Goal: Task Accomplishment & Management: Manage account settings

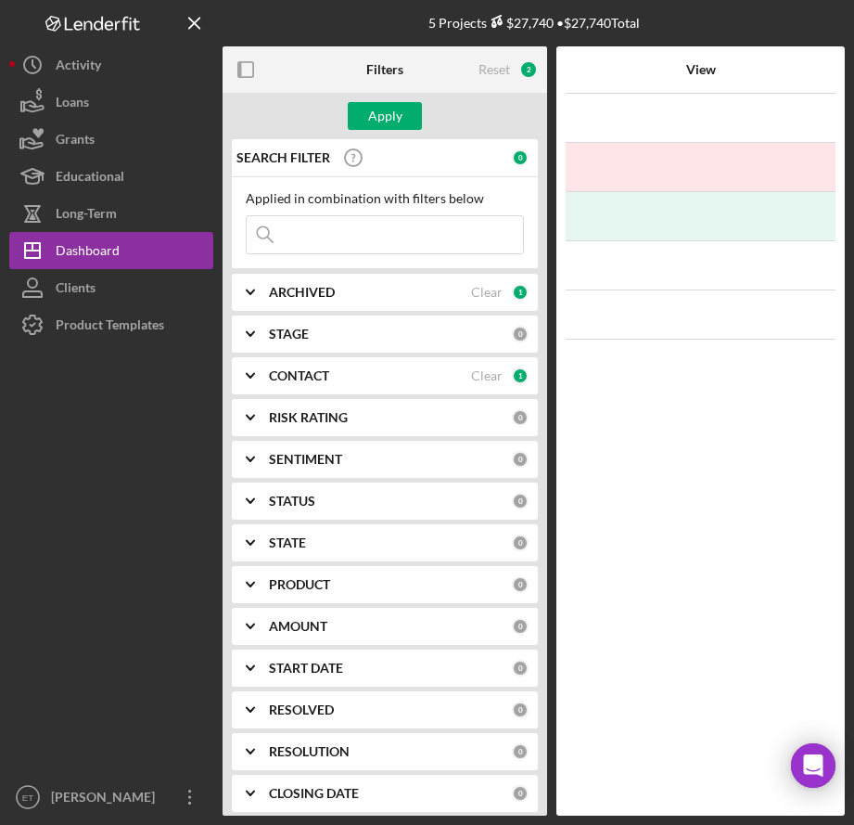
click at [360, 241] on input at bounding box center [385, 234] width 276 height 37
click at [498, 72] on div "Reset" at bounding box center [495, 69] width 32 height 15
click at [487, 294] on div "Clear" at bounding box center [487, 292] width 32 height 15
click at [319, 232] on input at bounding box center [385, 234] width 276 height 37
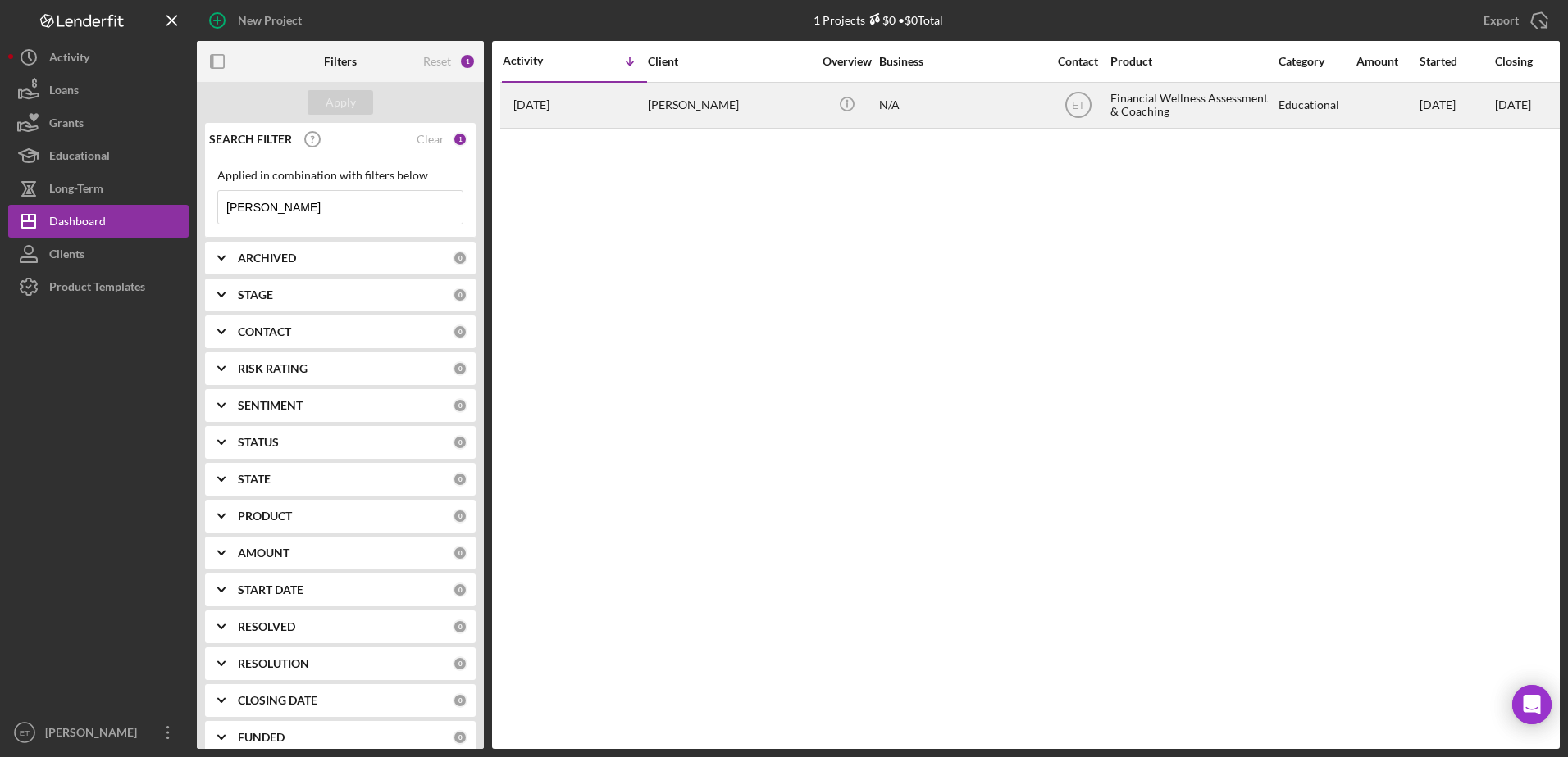
type input "sherri marasalis"
click at [754, 104] on div "Sherri Marasalis" at bounding box center [730, 105] width 164 height 43
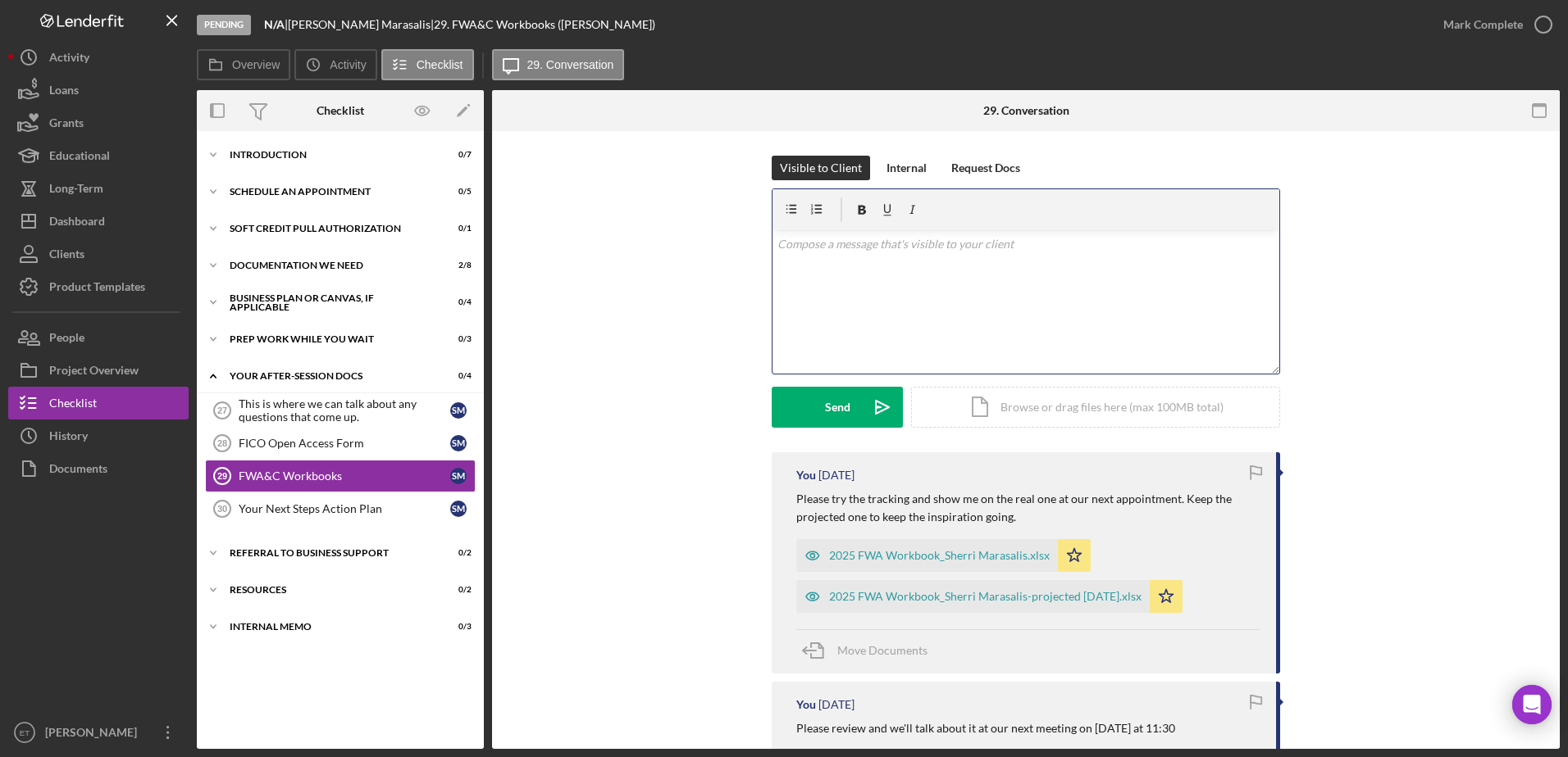
click at [754, 291] on div "v Color teal Color pink Remove color Add row above Add row below Add column bef…" at bounding box center [1025, 302] width 506 height 143
click at [301, 444] on div "FICO Open Access Form" at bounding box center [344, 443] width 211 height 13
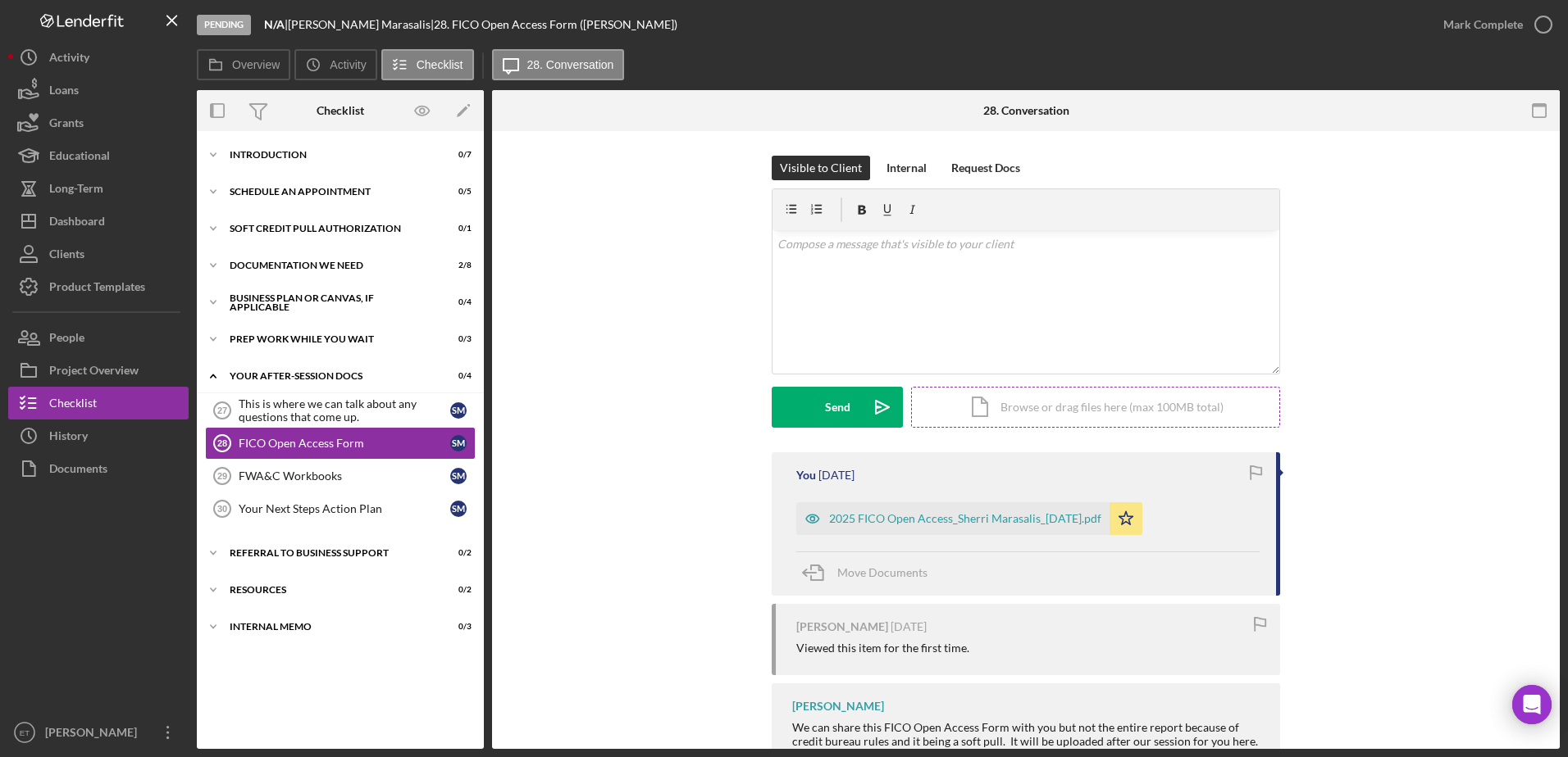
click at [754, 402] on div "Icon/Document Browse or drag files here (max 100MB total) Tap to choose files o…" at bounding box center [1095, 407] width 369 height 41
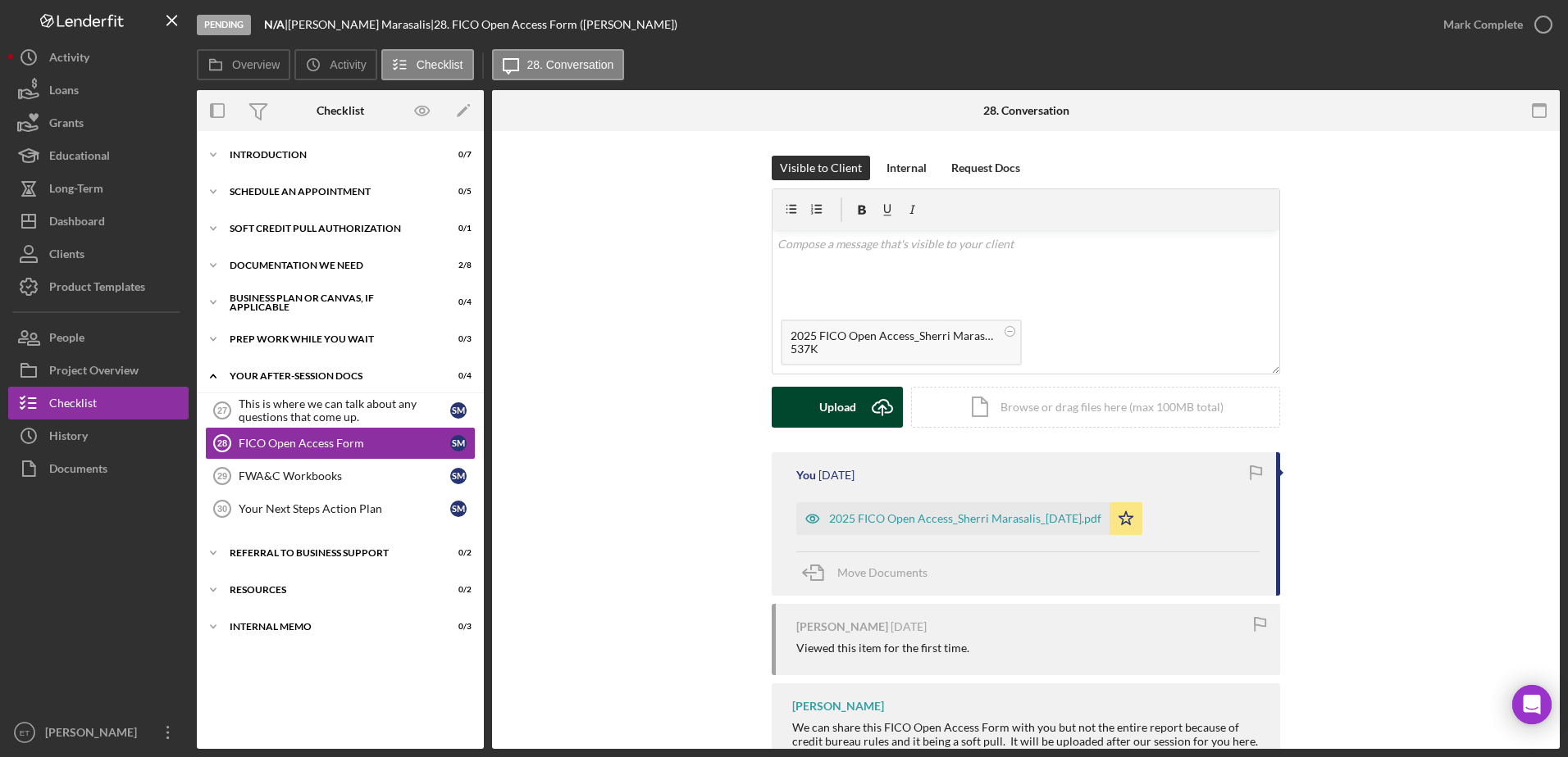
click at [754, 410] on div "Upload" at bounding box center [838, 407] width 37 height 41
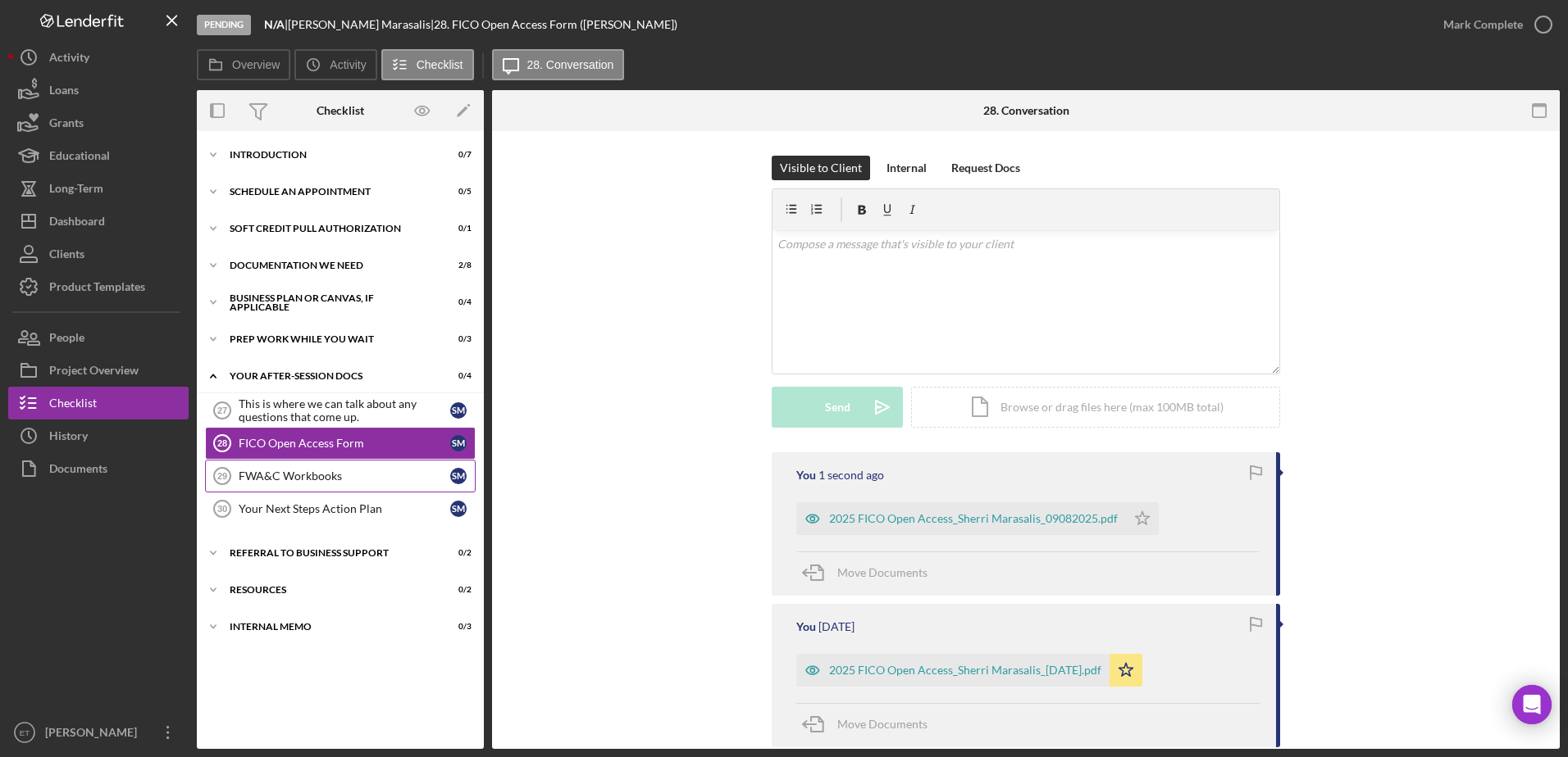
click at [304, 474] on div "FWA&C Workbooks" at bounding box center [344, 476] width 211 height 13
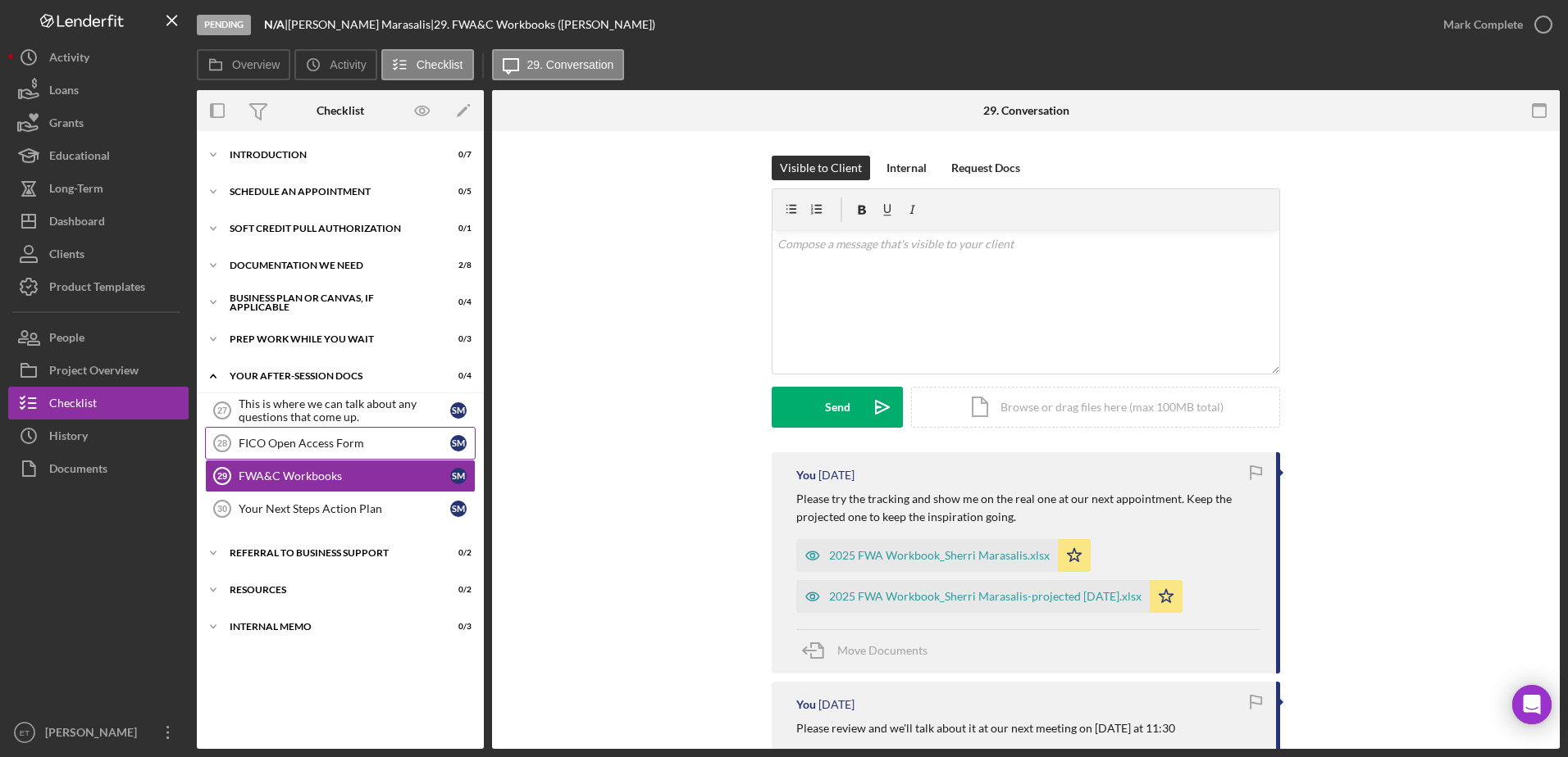
click at [277, 443] on div "FICO Open Access Form" at bounding box center [344, 443] width 211 height 13
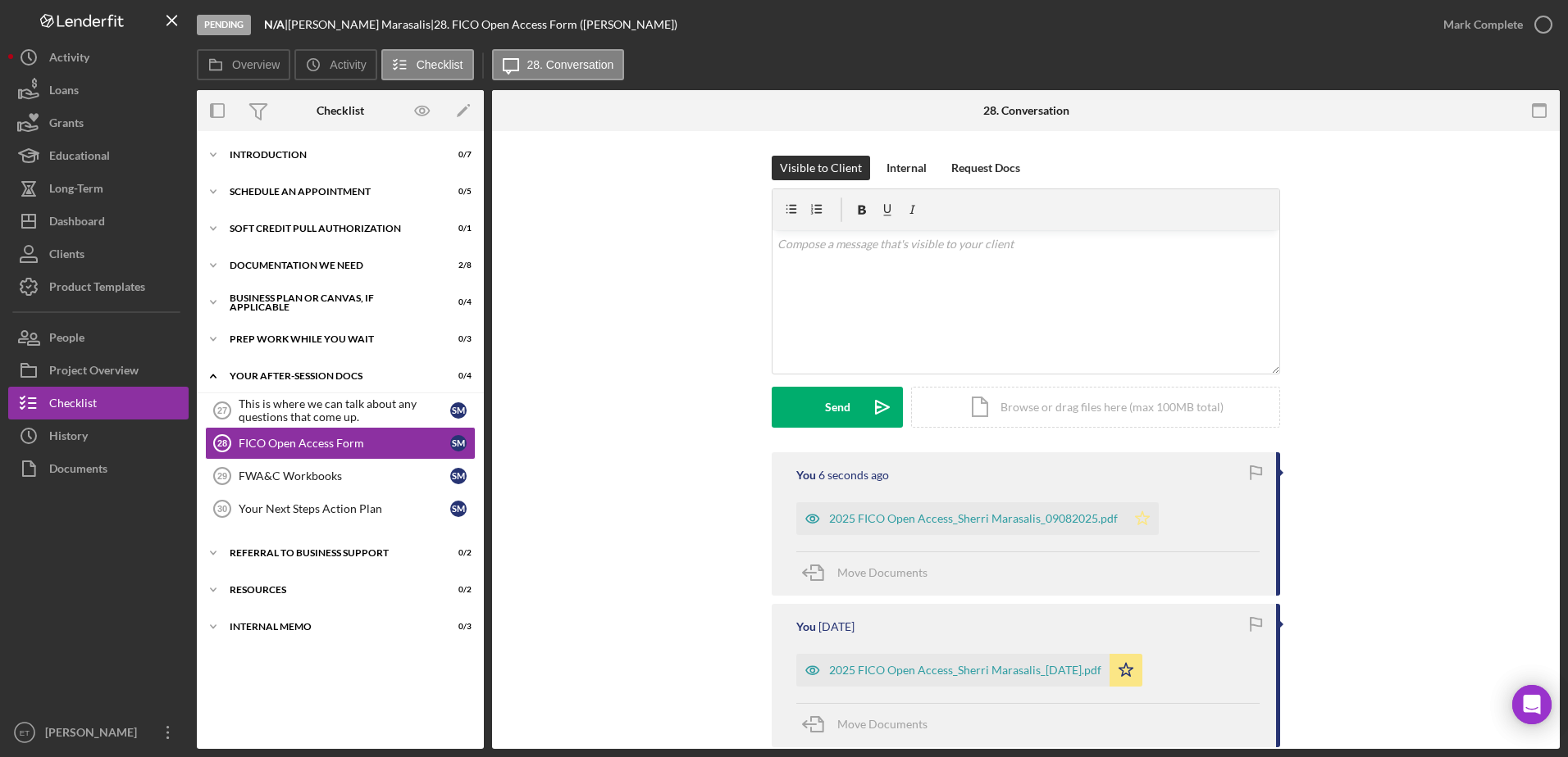
click at [754, 521] on polygon "button" at bounding box center [1143, 518] width 14 height 13
click at [330, 476] on div "FWA&C Workbooks" at bounding box center [344, 476] width 211 height 13
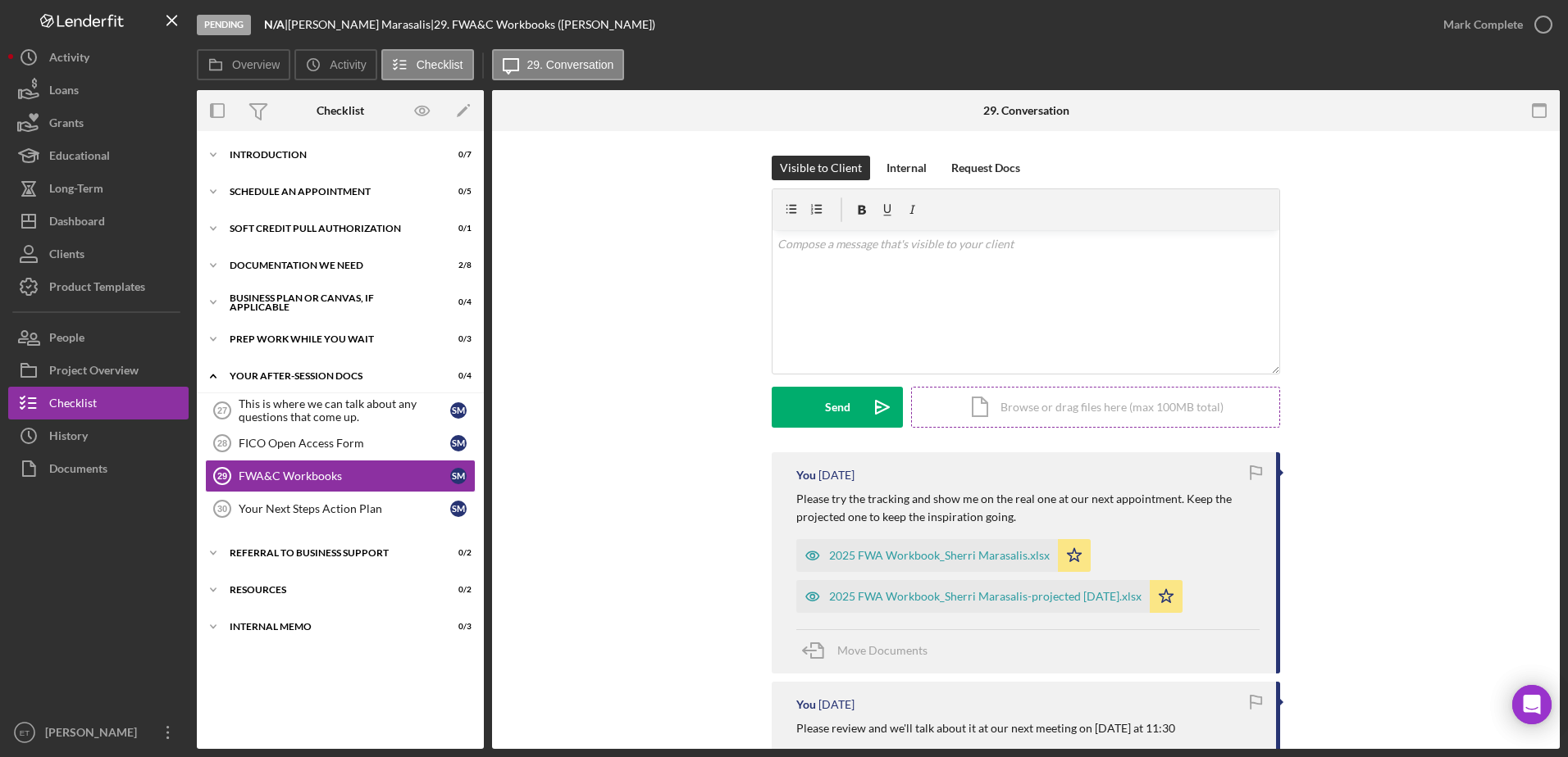
click at [754, 411] on div "Icon/Document Browse or drag files here (max 100MB total) Tap to choose files o…" at bounding box center [1095, 407] width 369 height 41
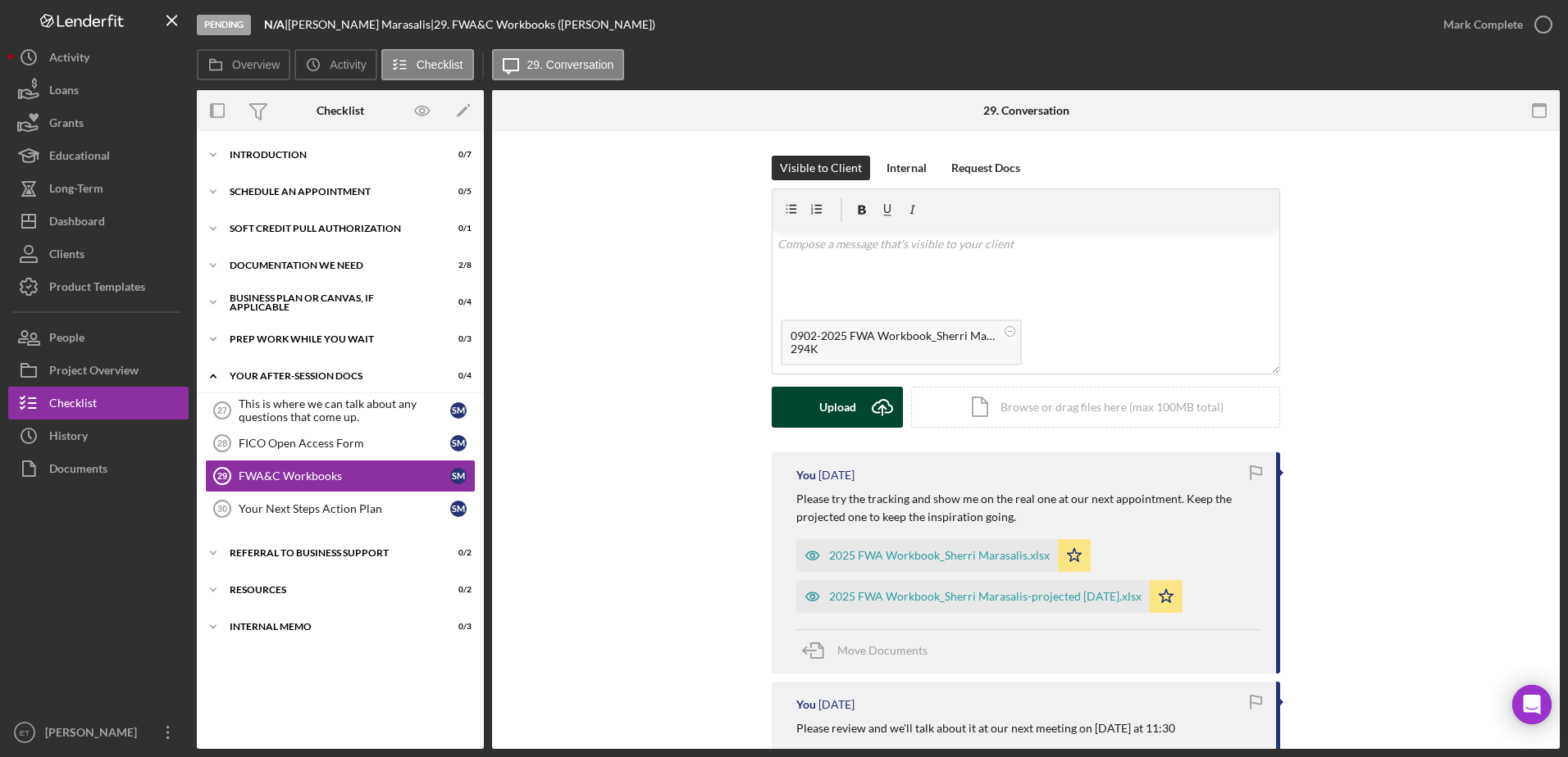
click at [754, 397] on div "Upload" at bounding box center [838, 407] width 37 height 41
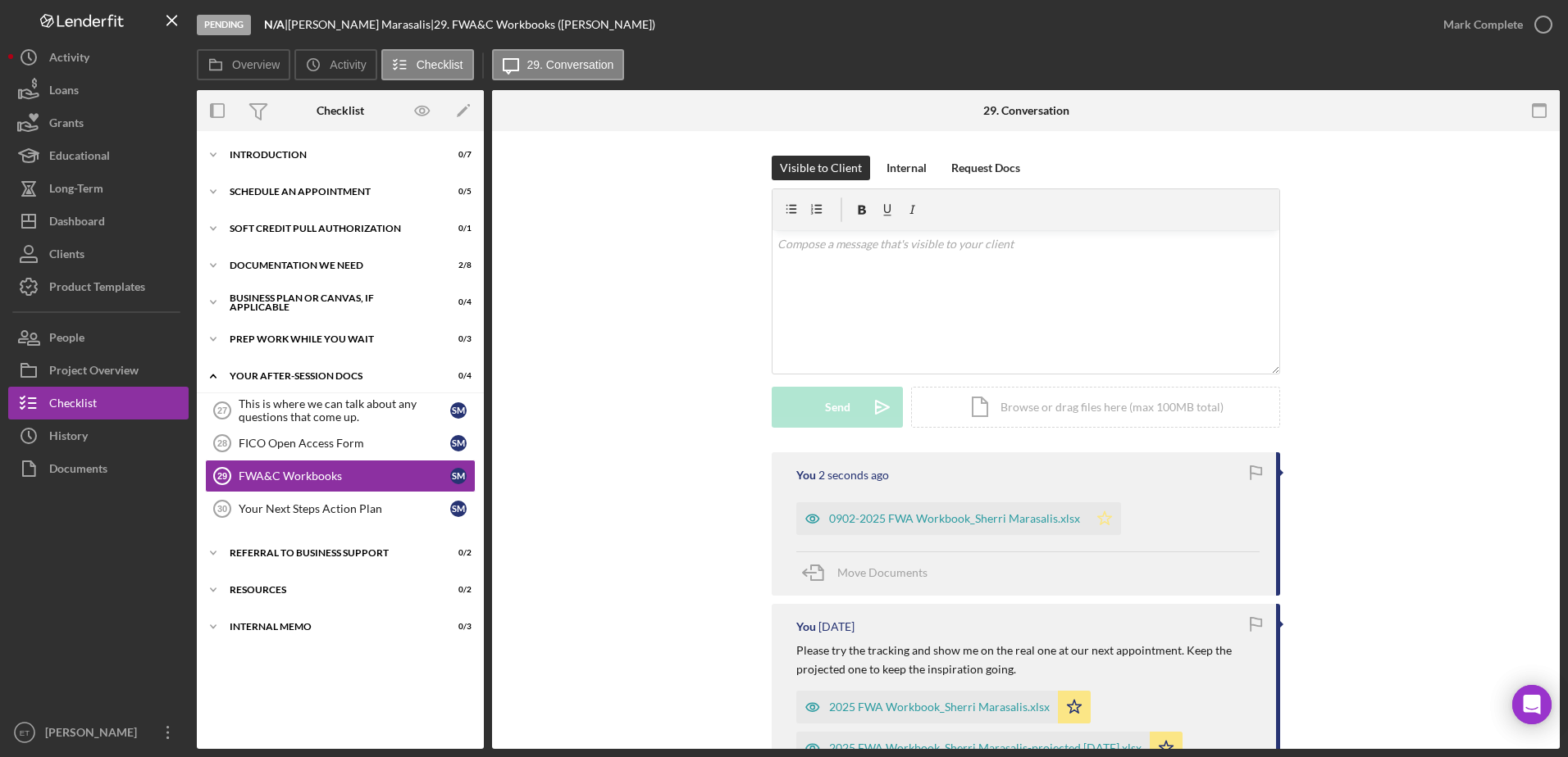
click at [754, 519] on icon "Icon/Star" at bounding box center [1104, 519] width 33 height 33
click at [83, 217] on div "Dashboard" at bounding box center [77, 223] width 56 height 37
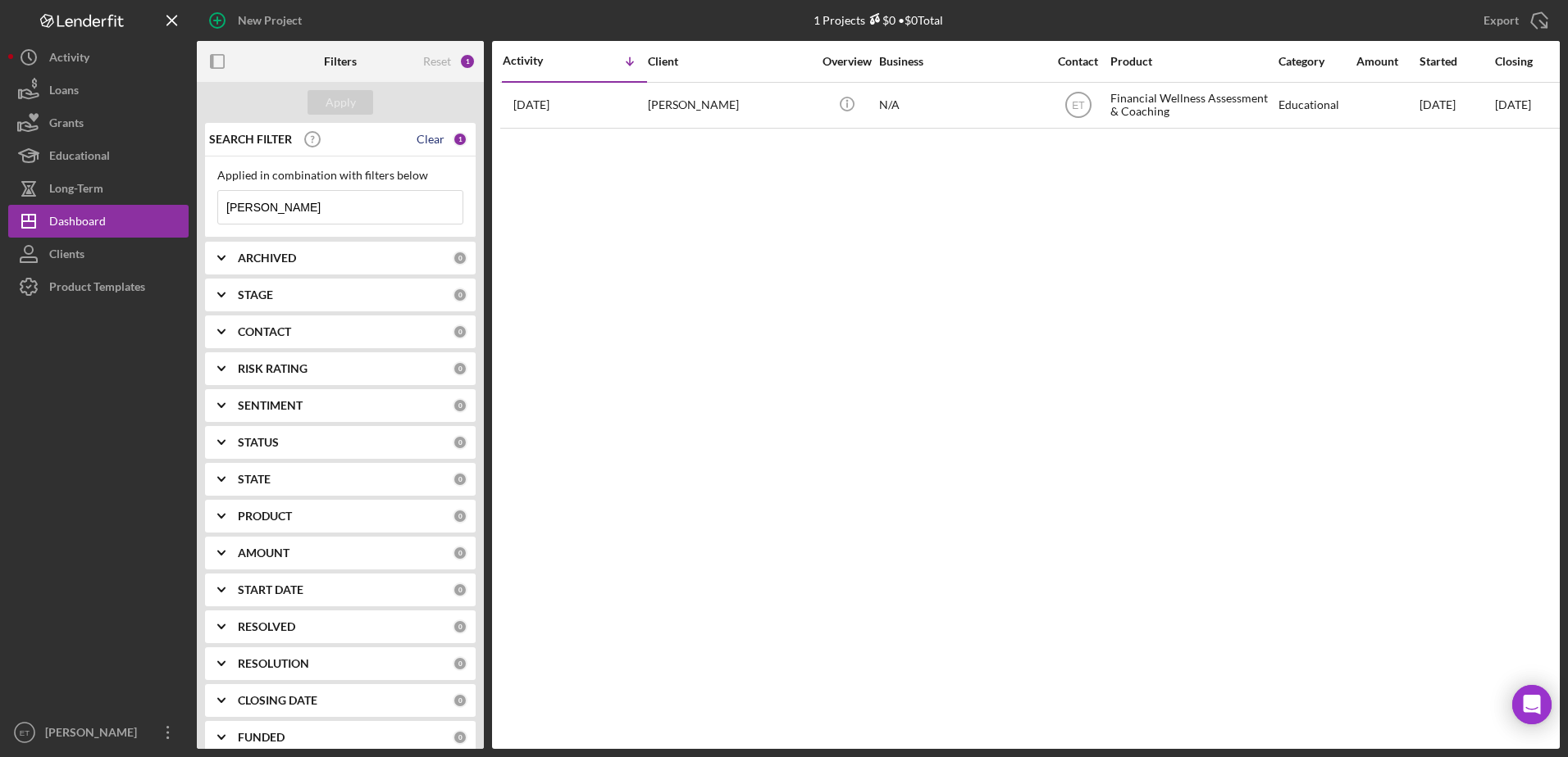
click at [429, 140] on div "Clear" at bounding box center [430, 139] width 28 height 13
click at [333, 101] on div "Apply" at bounding box center [340, 102] width 30 height 25
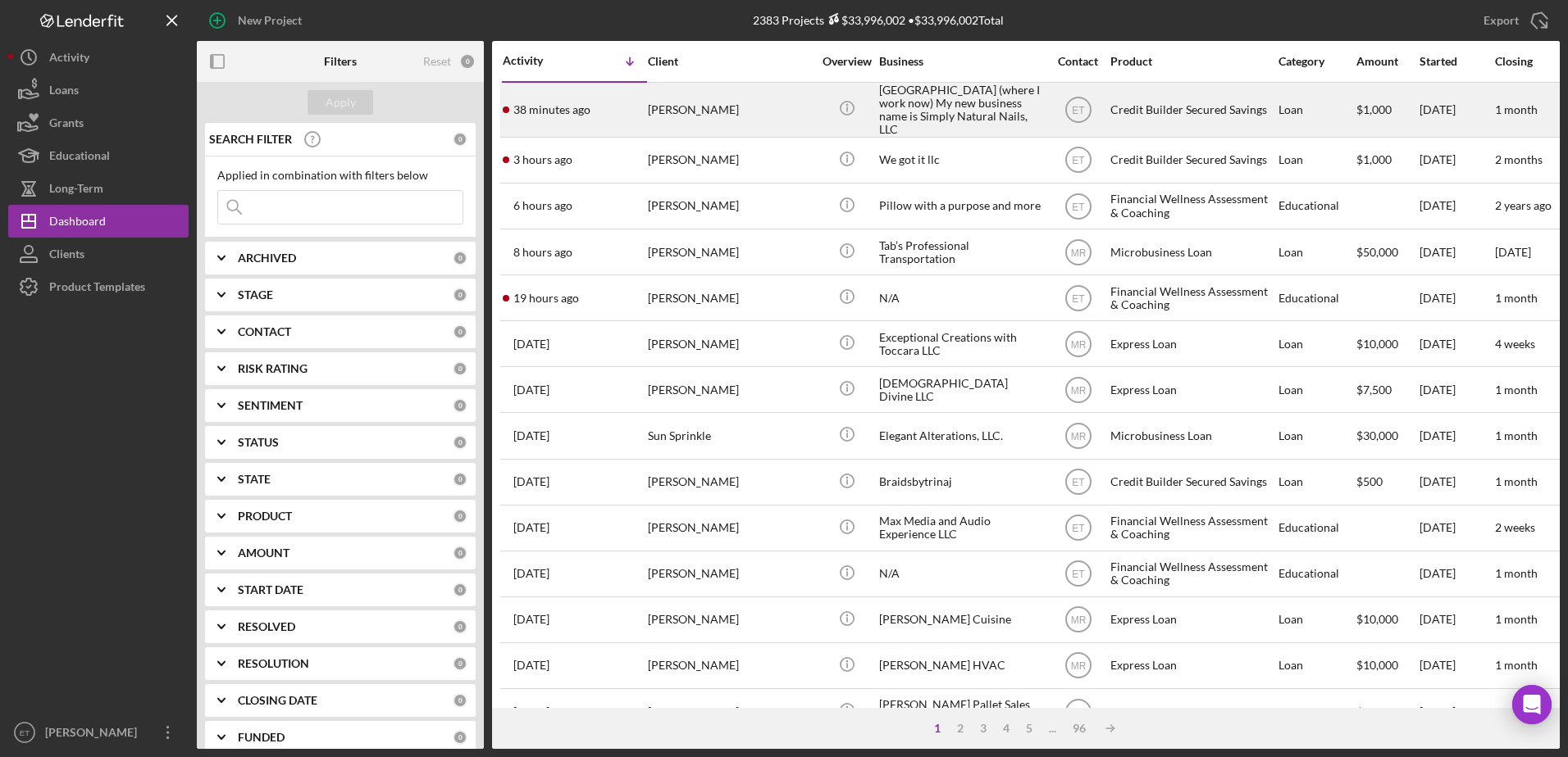
click at [754, 111] on div "GREENVILLE COUNTY SCHOOLS (where I work now) My new business name is Simply Nat…" at bounding box center [961, 110] width 164 height 52
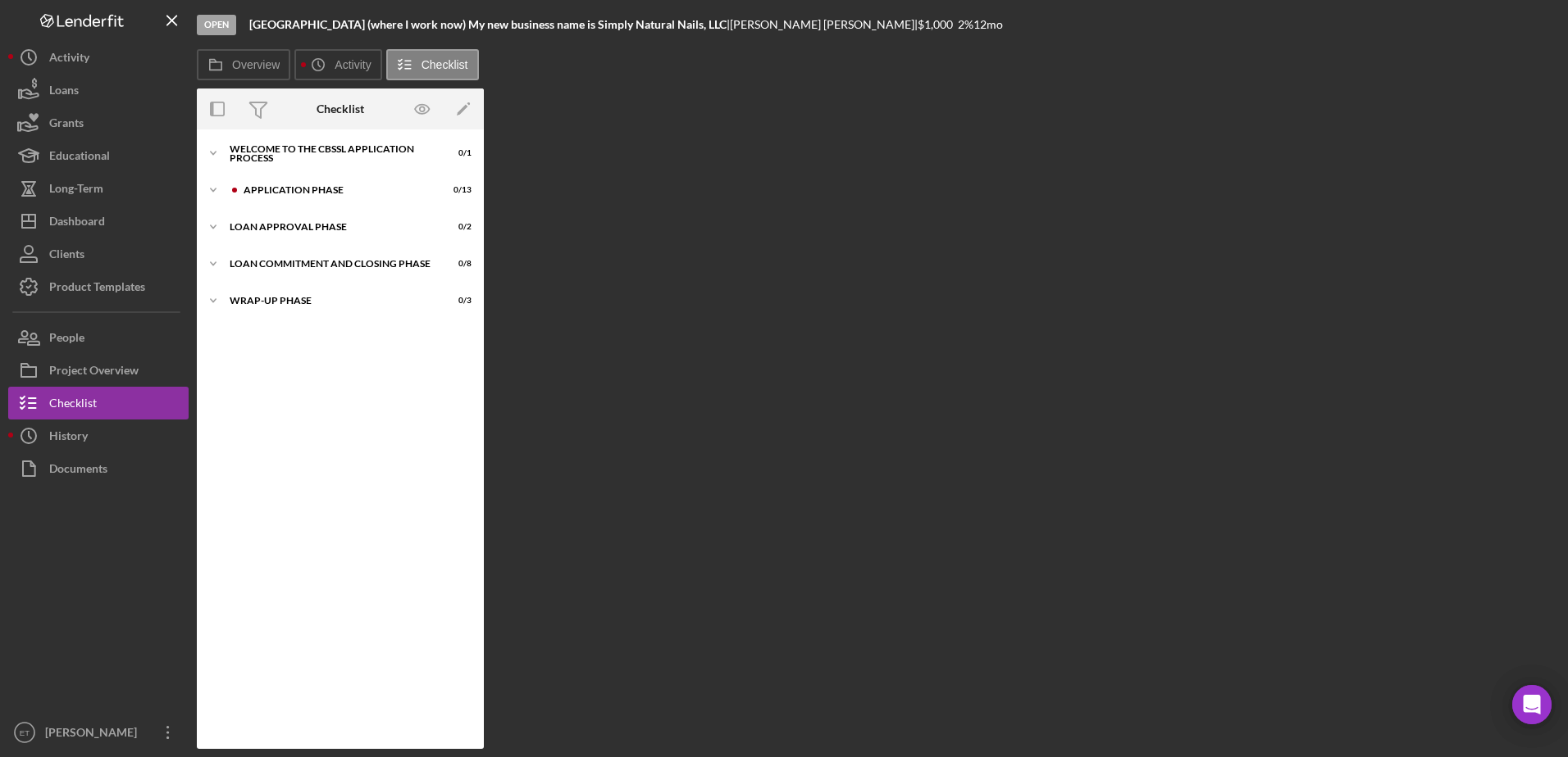
scroll to position [12, 0]
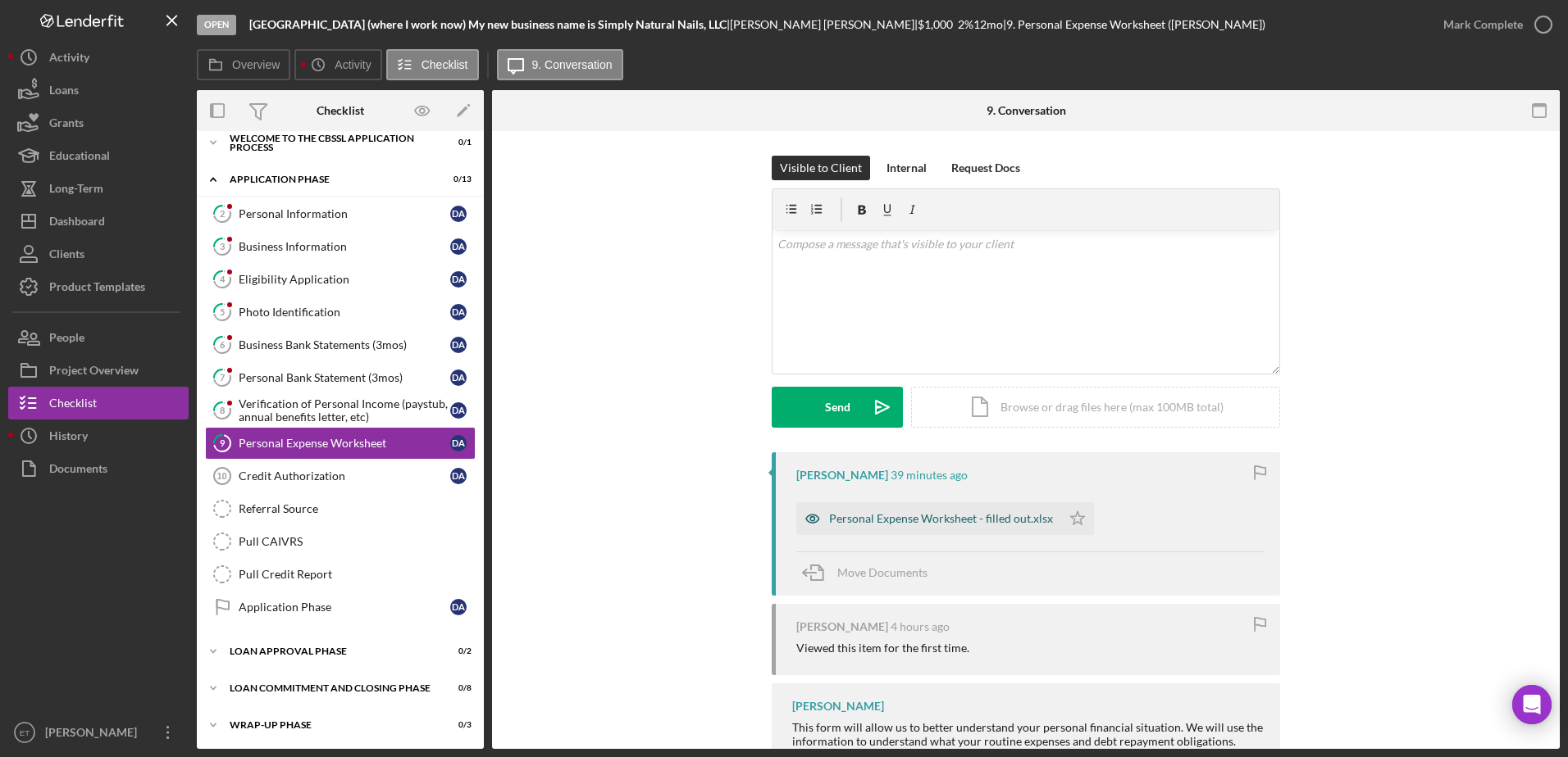
click at [754, 518] on icon "button" at bounding box center [812, 519] width 4 height 4
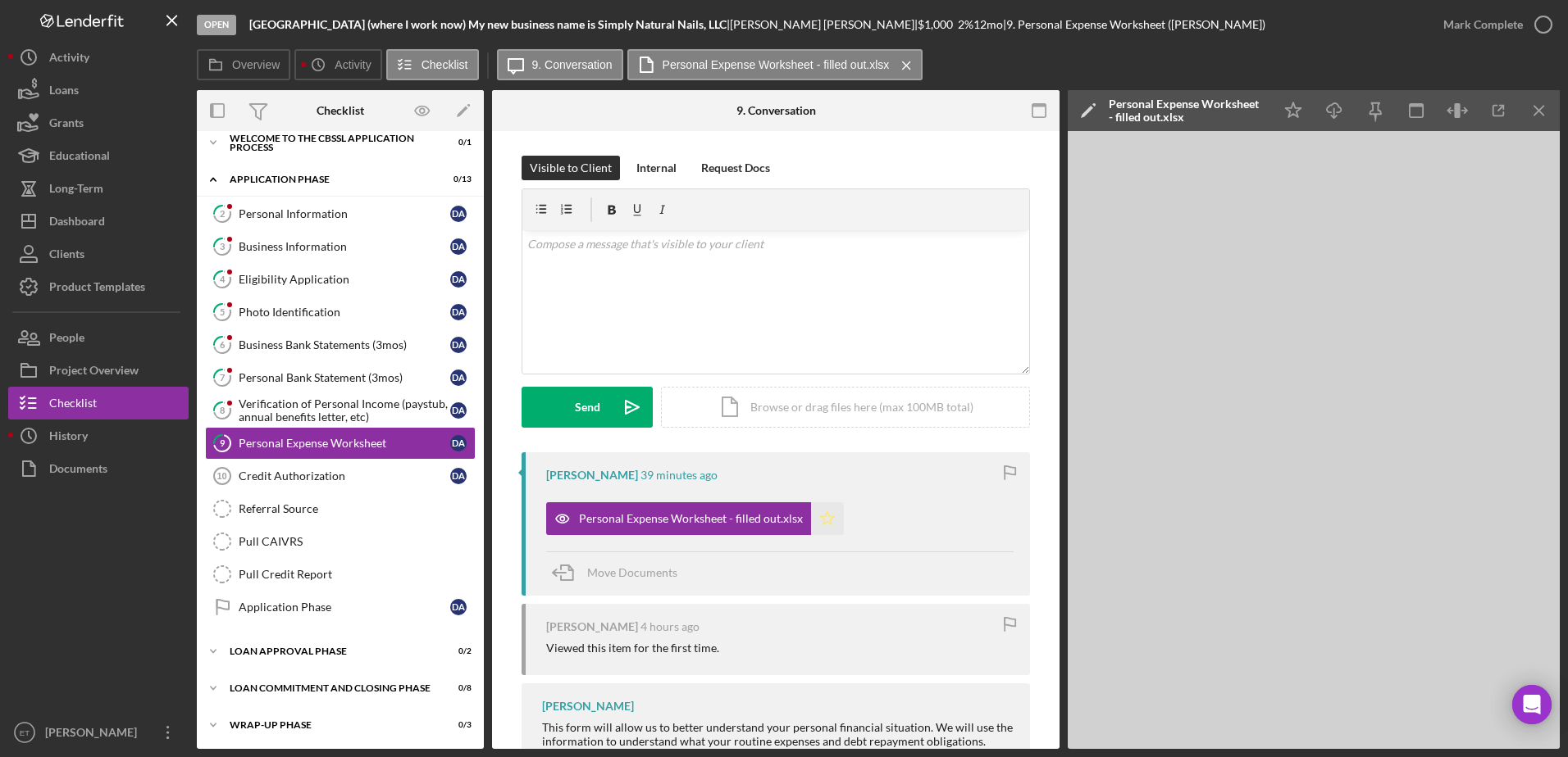
click at [754, 519] on icon "Icon/Star" at bounding box center [826, 519] width 33 height 33
click at [278, 413] on div "Verification of Personal Income (paystub, annual benefits letter, etc)" at bounding box center [344, 411] width 211 height 26
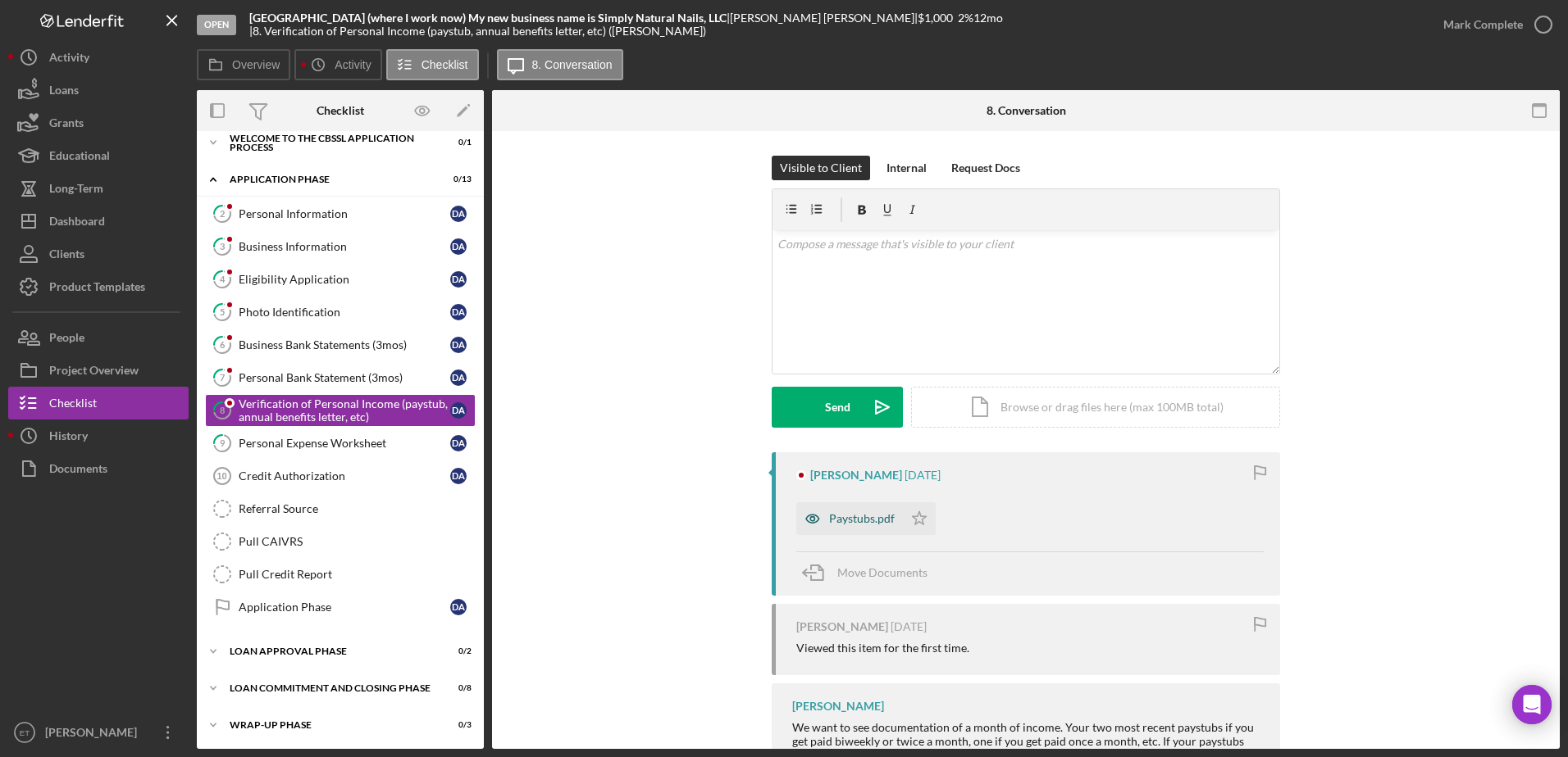
click at [754, 520] on icon "button" at bounding box center [812, 519] width 4 height 4
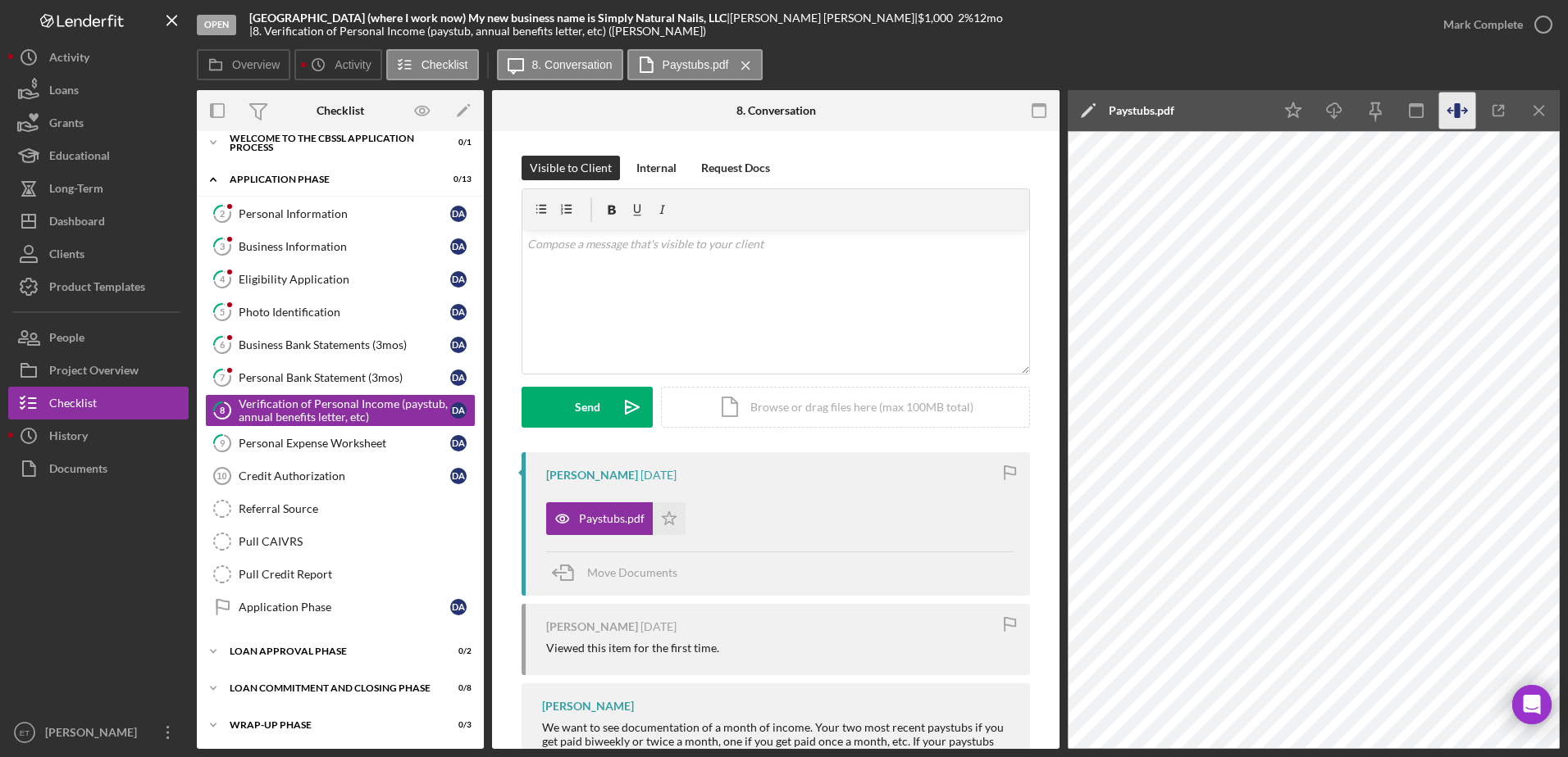
drag, startPoint x: 1066, startPoint y: 490, endPoint x: 1458, endPoint y: 108, distance: 547.3
click at [754, 108] on icon "button" at bounding box center [1457, 110] width 5 height 15
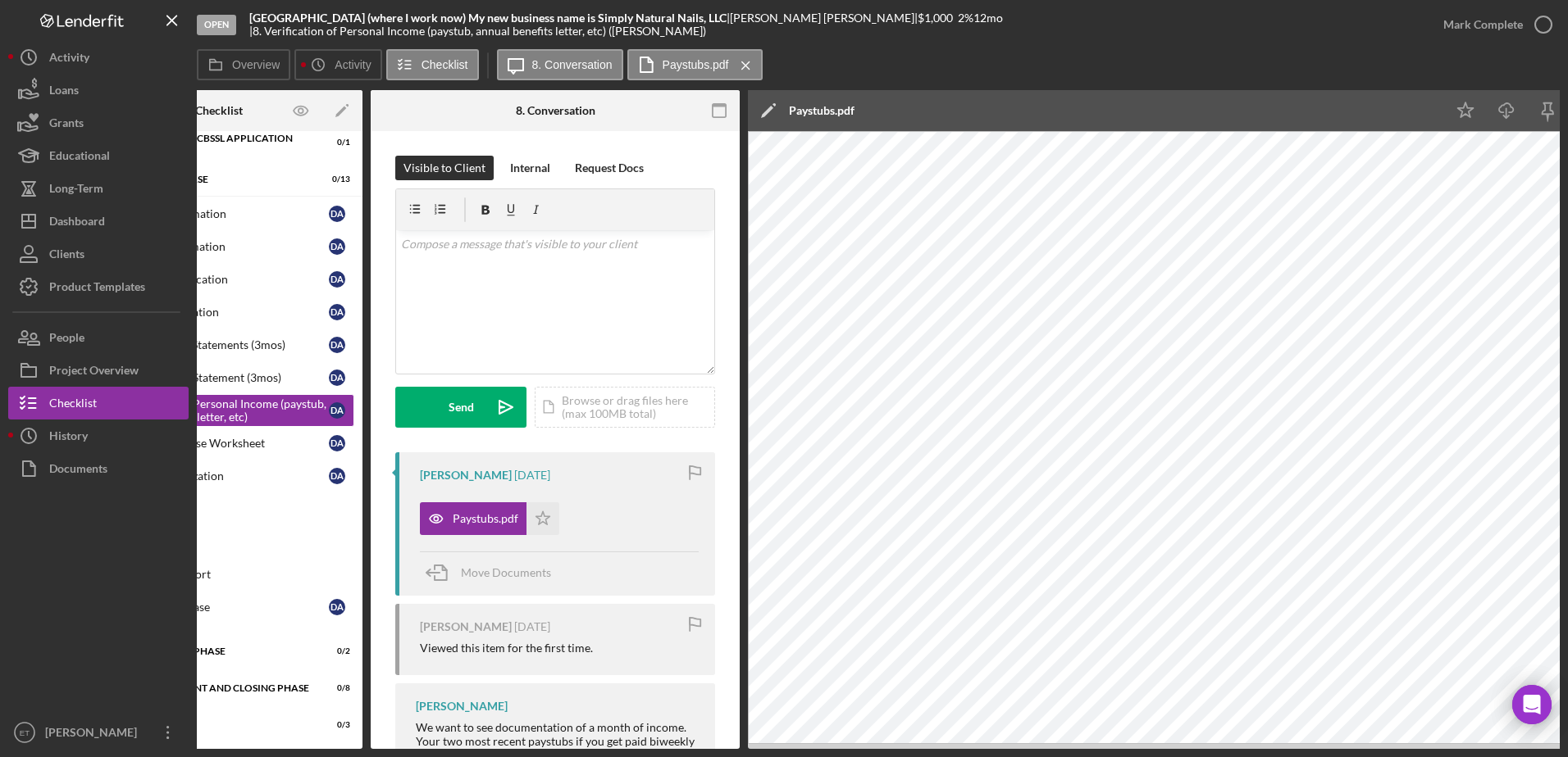
scroll to position [0, 122]
click at [547, 520] on icon "Icon/Star" at bounding box center [542, 519] width 33 height 33
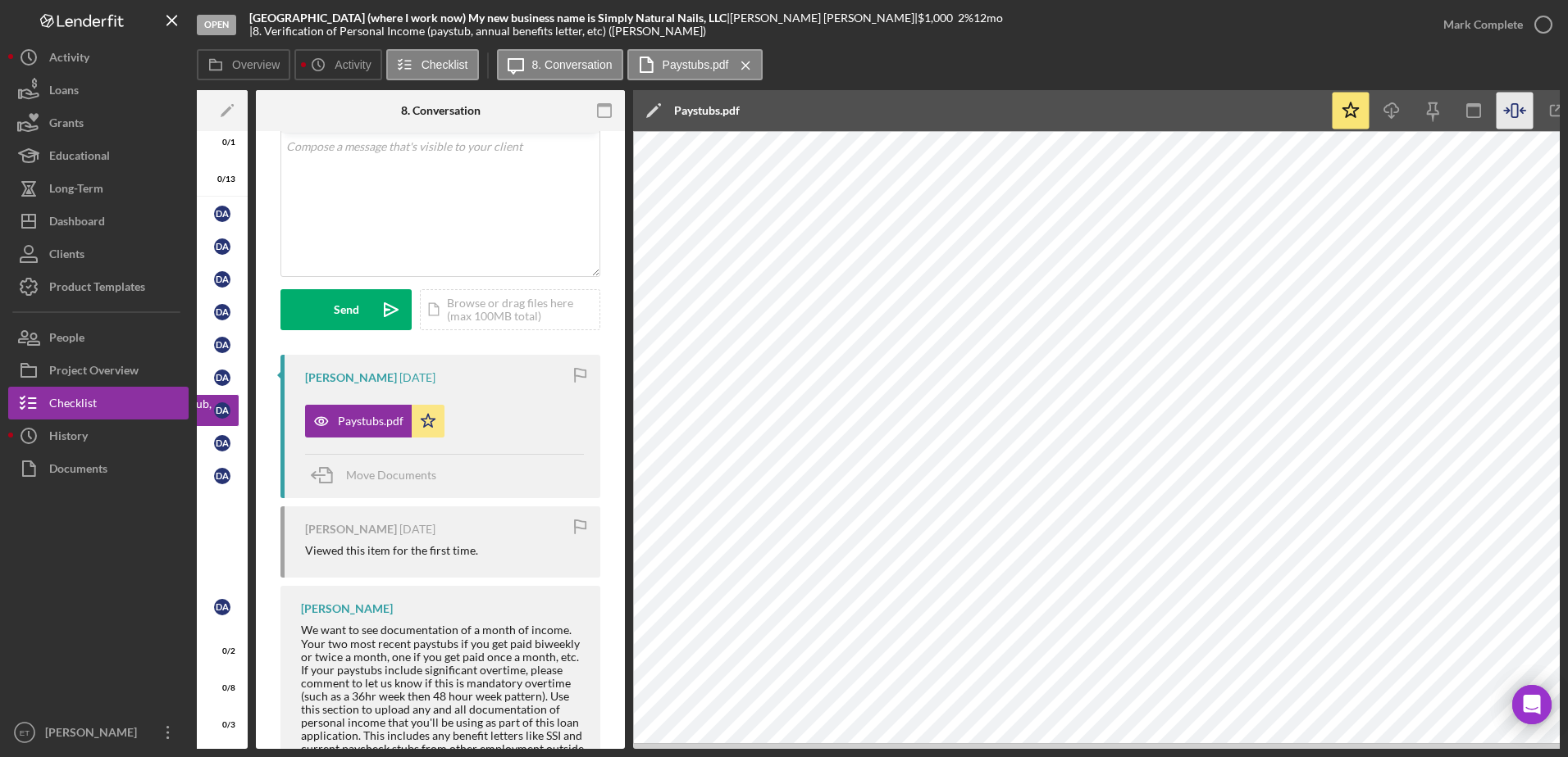
scroll to position [99, 0]
click at [747, 70] on icon "Icon/Menu Close" at bounding box center [745, 65] width 28 height 41
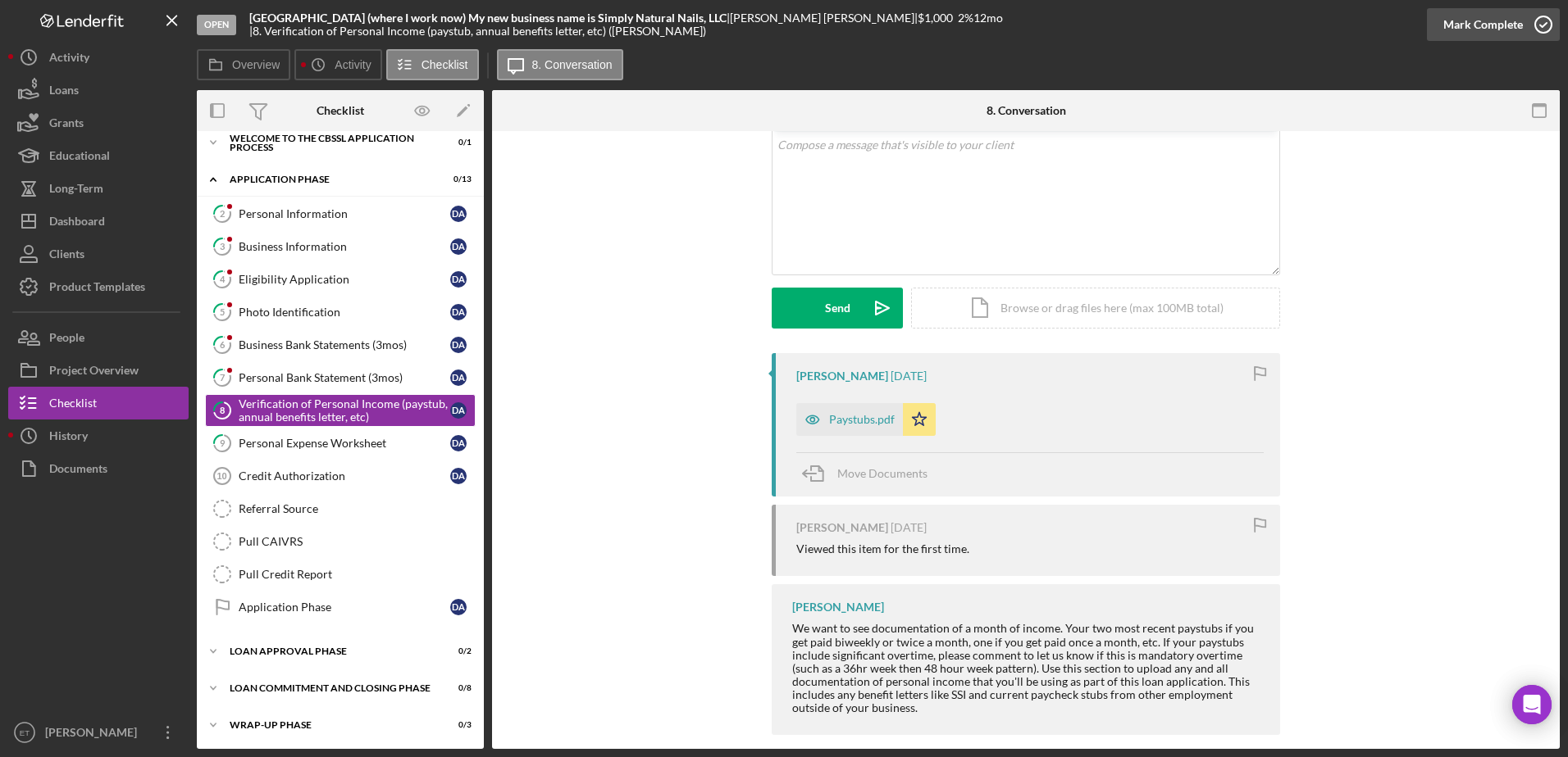
click at [754, 18] on icon "button" at bounding box center [1543, 25] width 41 height 41
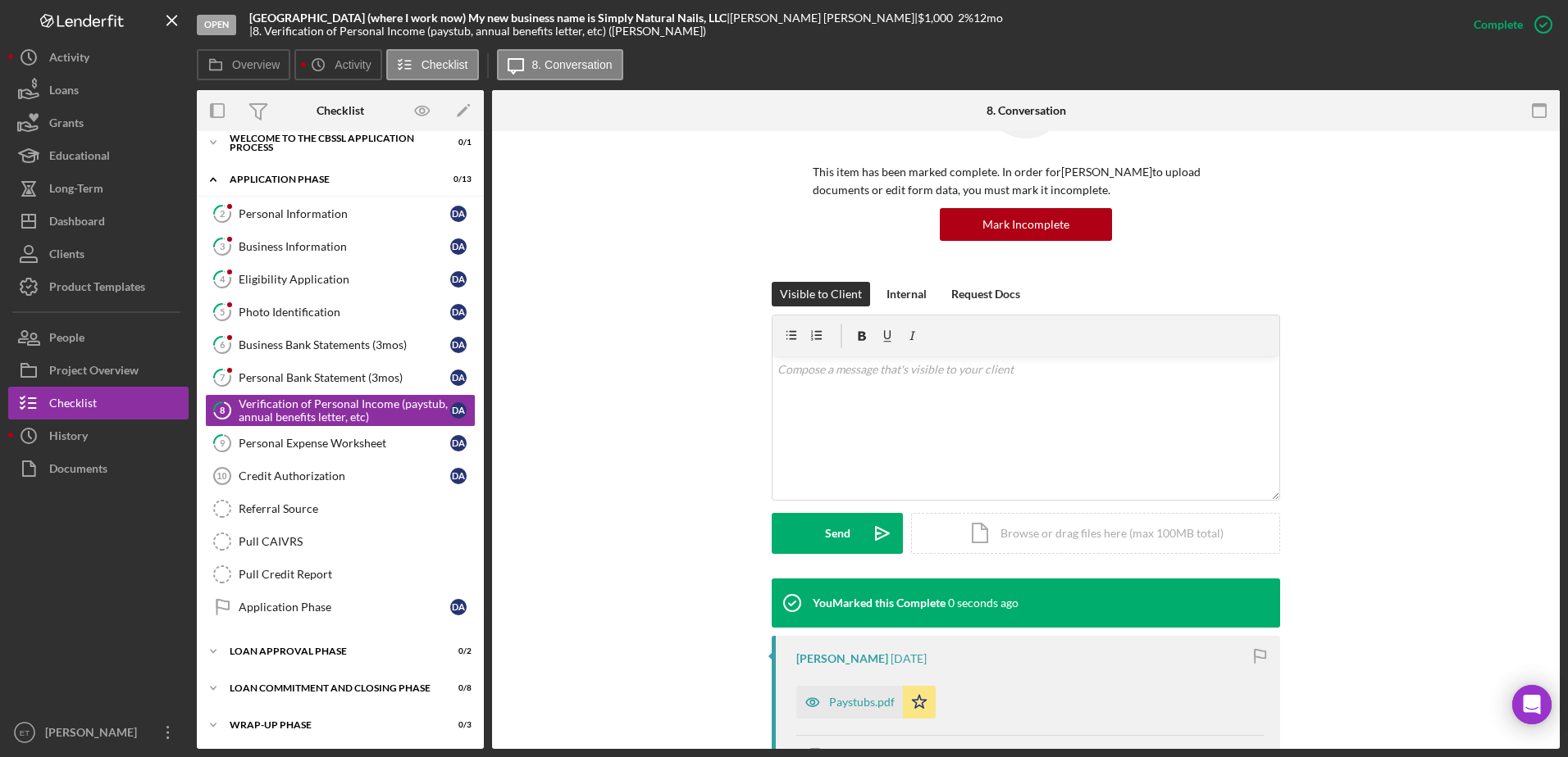
scroll to position [324, 0]
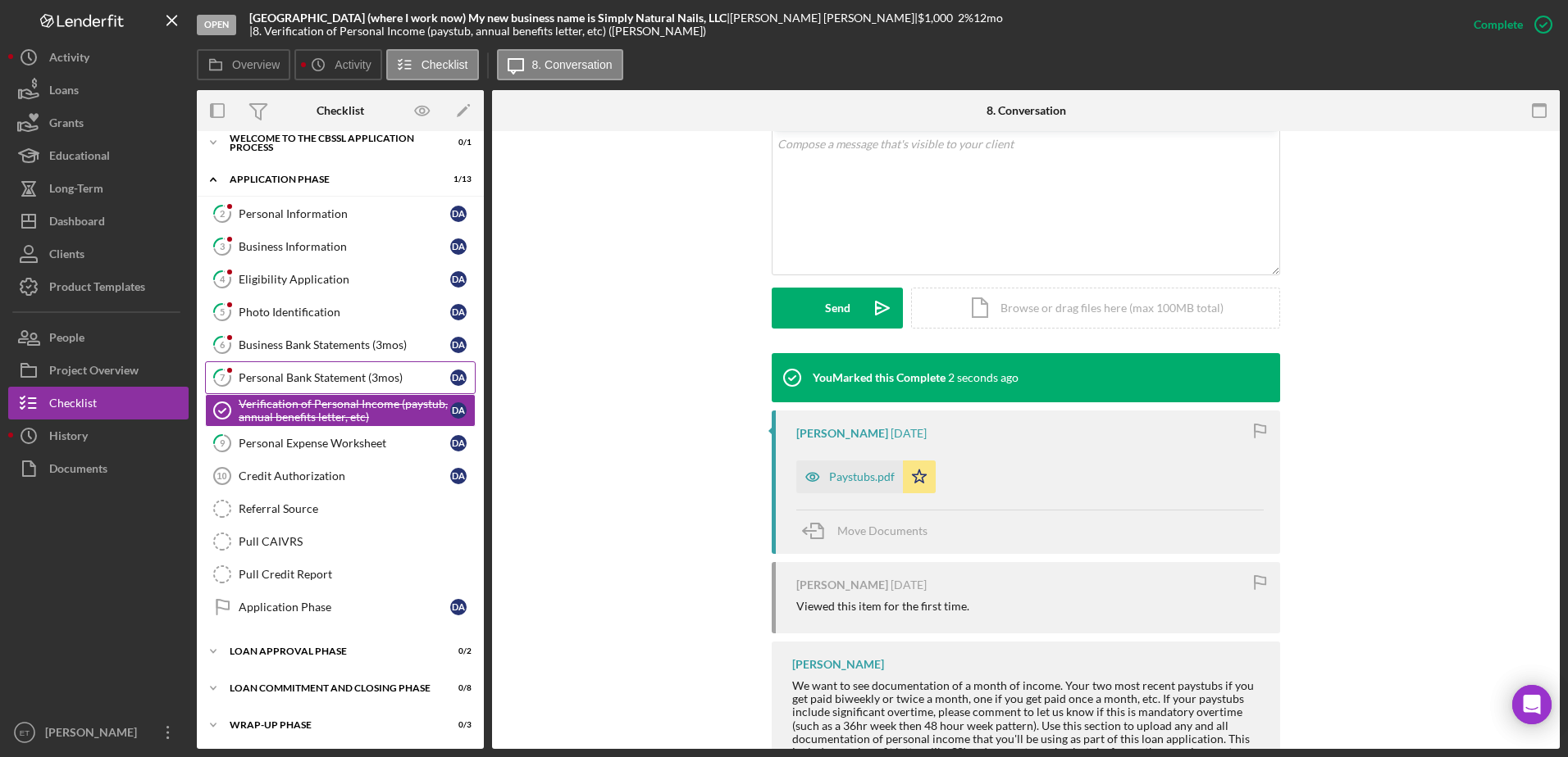
click at [333, 378] on div "Personal Bank Statement (3mos)" at bounding box center [344, 377] width 211 height 13
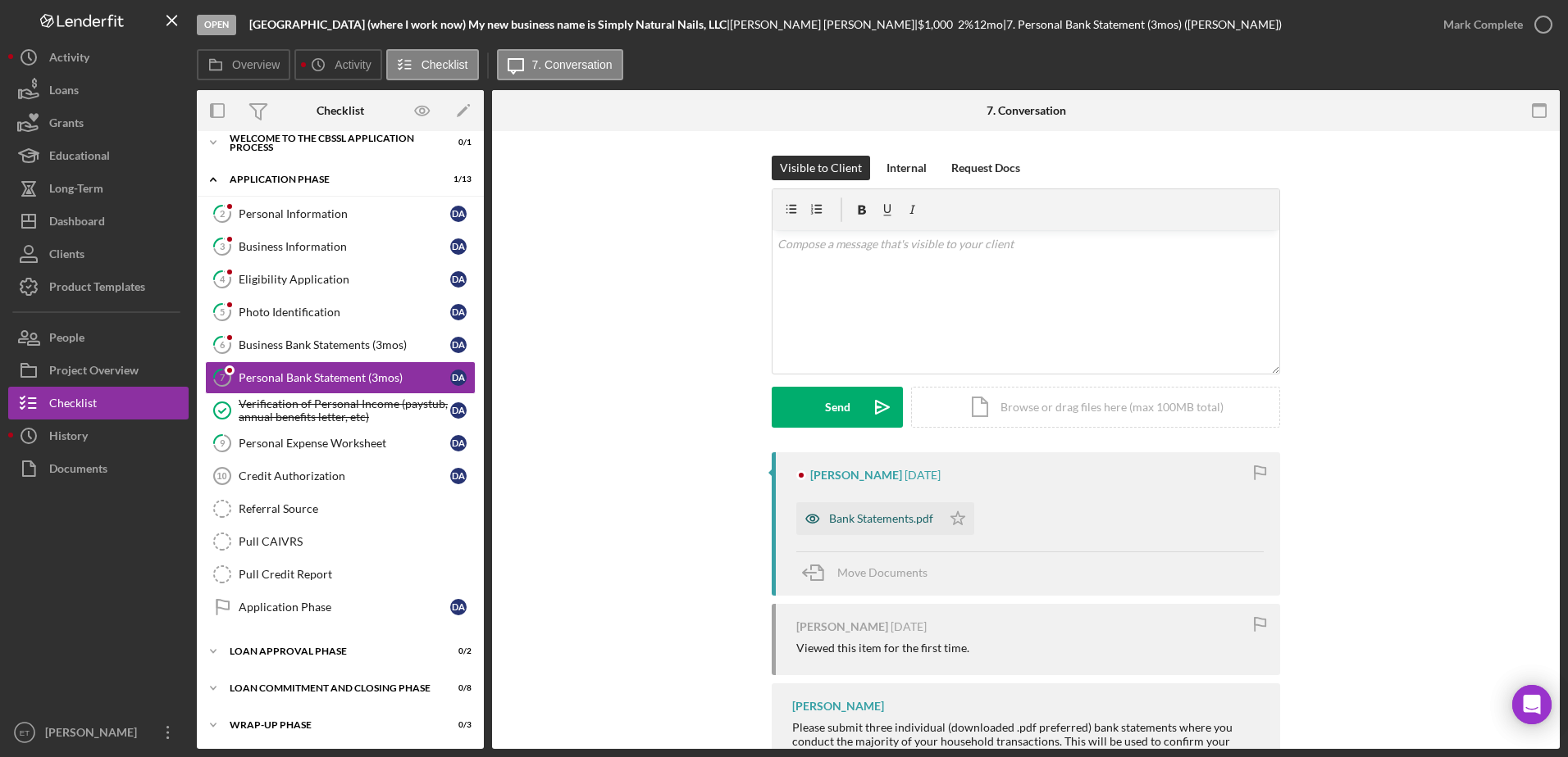
click at [754, 516] on icon "button" at bounding box center [812, 519] width 33 height 33
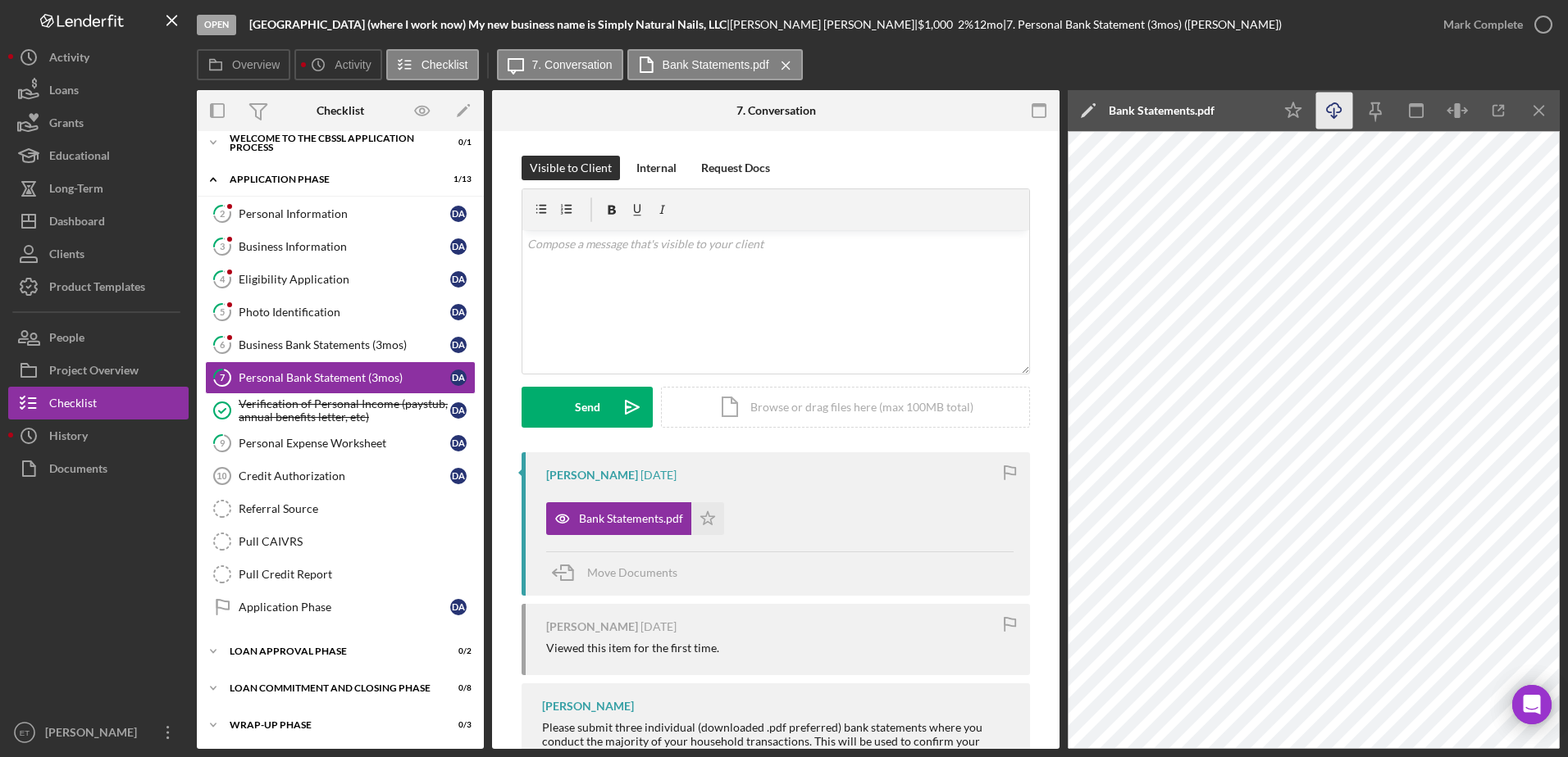
click at [754, 116] on polyline "button" at bounding box center [1334, 117] width 5 height 3
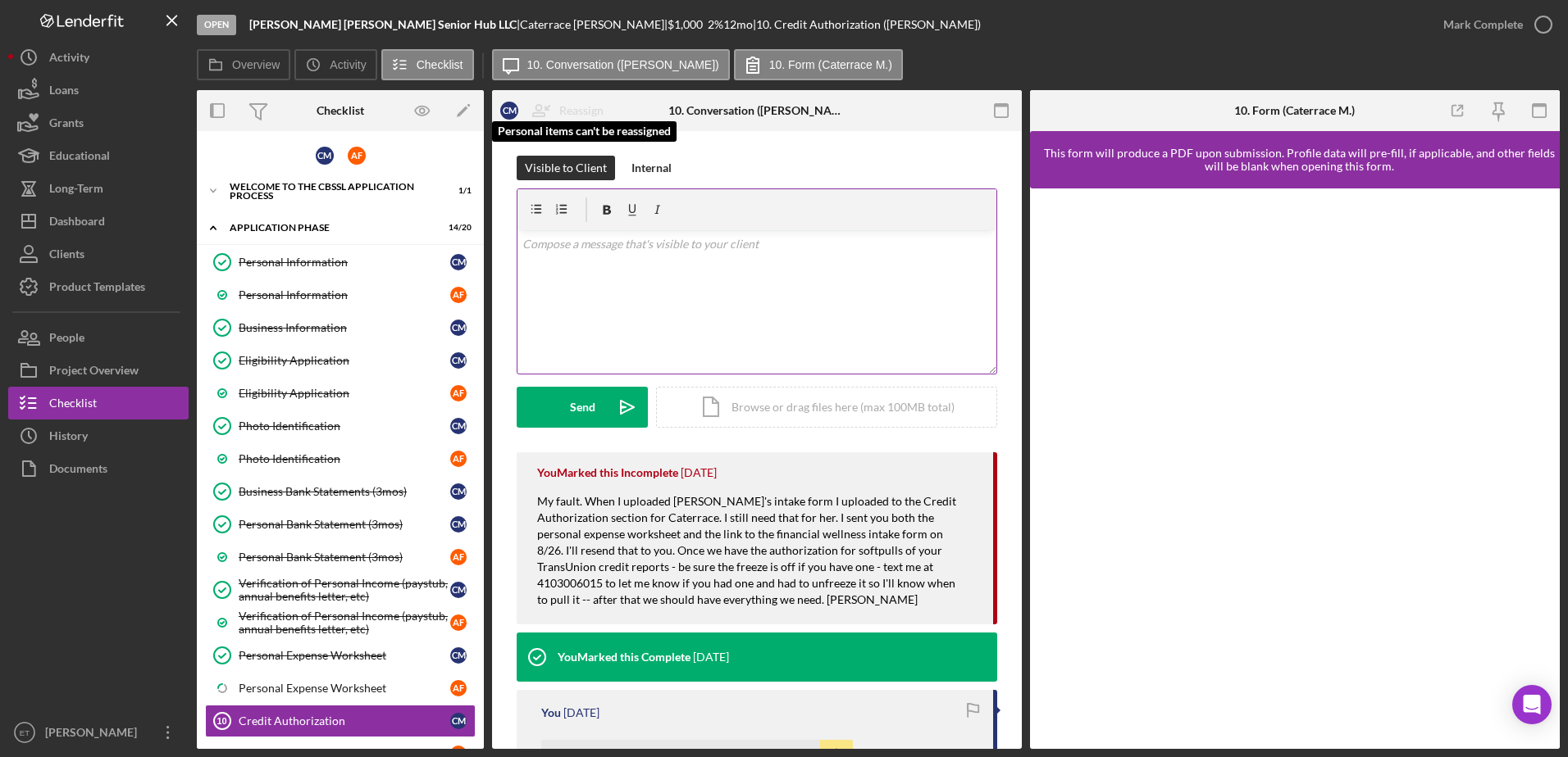
scroll to position [277, 0]
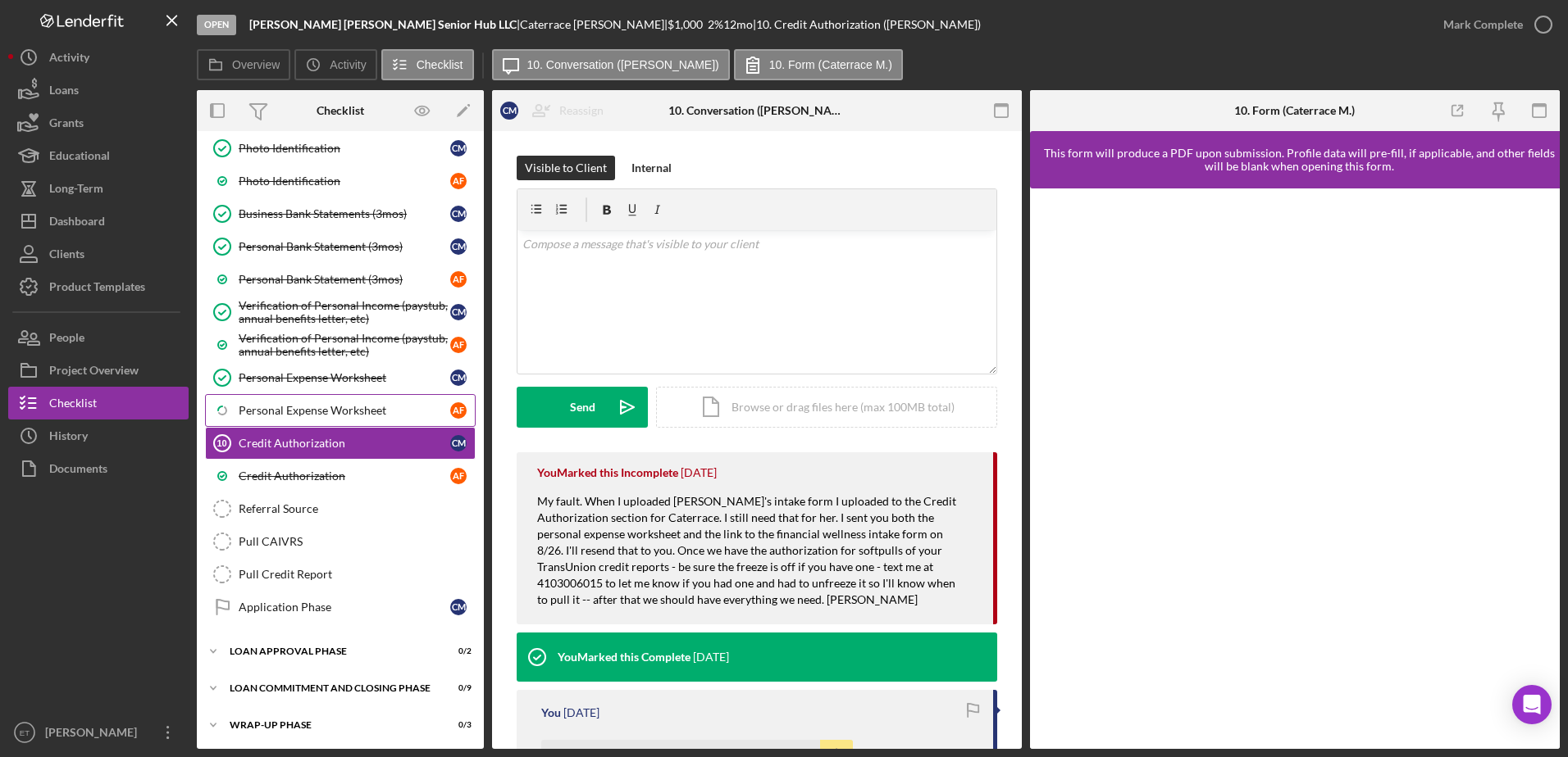
click at [343, 412] on div "Personal Expense Worksheet" at bounding box center [344, 410] width 211 height 13
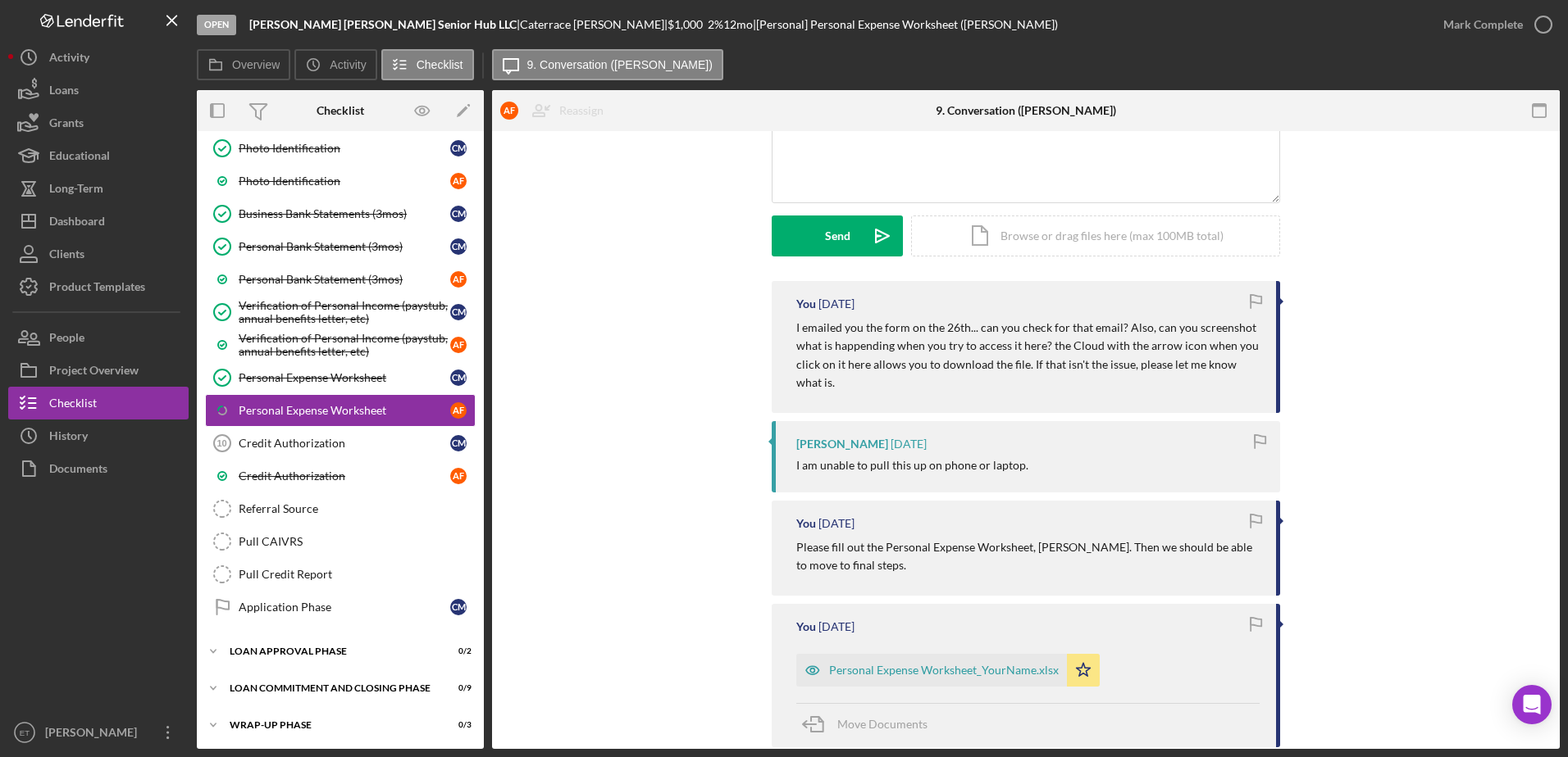
scroll to position [176, 0]
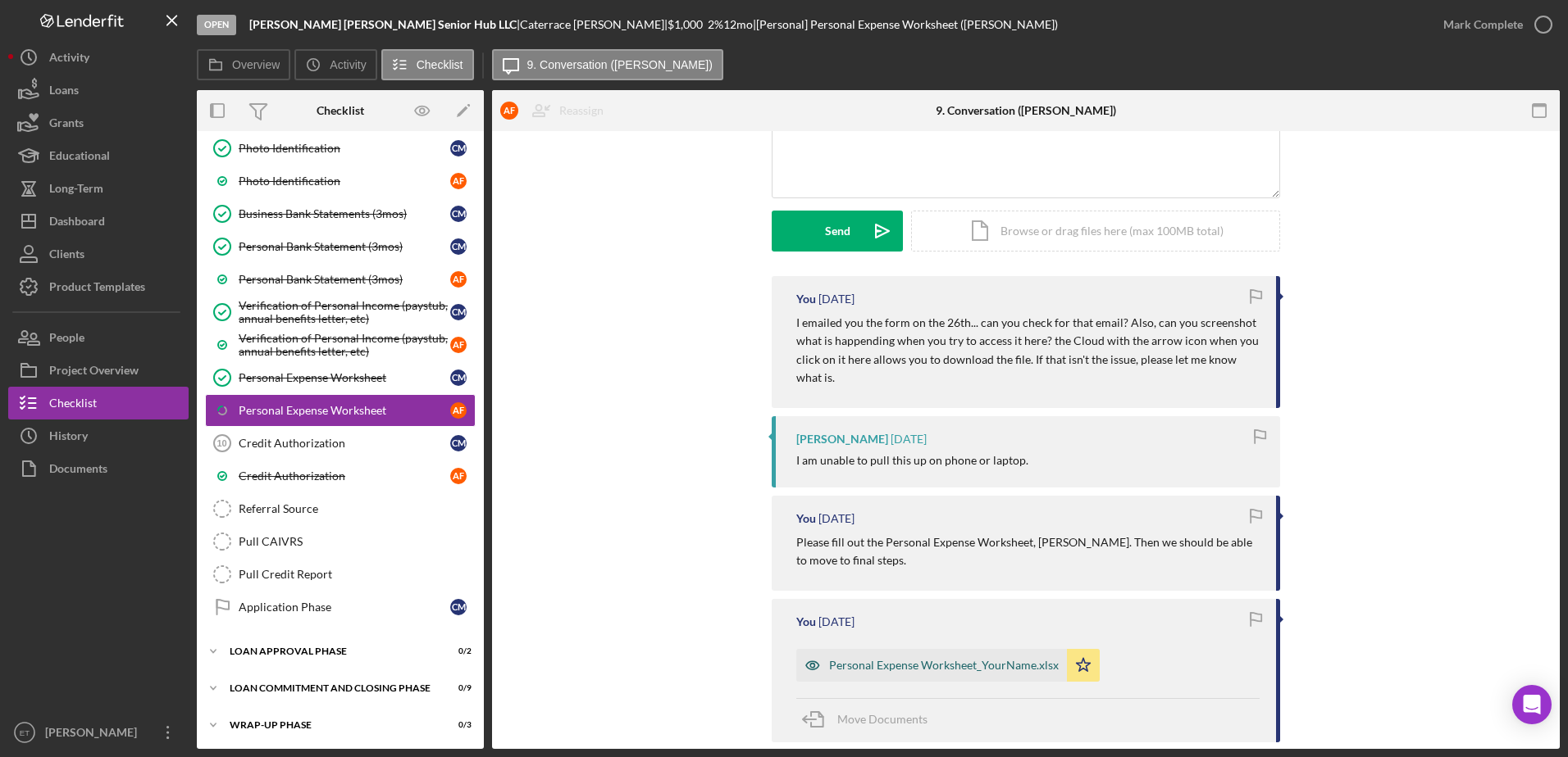
click at [909, 669] on div "Personal Expense Worksheet_YourName.xlsx" at bounding box center [944, 665] width 230 height 13
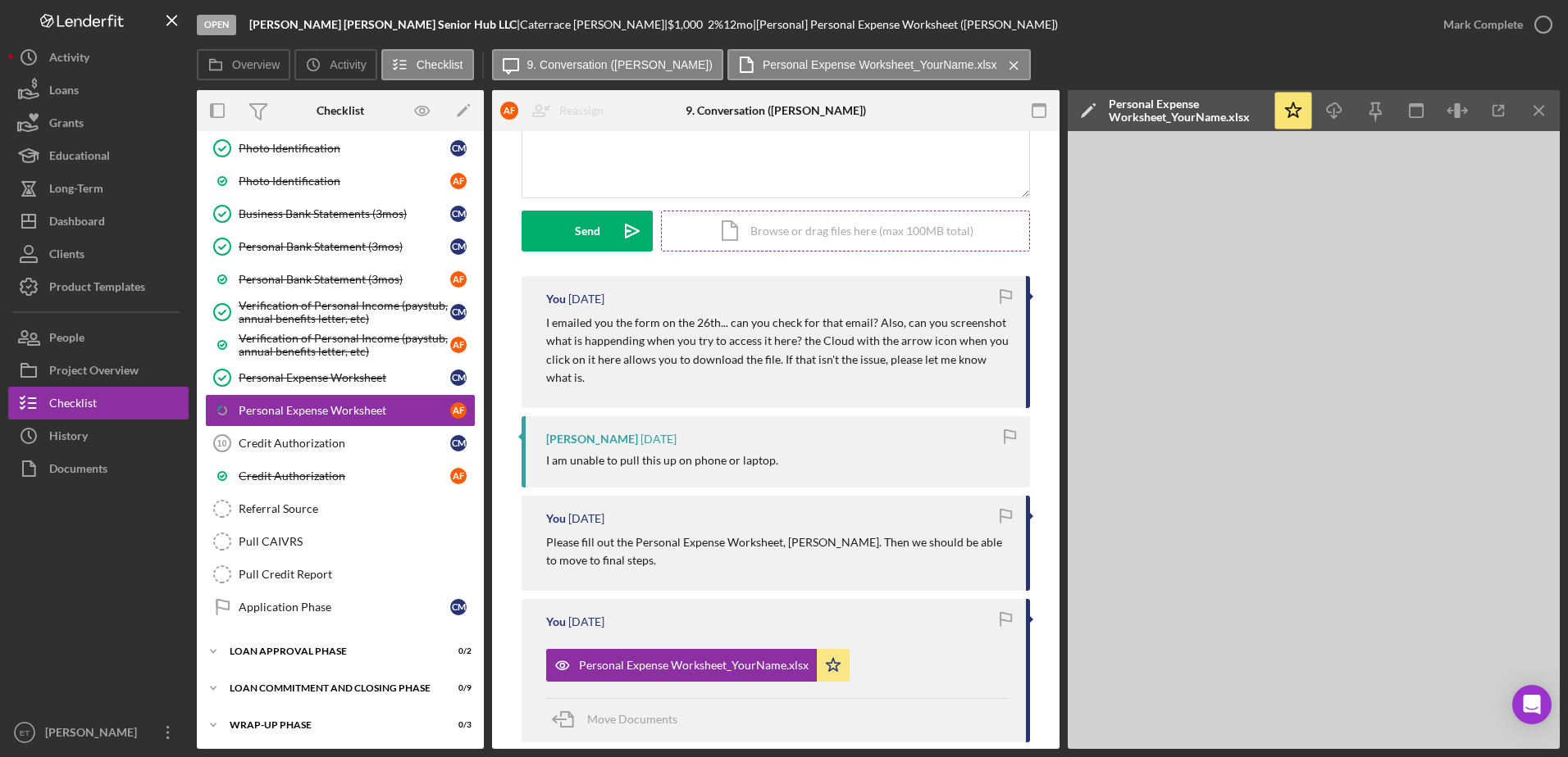
click at [807, 233] on div "Icon/Document Browse or drag files here (max 100MB total) Tap to choose files o…" at bounding box center [845, 231] width 369 height 41
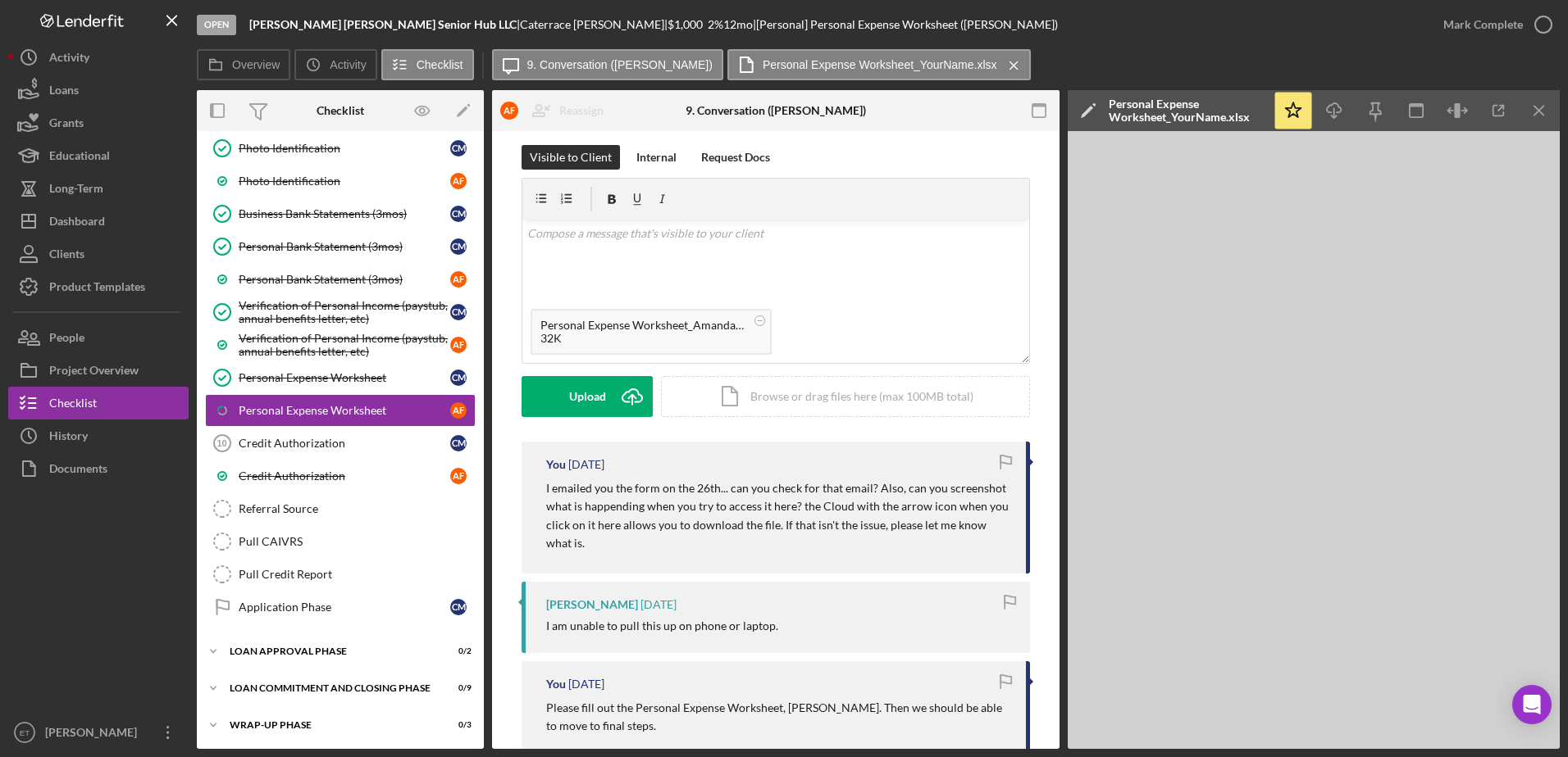
scroll to position [0, 0]
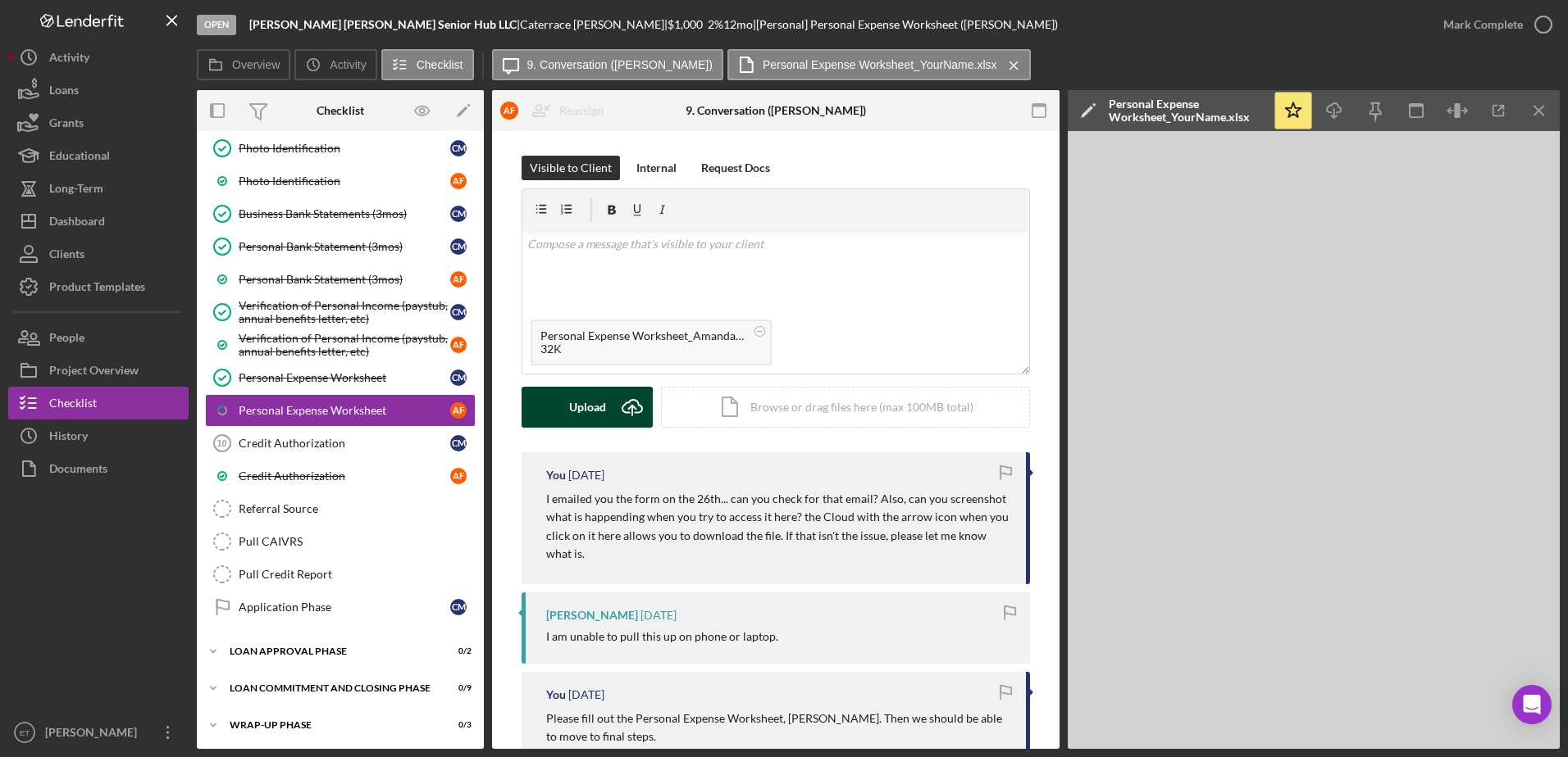
click at [569, 406] on div "Upload" at bounding box center [588, 407] width 37 height 41
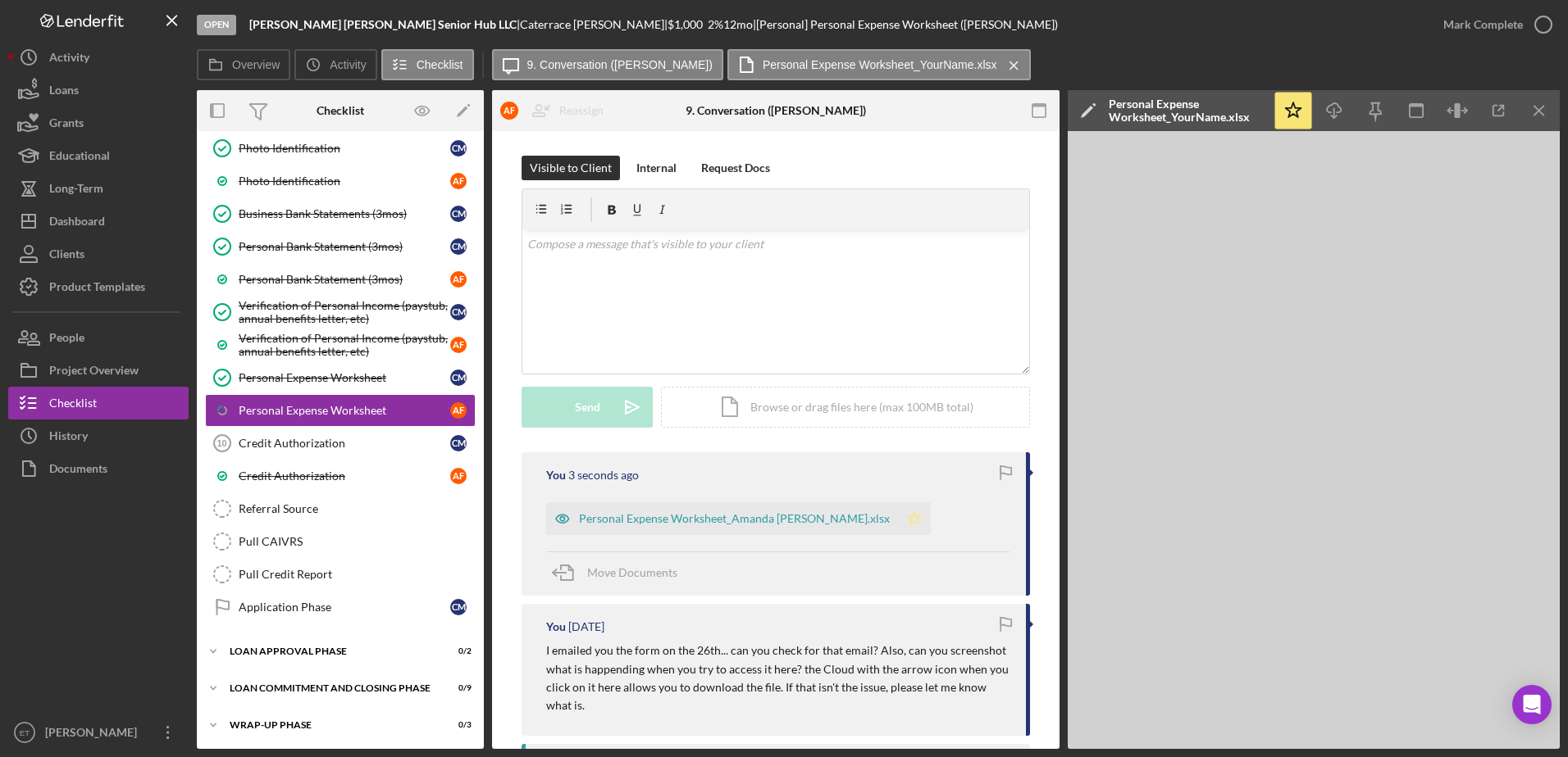
click at [898, 519] on icon "Icon/Star" at bounding box center [914, 519] width 33 height 33
click at [561, 519] on icon "button" at bounding box center [562, 519] width 33 height 33
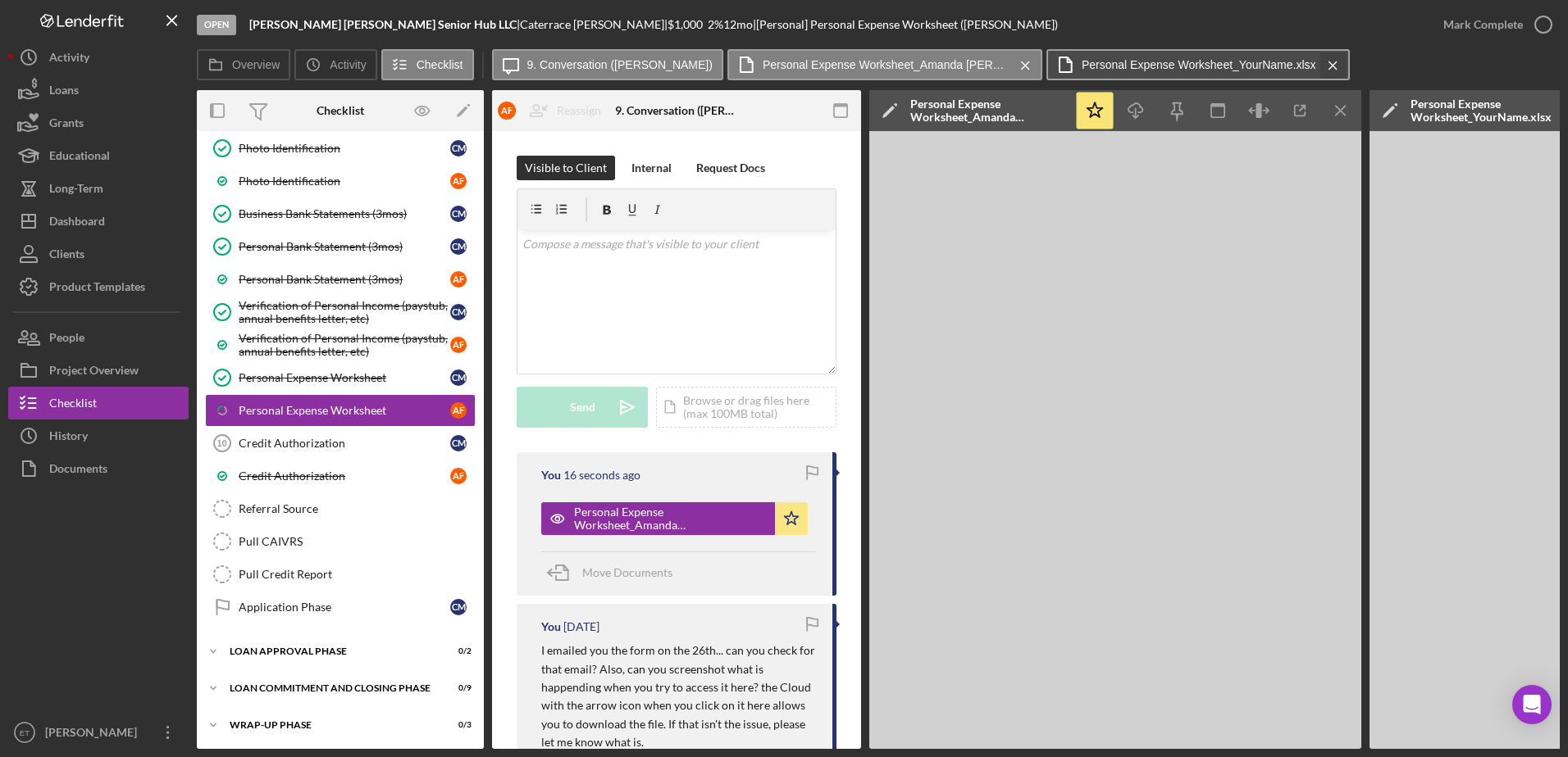
click at [1319, 64] on icon "Icon/Menu Close" at bounding box center [1333, 65] width 28 height 41
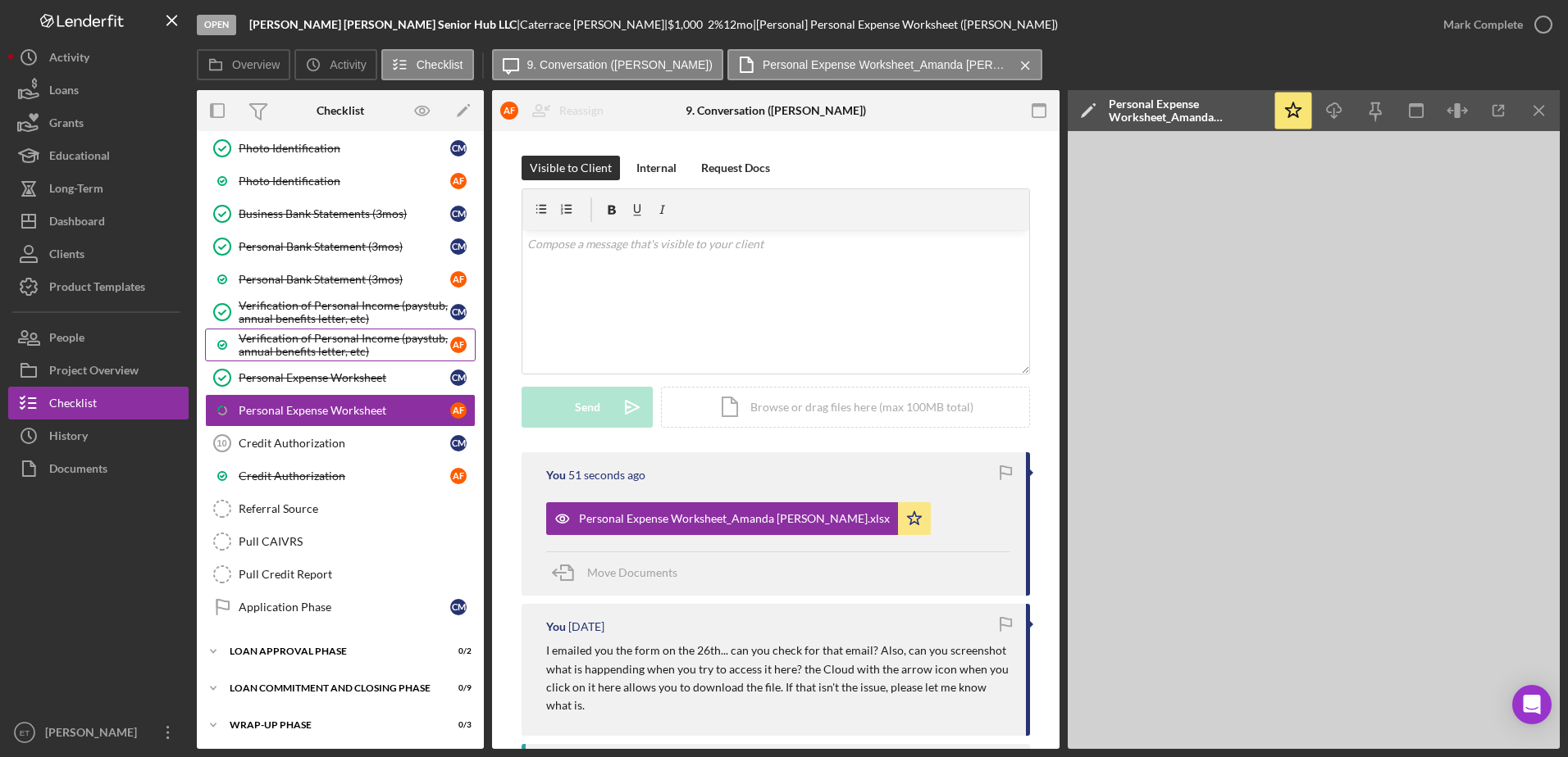
click at [315, 340] on div "Verification of Personal Income (paystub, annual benefits letter, etc)" at bounding box center [344, 345] width 211 height 26
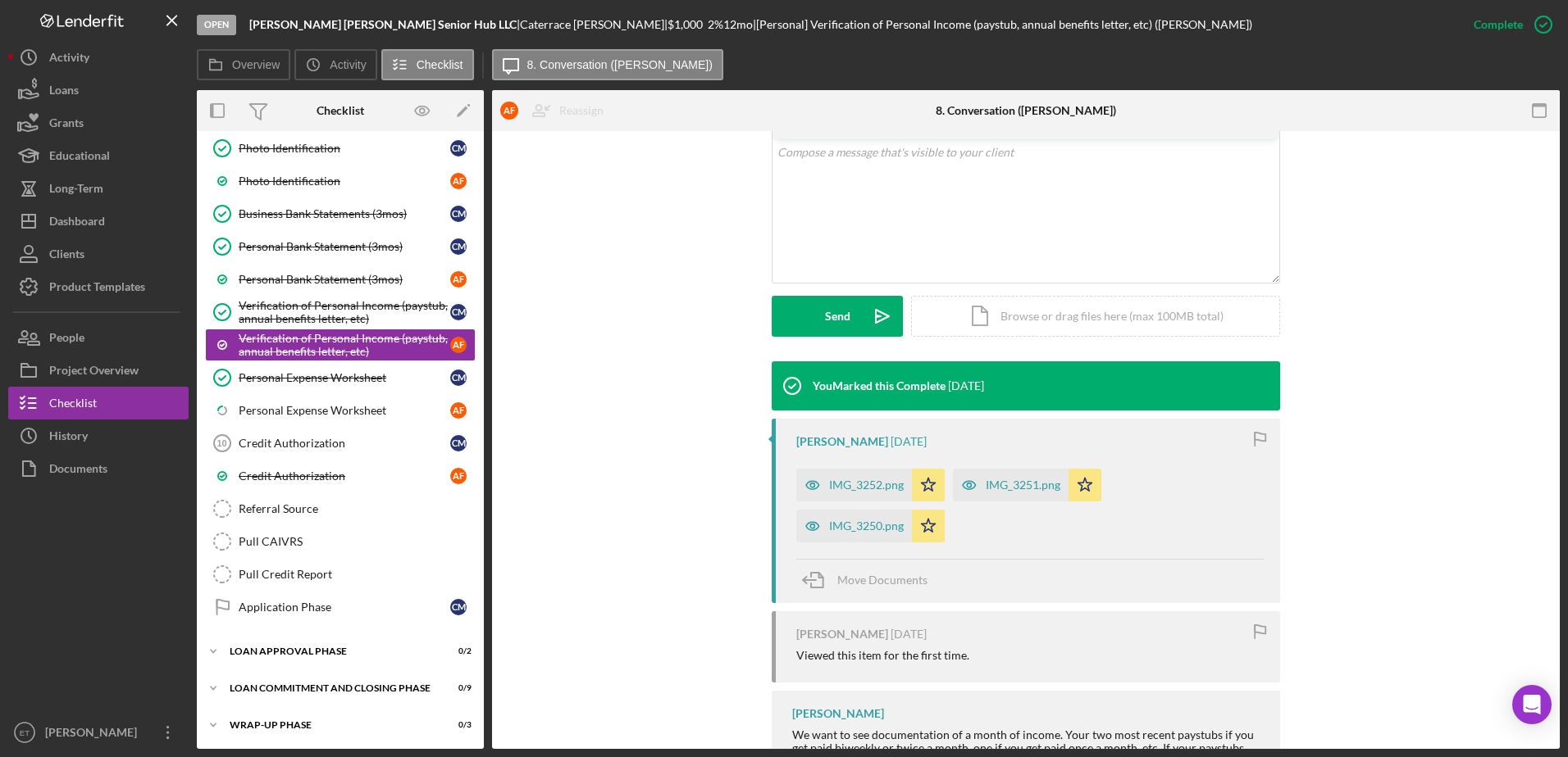
scroll to position [317, 0]
click at [808, 481] on icon "button" at bounding box center [812, 484] width 13 height 8
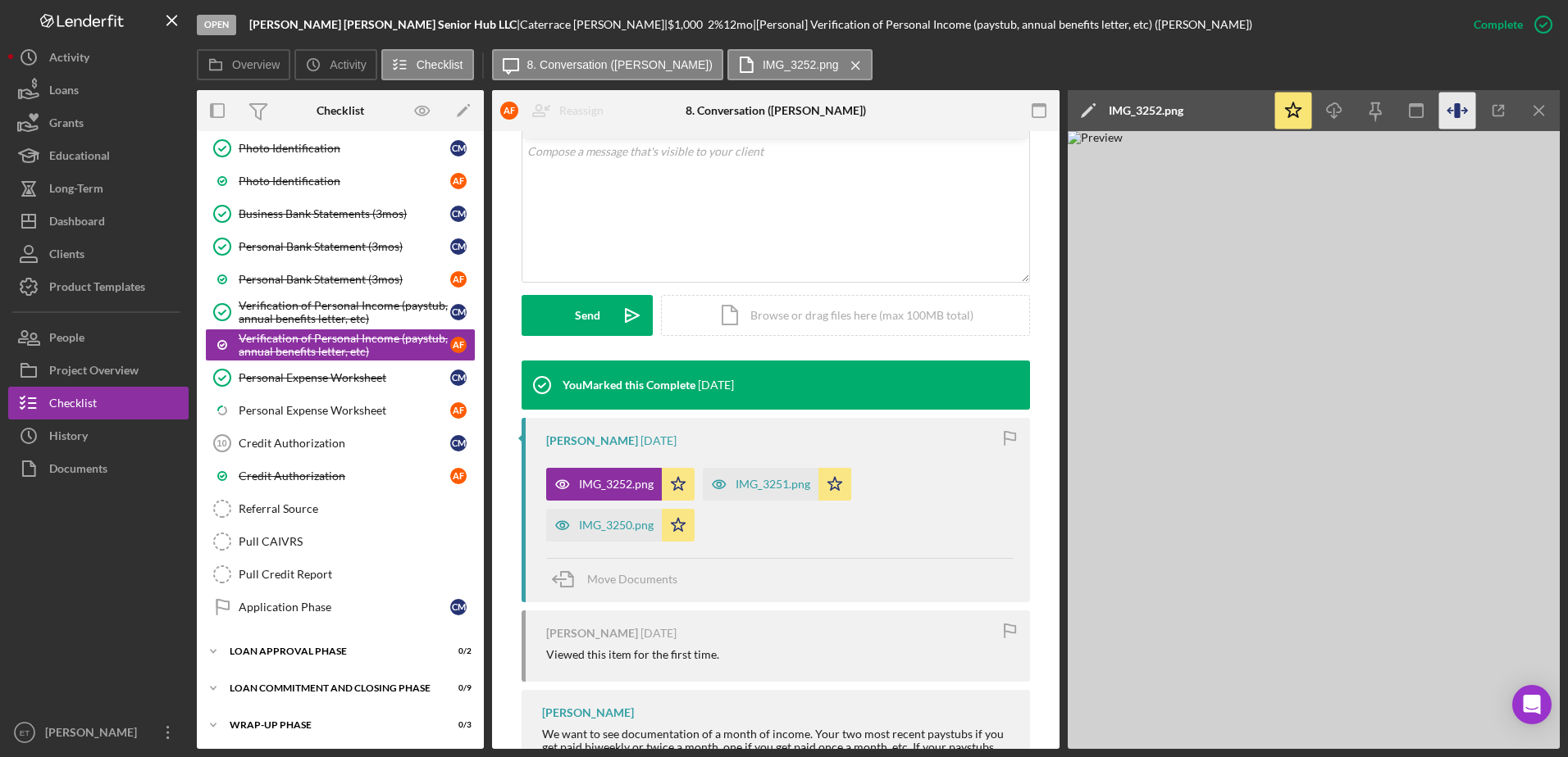
click at [1457, 114] on icon "button" at bounding box center [1457, 110] width 5 height 15
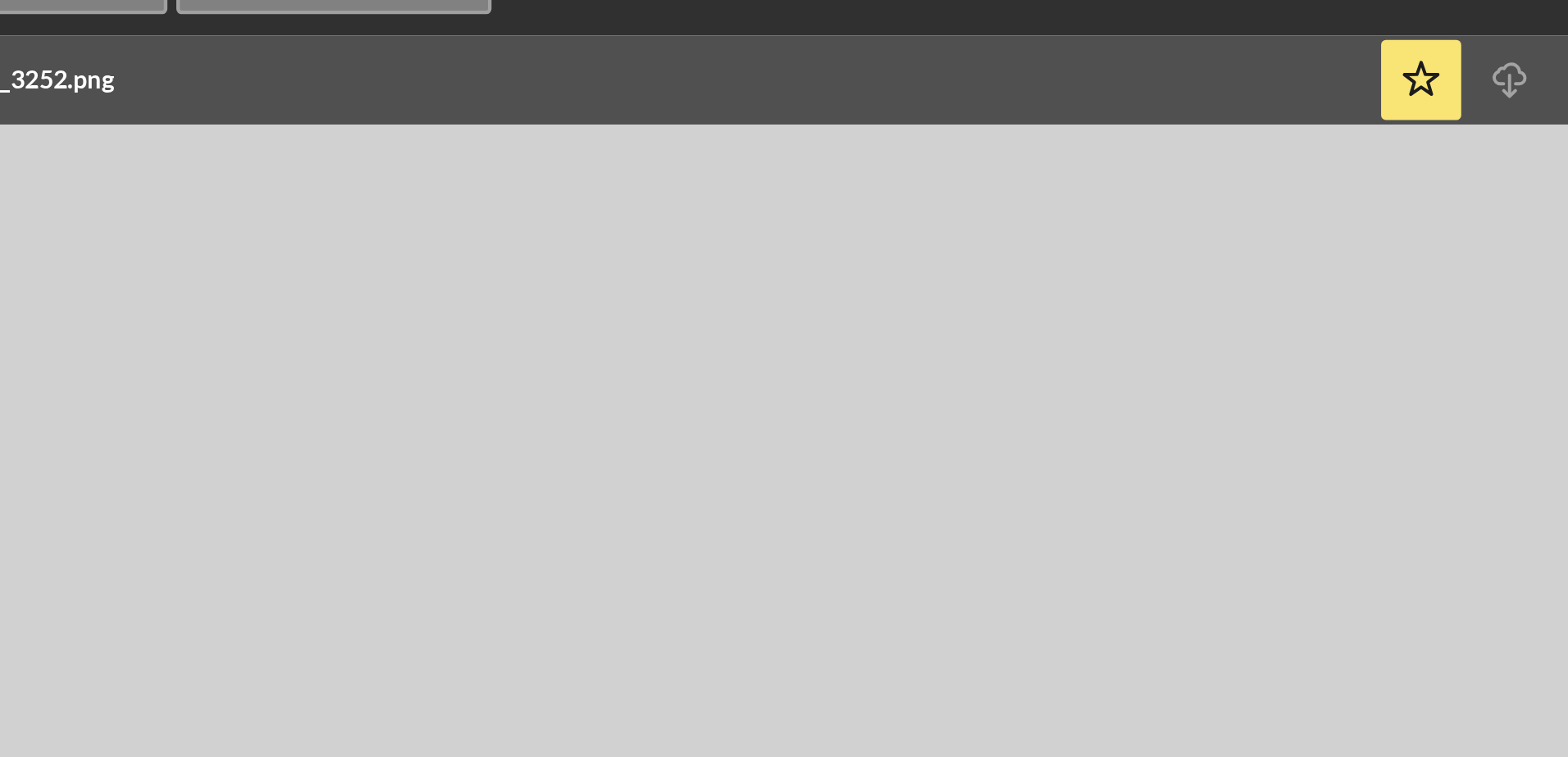
scroll to position [0, 293]
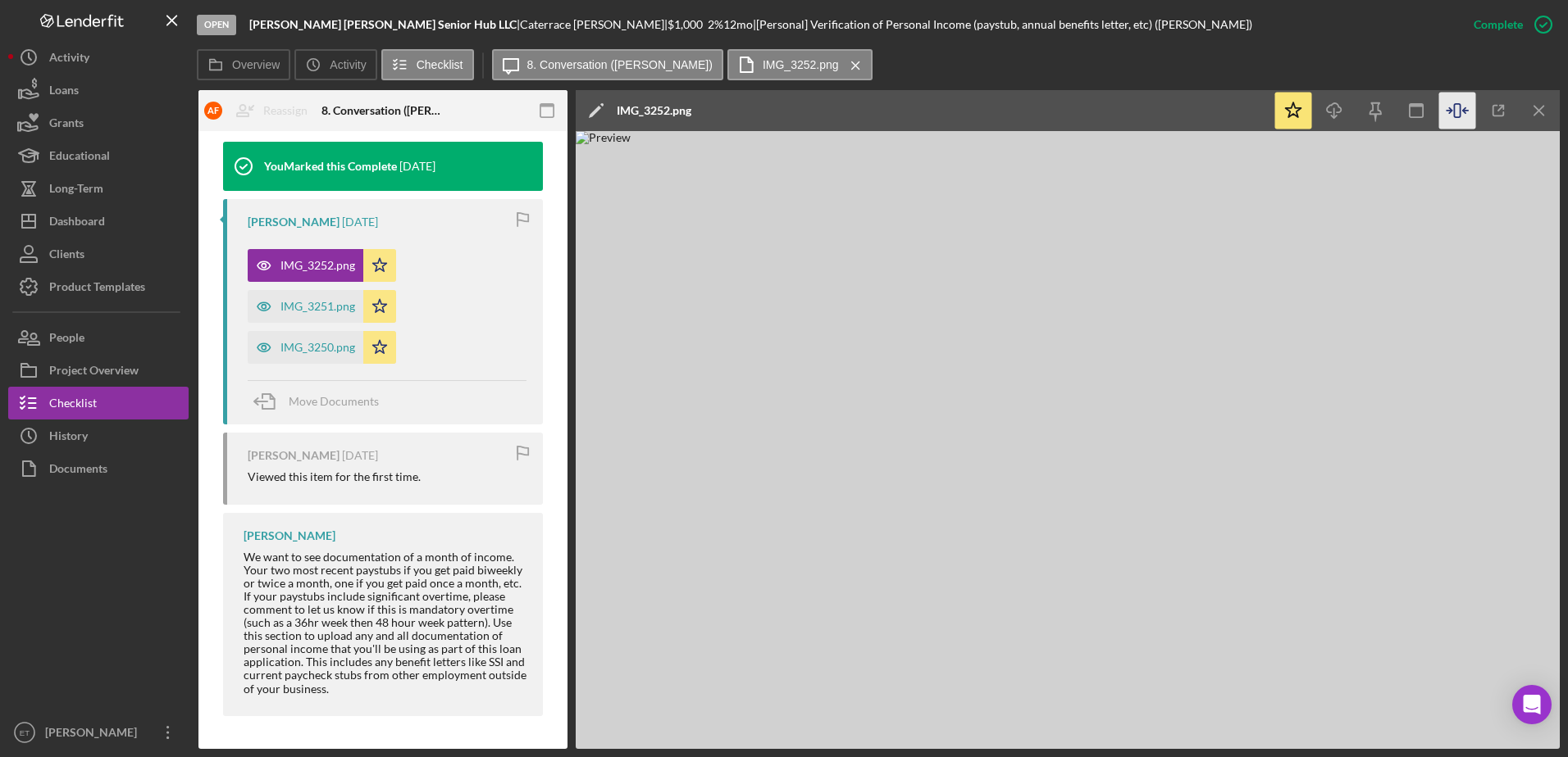
click at [1186, 531] on img at bounding box center [1067, 439] width 984 height 617
click at [1461, 110] on icon "button" at bounding box center [1458, 111] width 37 height 37
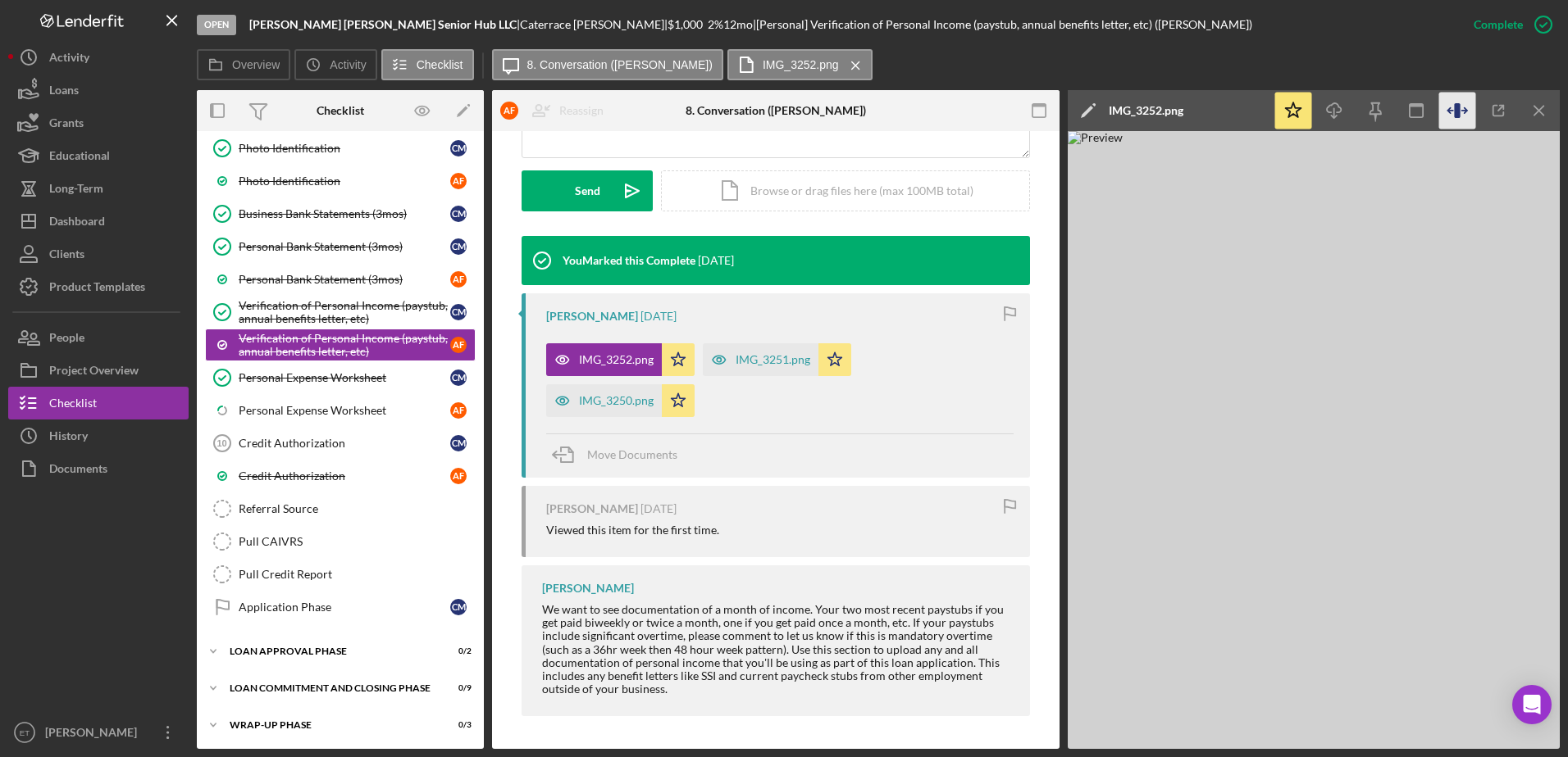
scroll to position [428, 0]
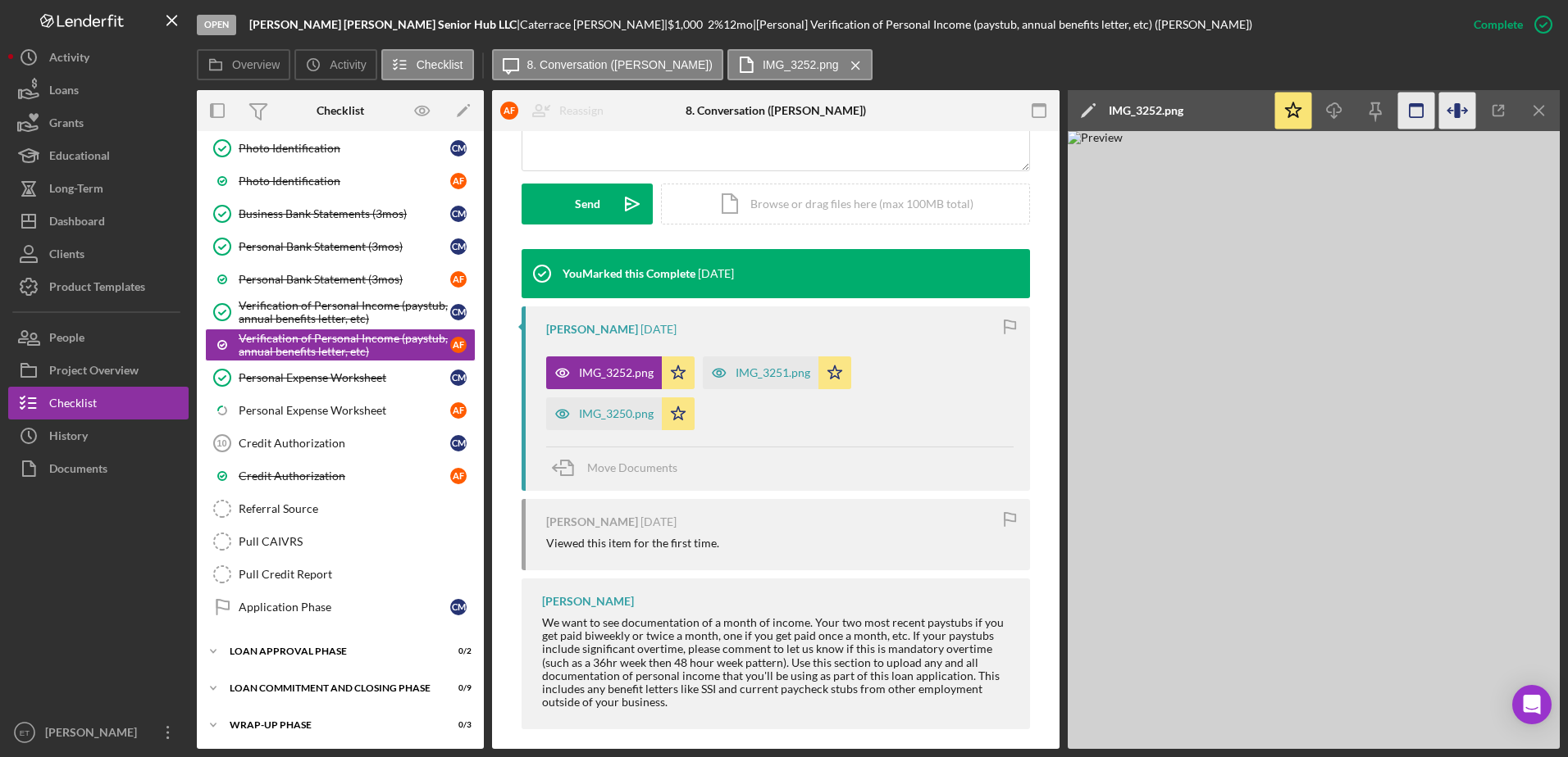
click at [1415, 117] on icon "button" at bounding box center [1417, 111] width 37 height 37
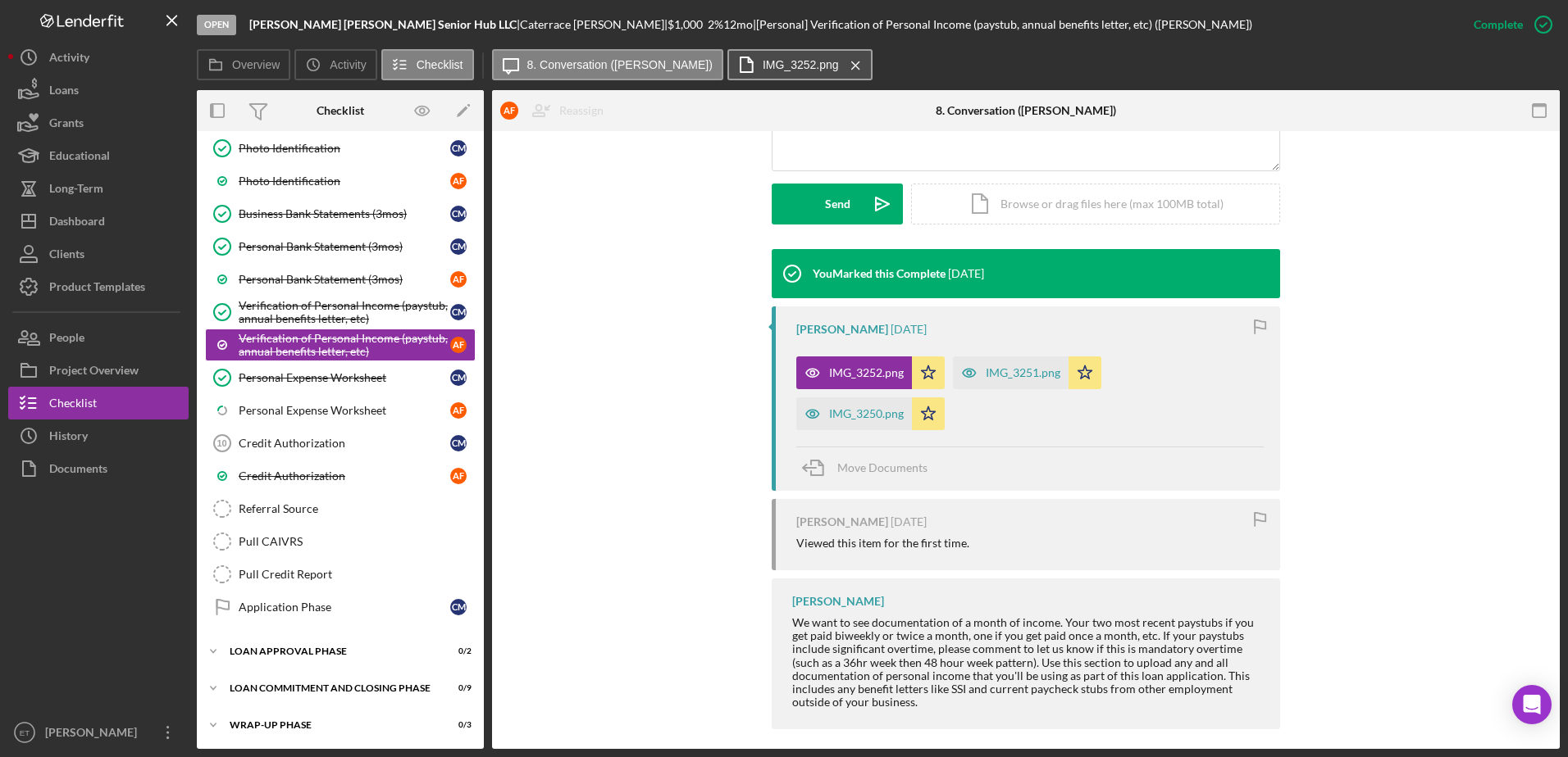
click at [763, 63] on label "IMG_3252.png" at bounding box center [801, 64] width 76 height 13
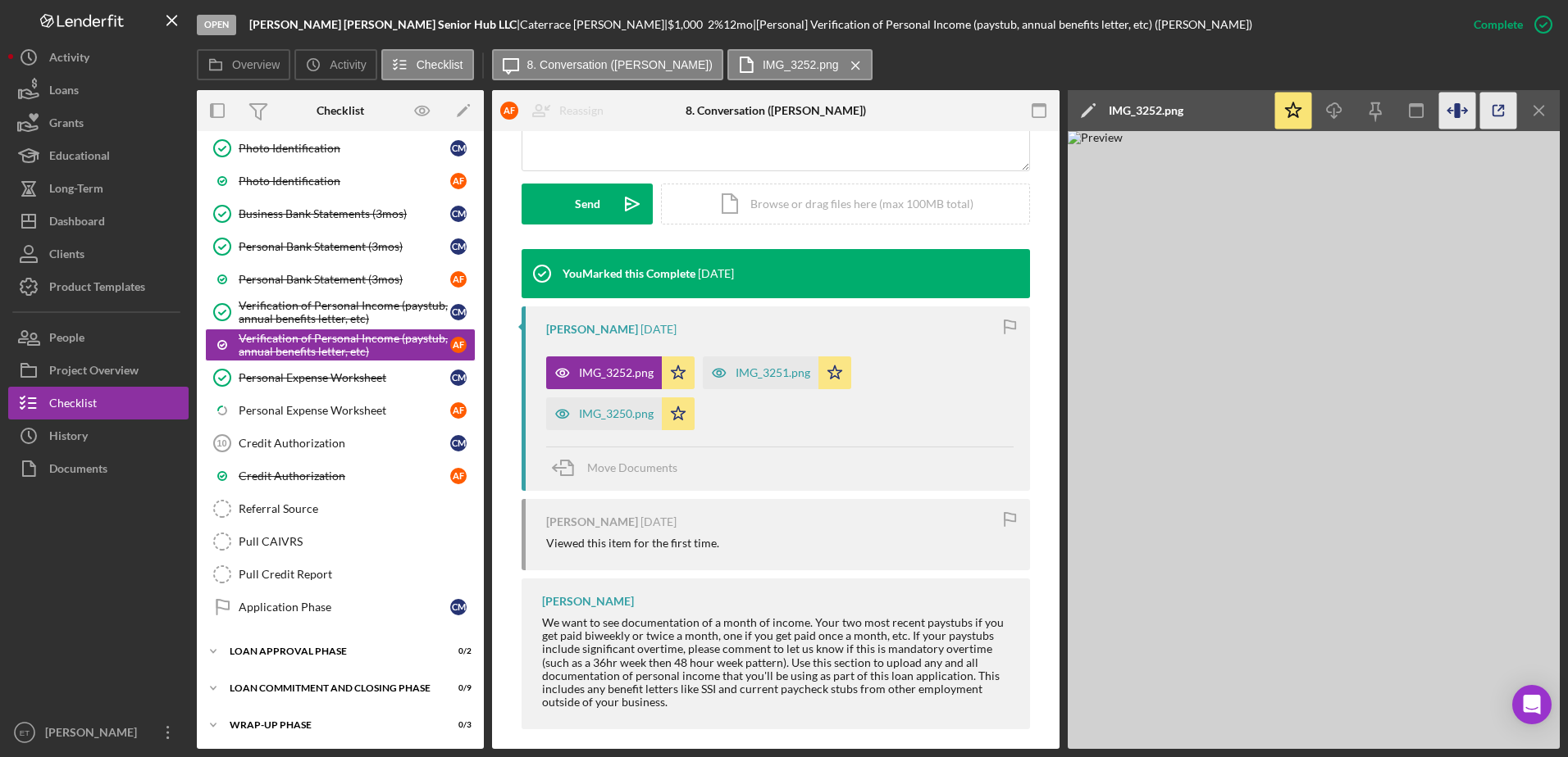
click at [1498, 113] on icon "button" at bounding box center [1498, 111] width 37 height 37
click at [845, 494] on div "You Marked this Complete [DATE] [PERSON_NAME] [DATE] IMG_3252.png Icon/Star IMG…" at bounding box center [775, 493] width 508 height 488
click at [715, 167] on div "v Color teal Color pink Remove color Add row above Add row below Add column bef…" at bounding box center [775, 99] width 506 height 143
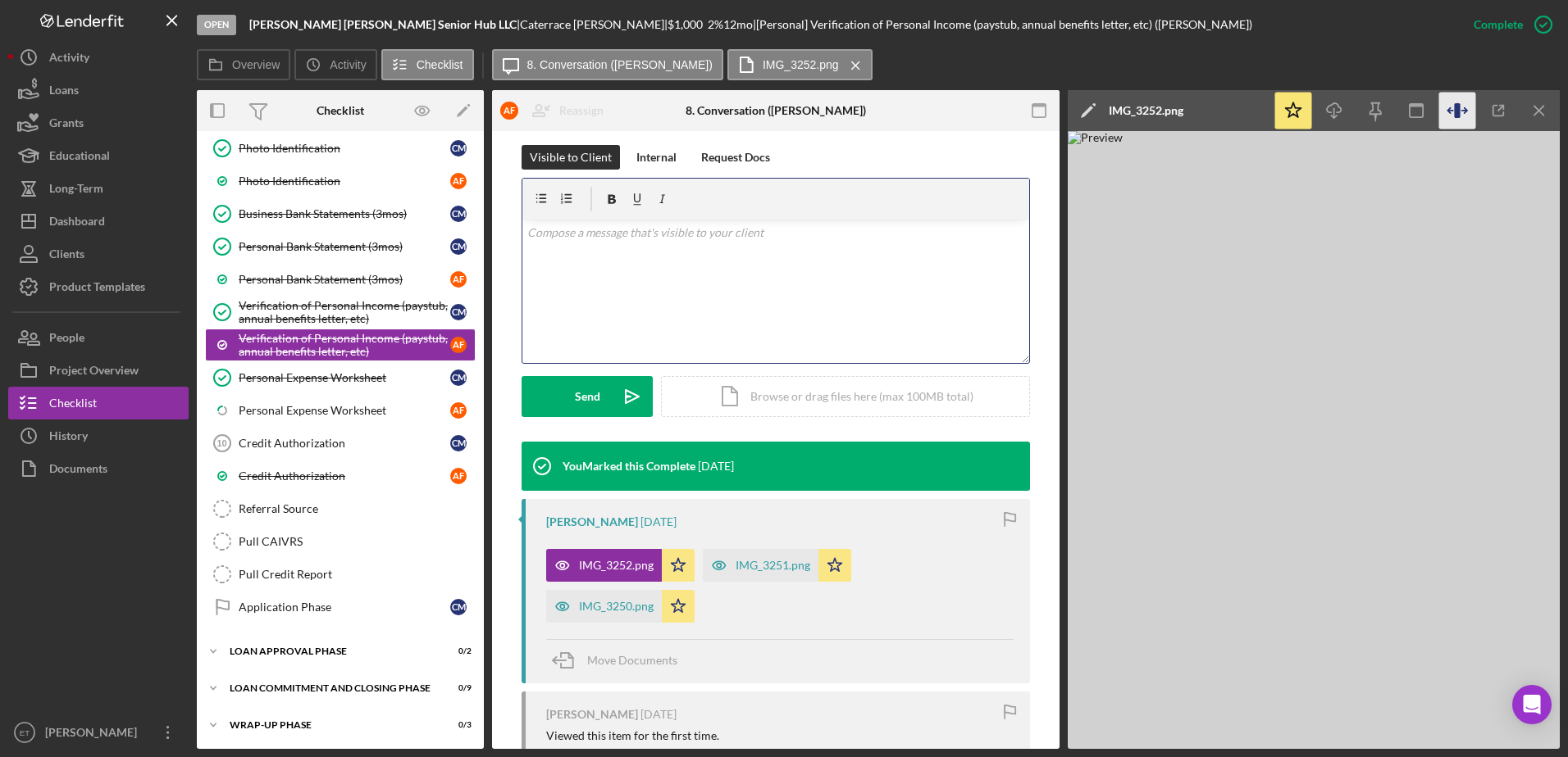
scroll to position [235, 0]
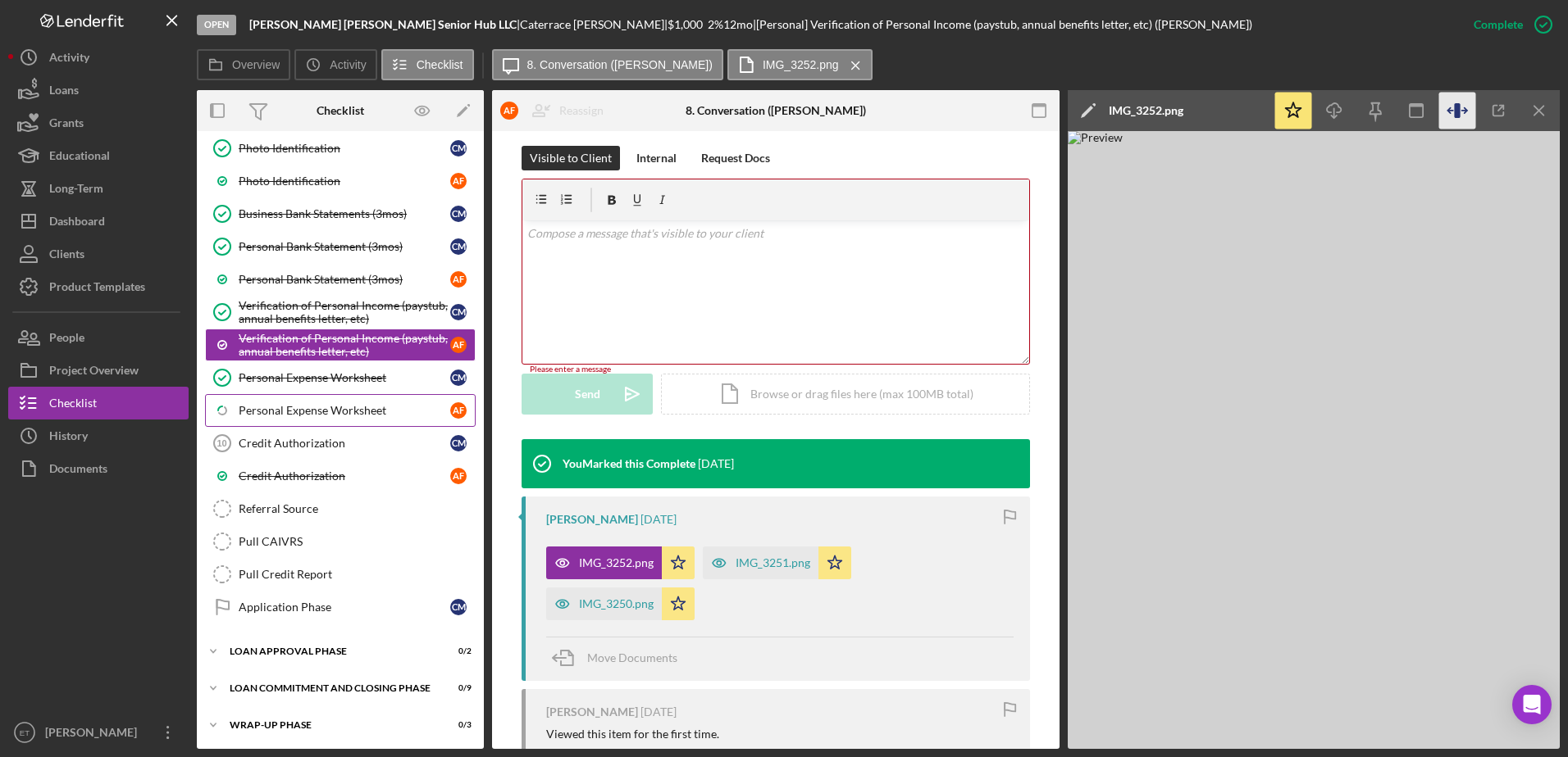
click at [307, 417] on div "Personal Expense Worksheet" at bounding box center [344, 410] width 211 height 13
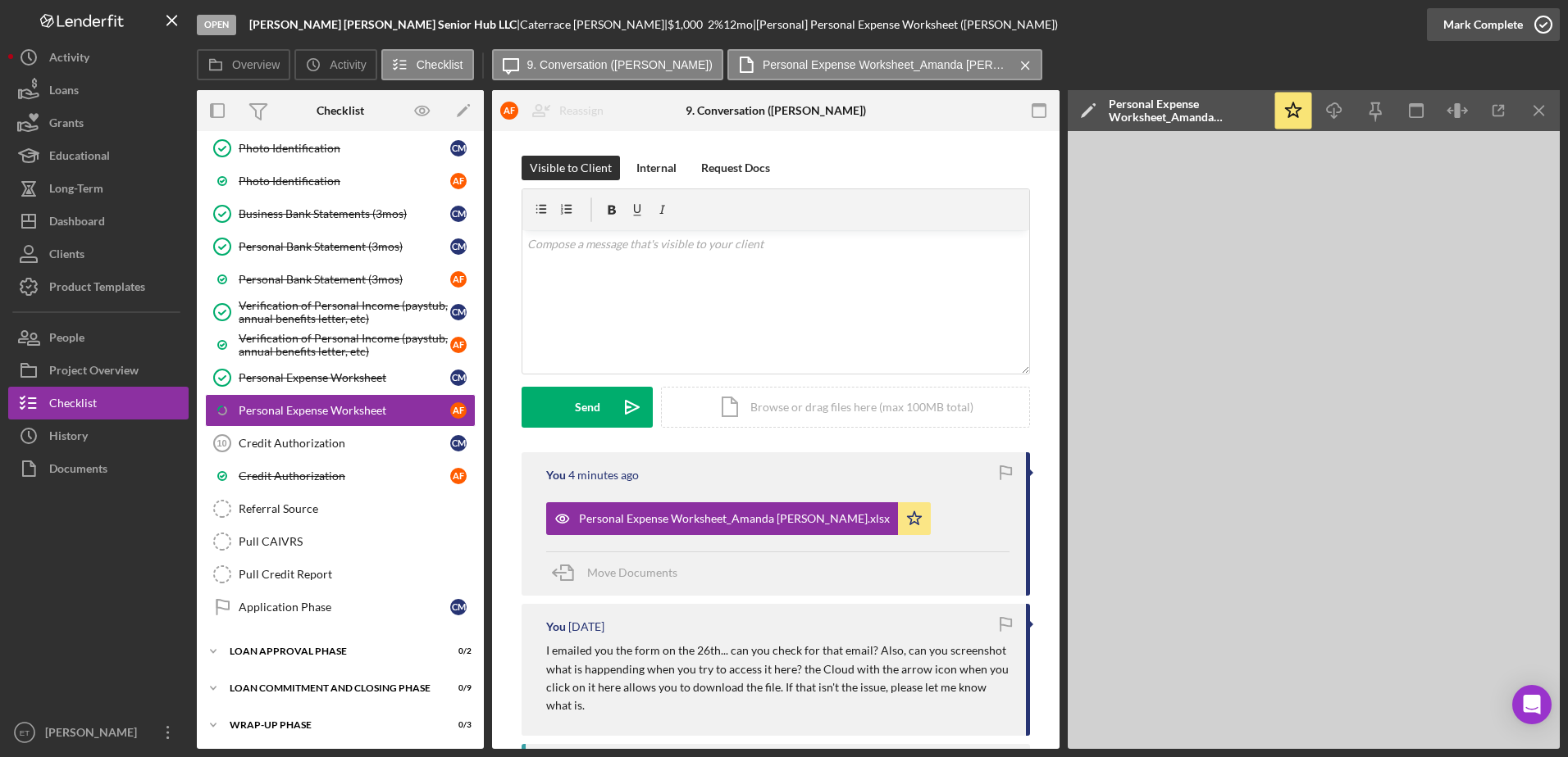
click at [1547, 27] on icon "button" at bounding box center [1543, 25] width 41 height 41
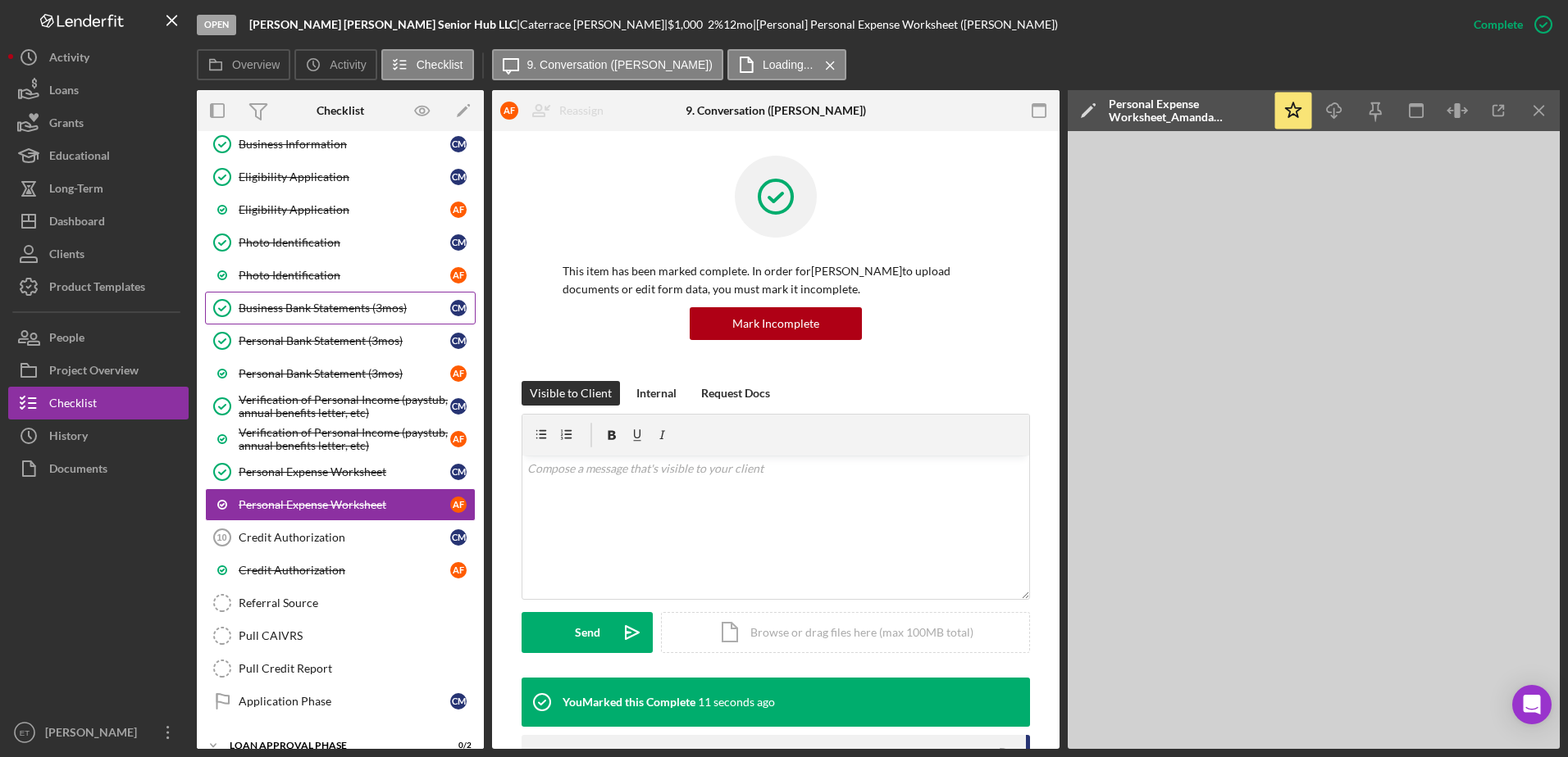
scroll to position [279, 0]
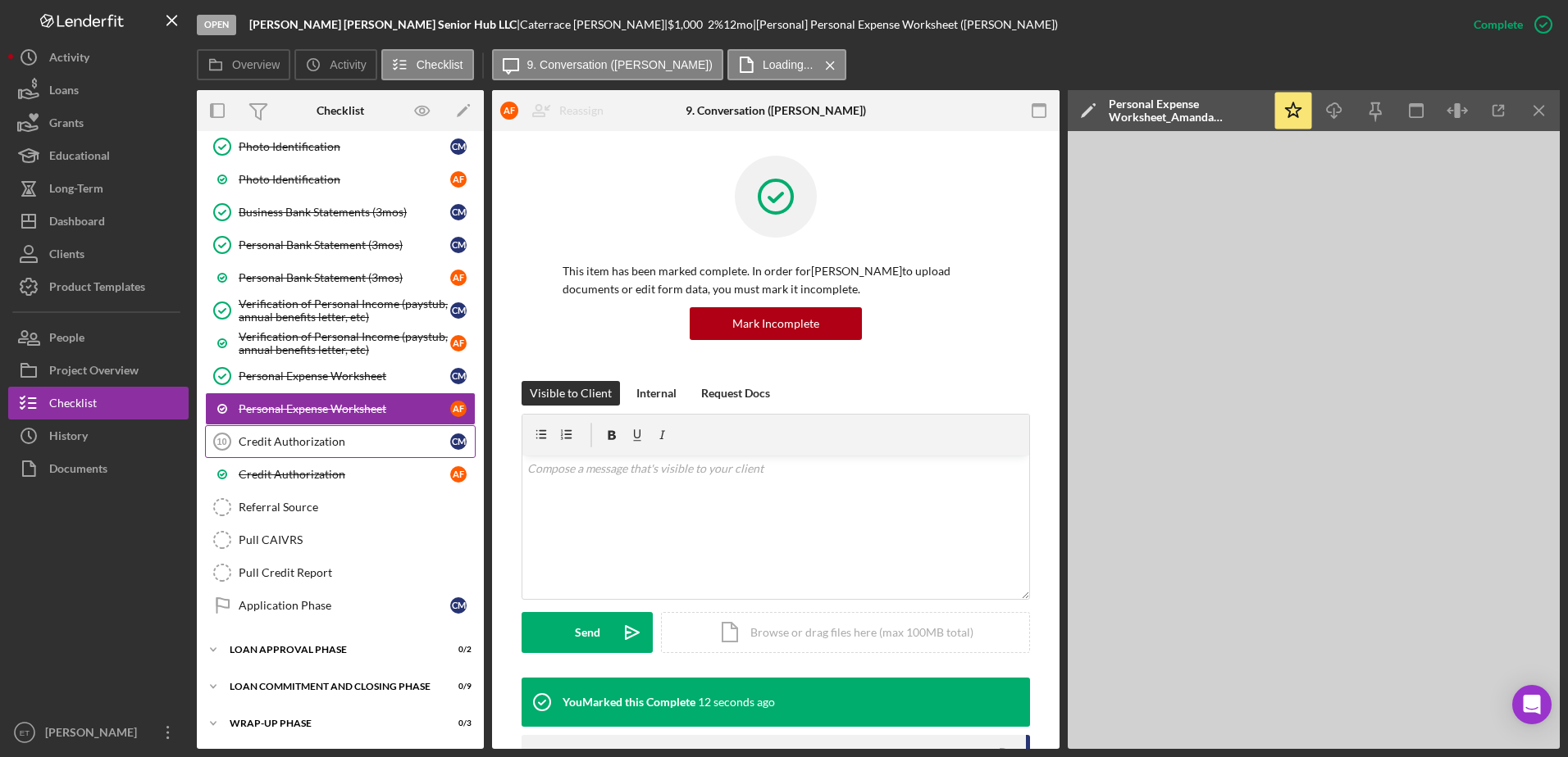
click at [290, 435] on div "Credit Authorization" at bounding box center [344, 442] width 211 height 13
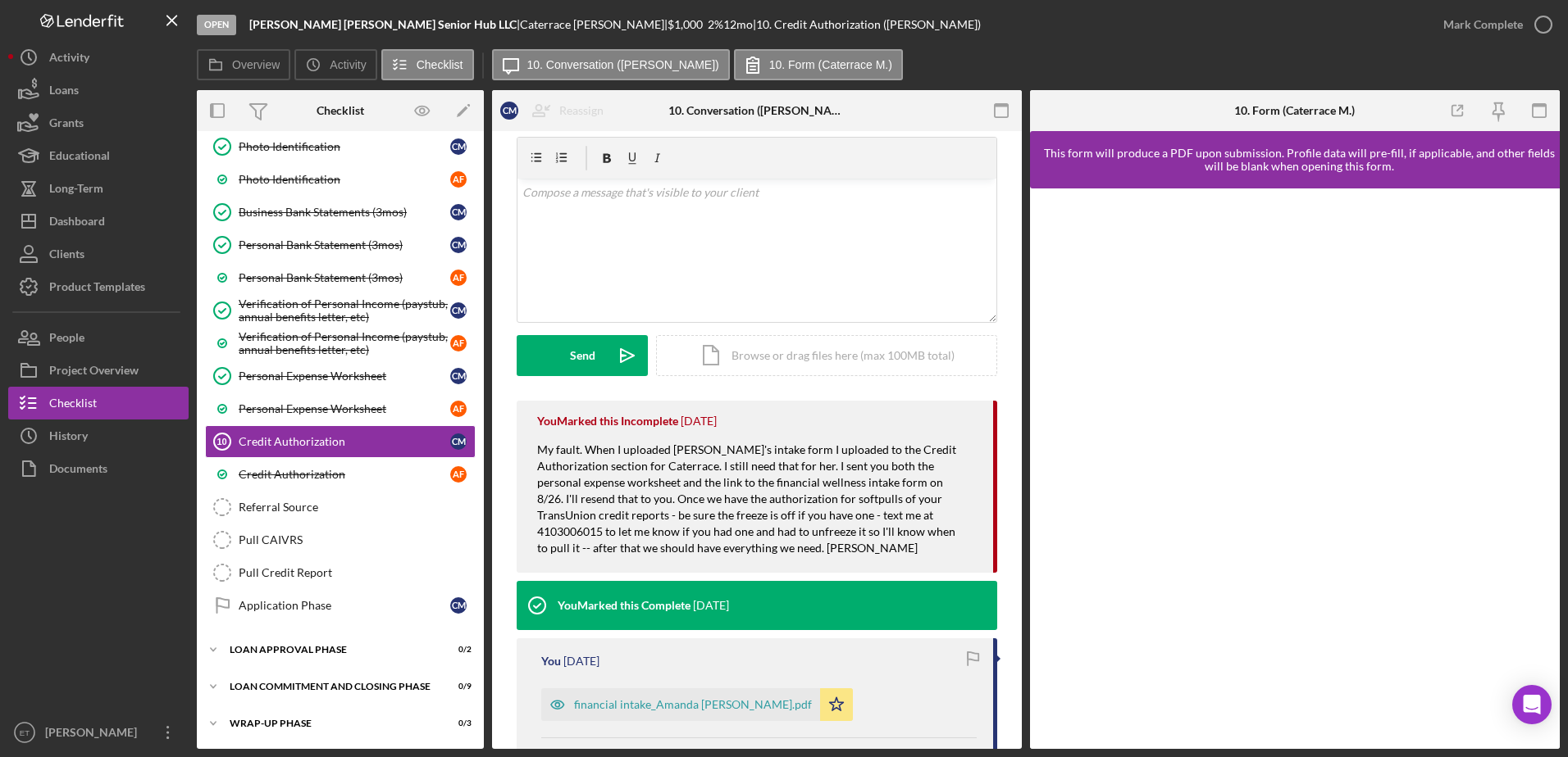
scroll to position [50, 0]
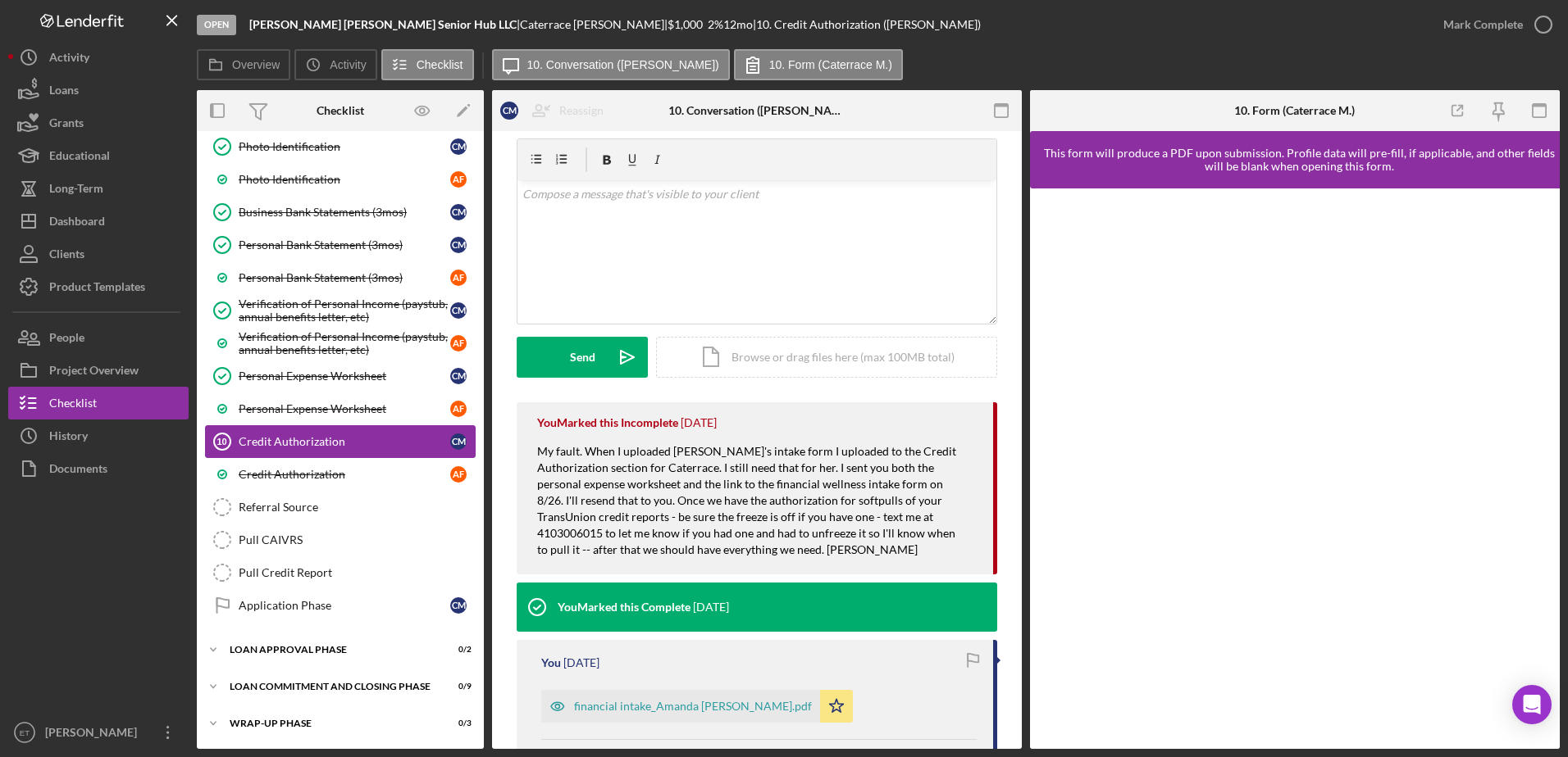
click at [375, 446] on div "Credit Authorization" at bounding box center [344, 442] width 211 height 13
click at [280, 481] on link "Credit Authorization A F" at bounding box center [340, 474] width 270 height 33
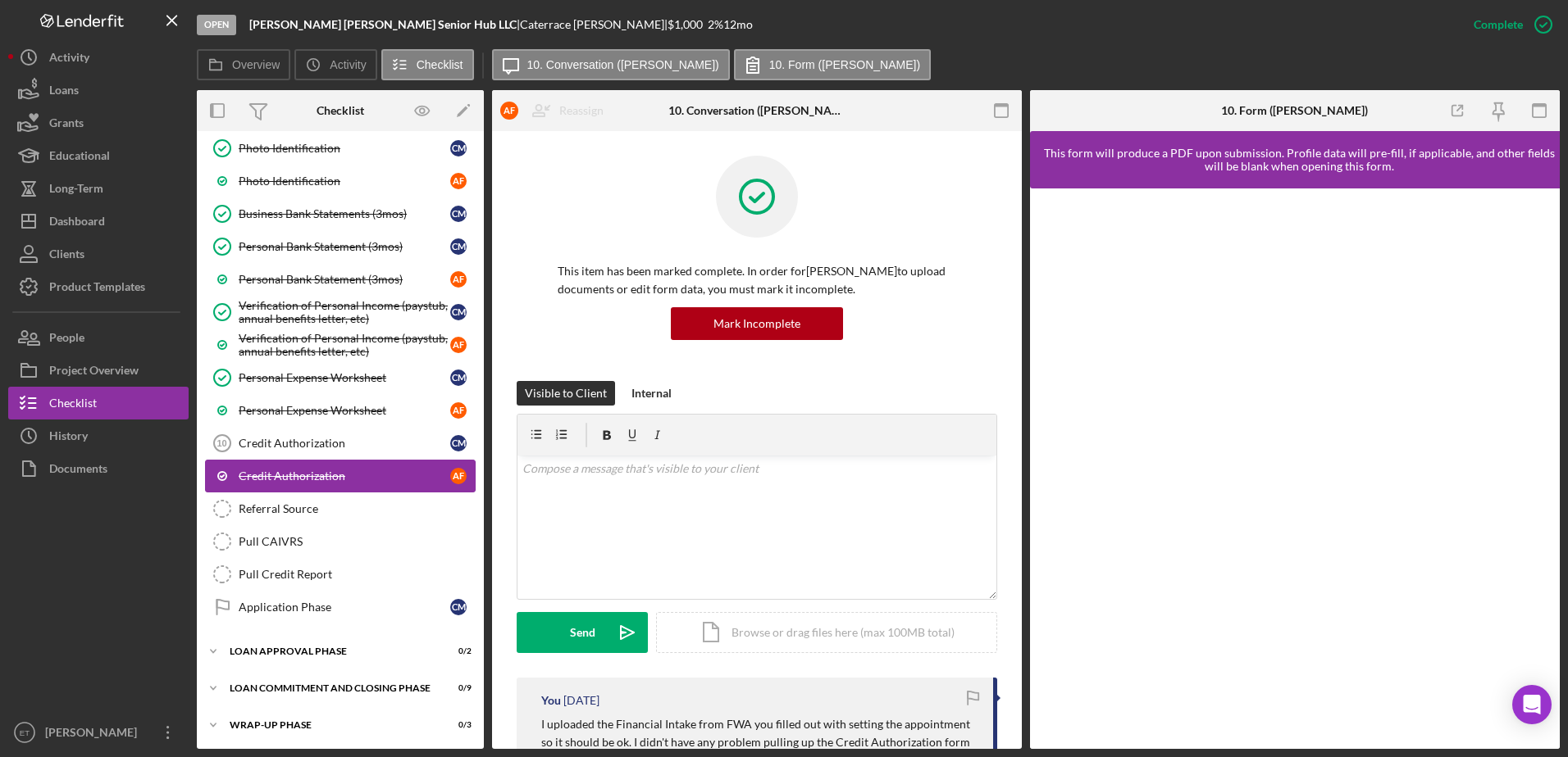
scroll to position [279, 0]
click at [280, 443] on div "Credit Authorization" at bounding box center [344, 442] width 211 height 13
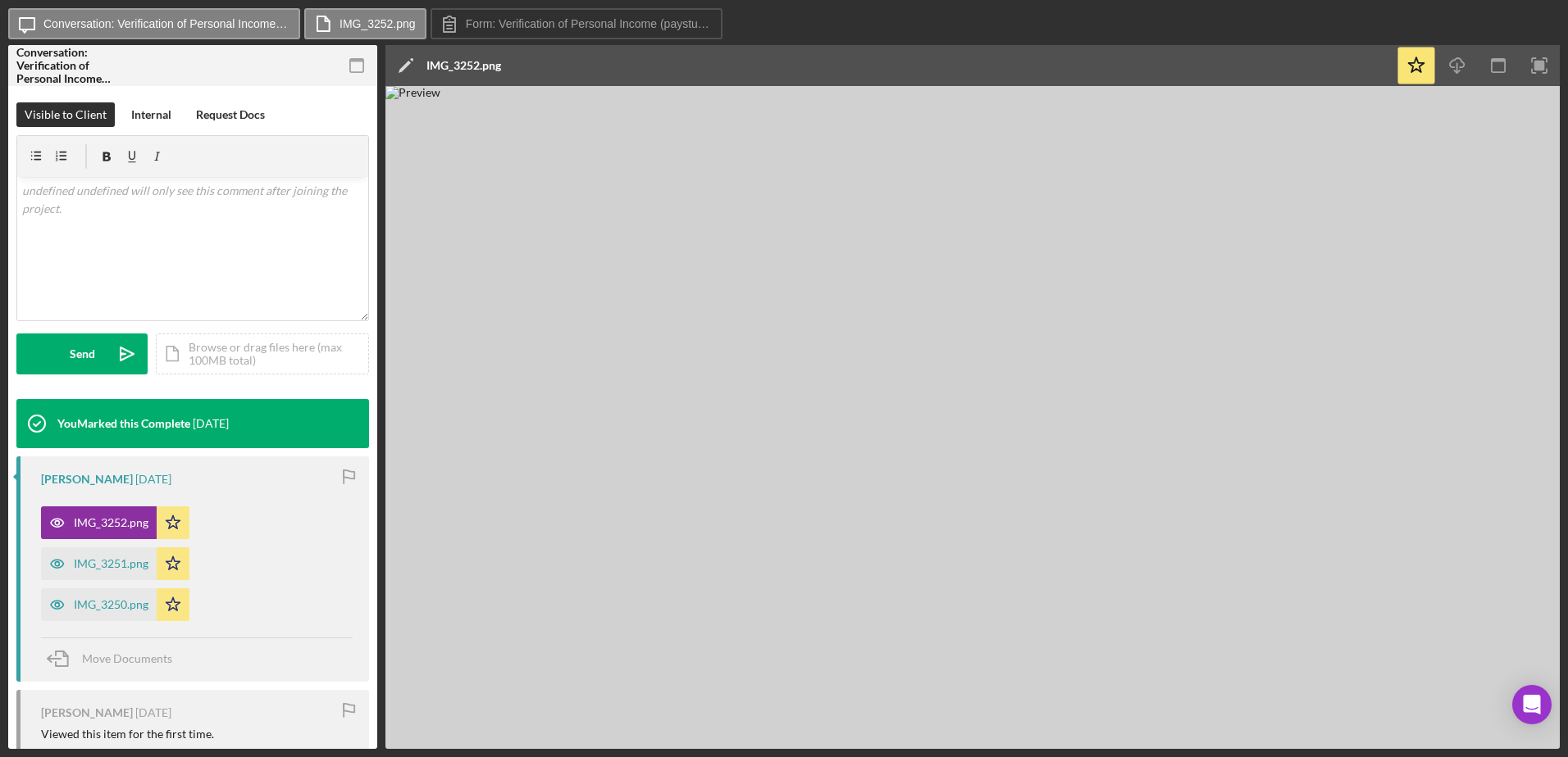
scroll to position [238, 0]
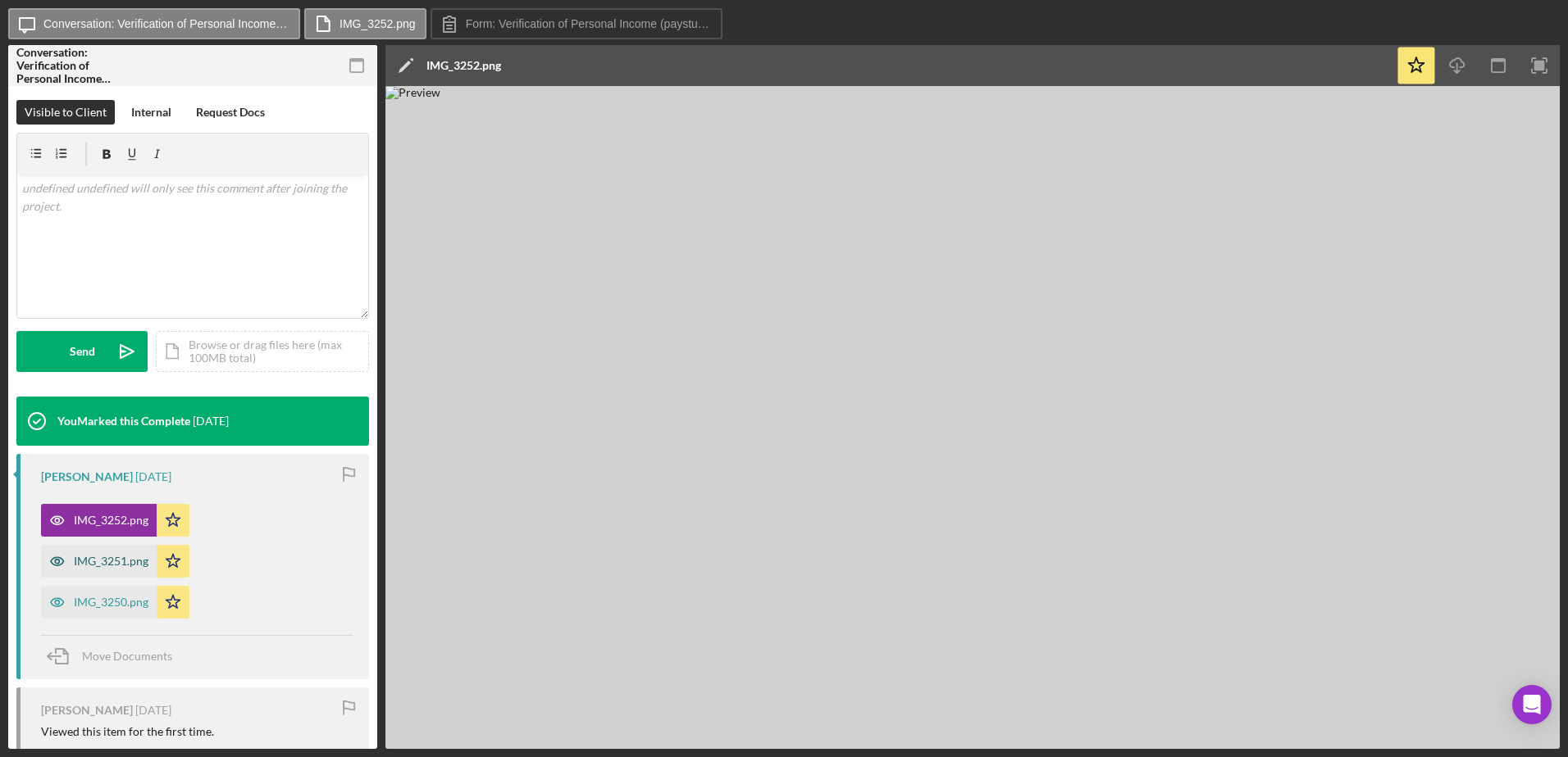
click at [57, 558] on icon "button" at bounding box center [57, 561] width 13 height 8
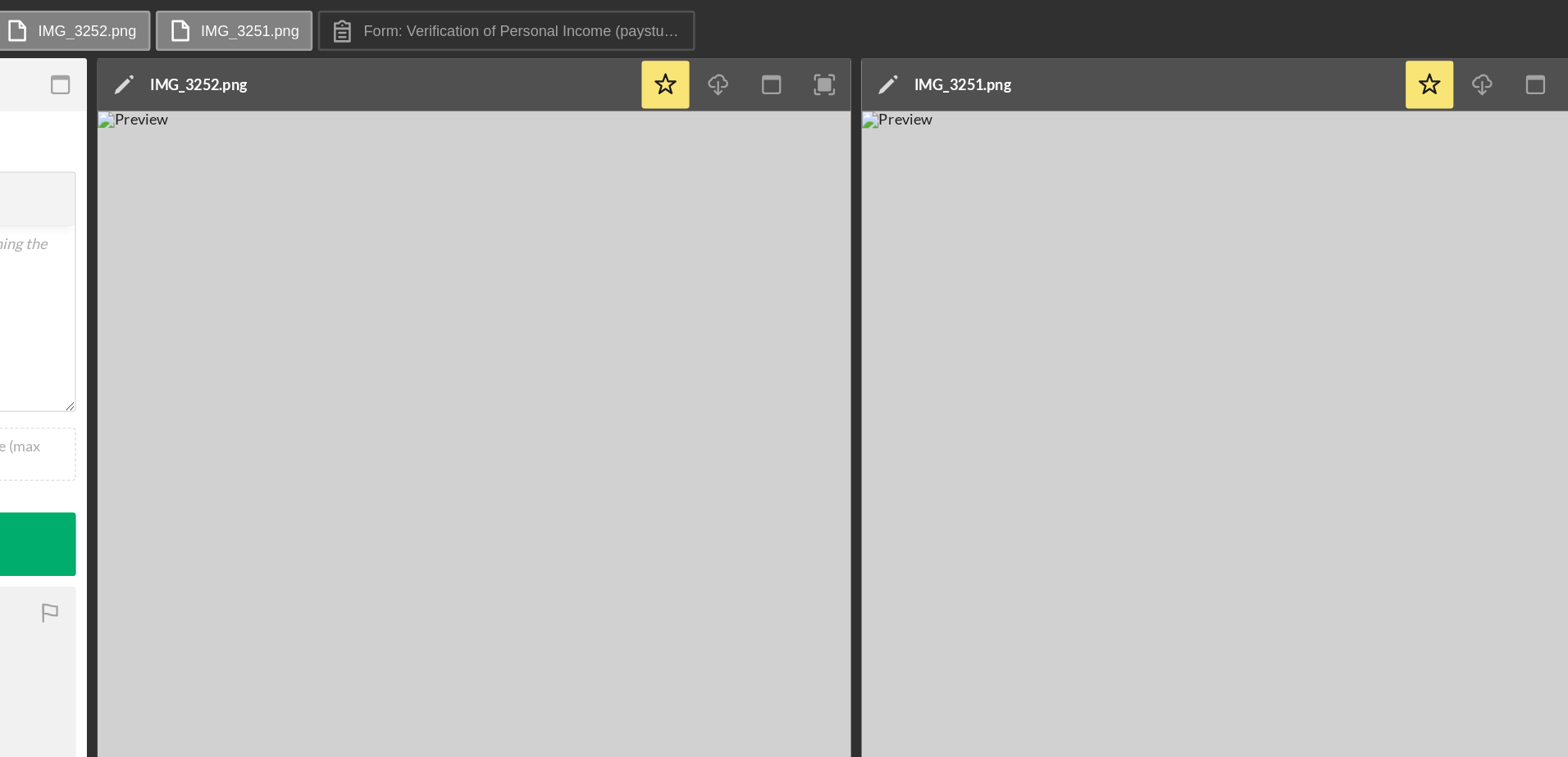
click at [1219, 369] on img at bounding box center [1268, 417] width 583 height 662
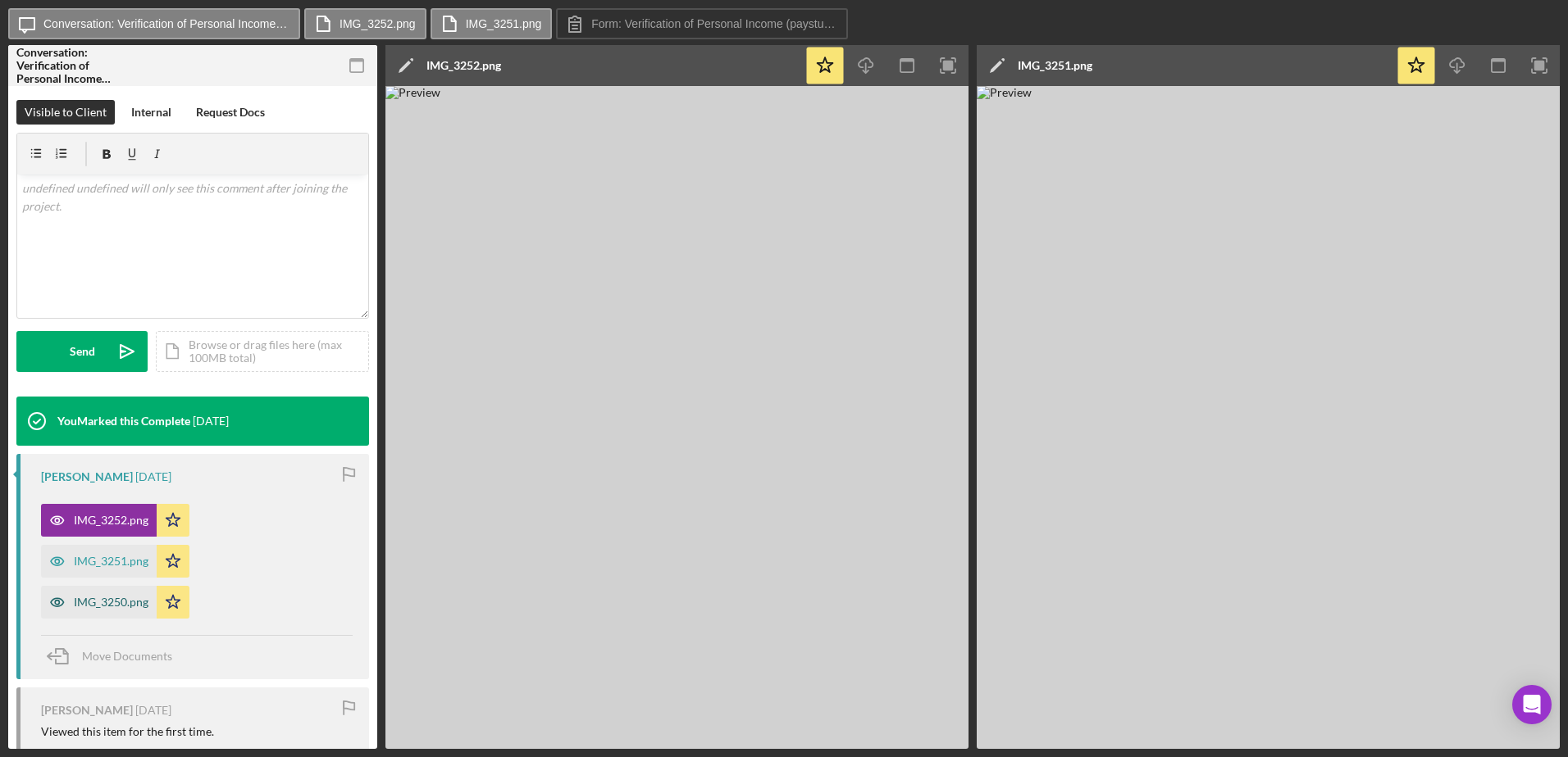
click at [55, 602] on icon "button" at bounding box center [57, 602] width 4 height 4
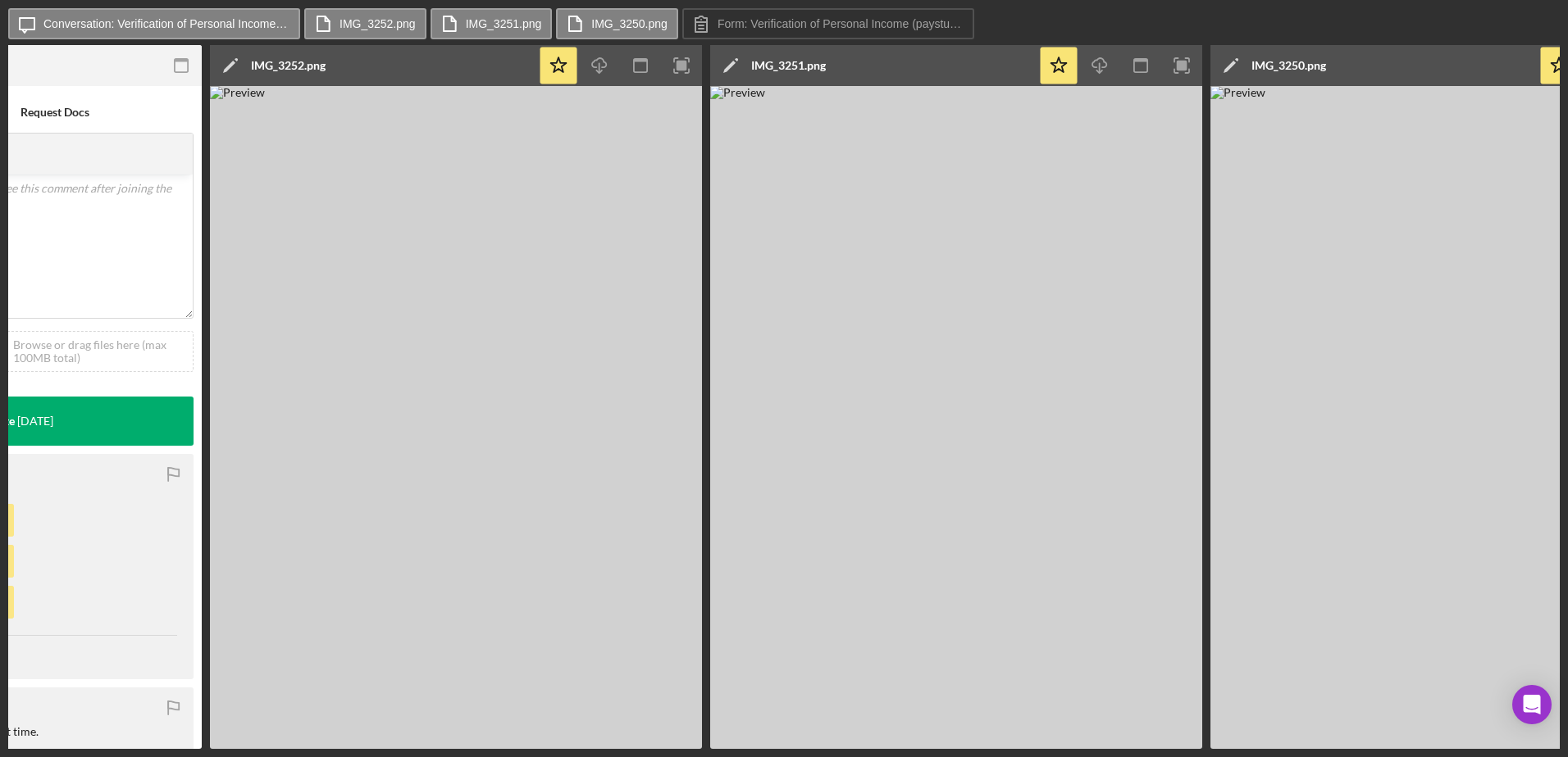
scroll to position [0, 318]
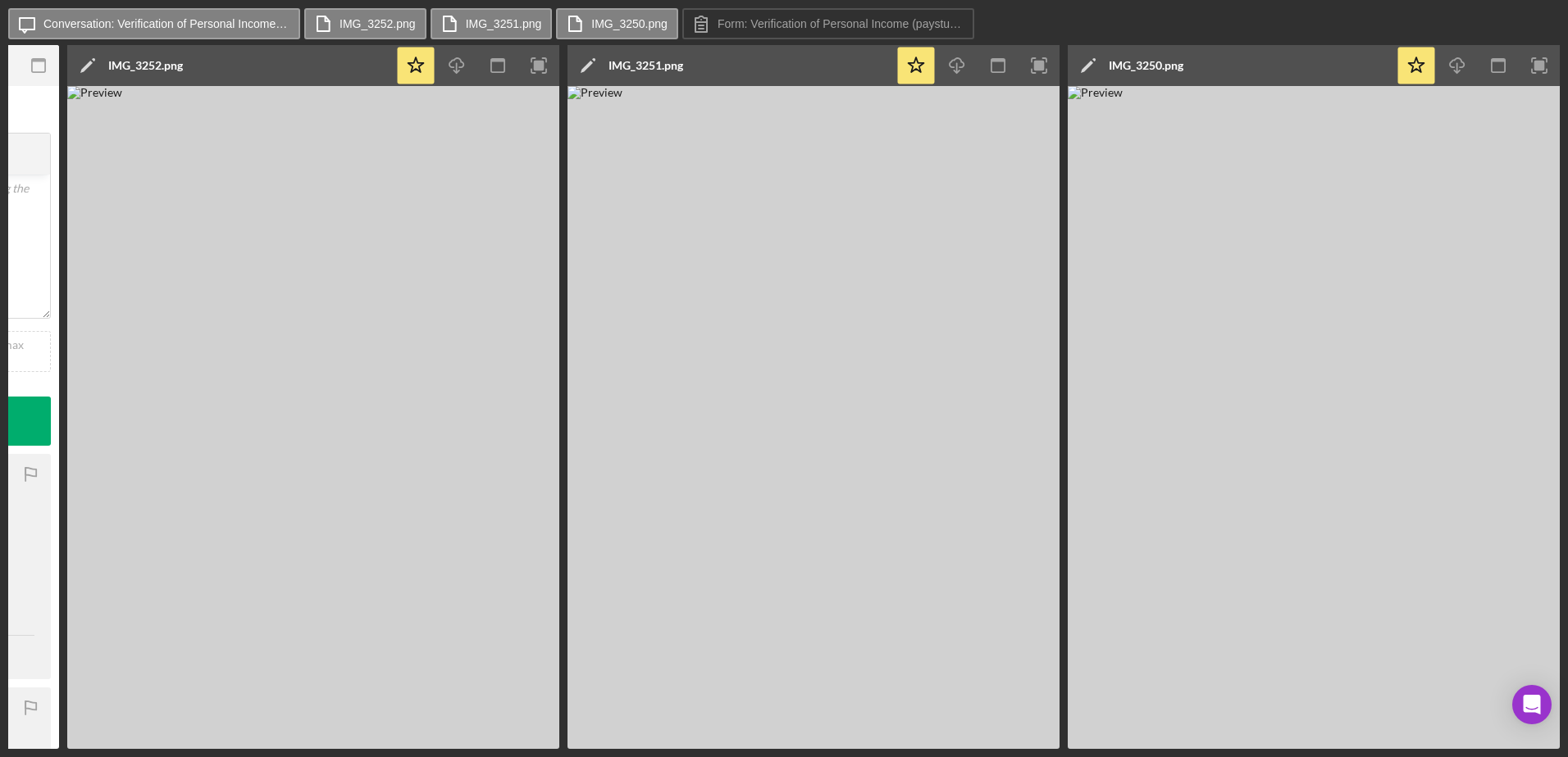
click at [1274, 565] on img at bounding box center [1313, 417] width 492 height 662
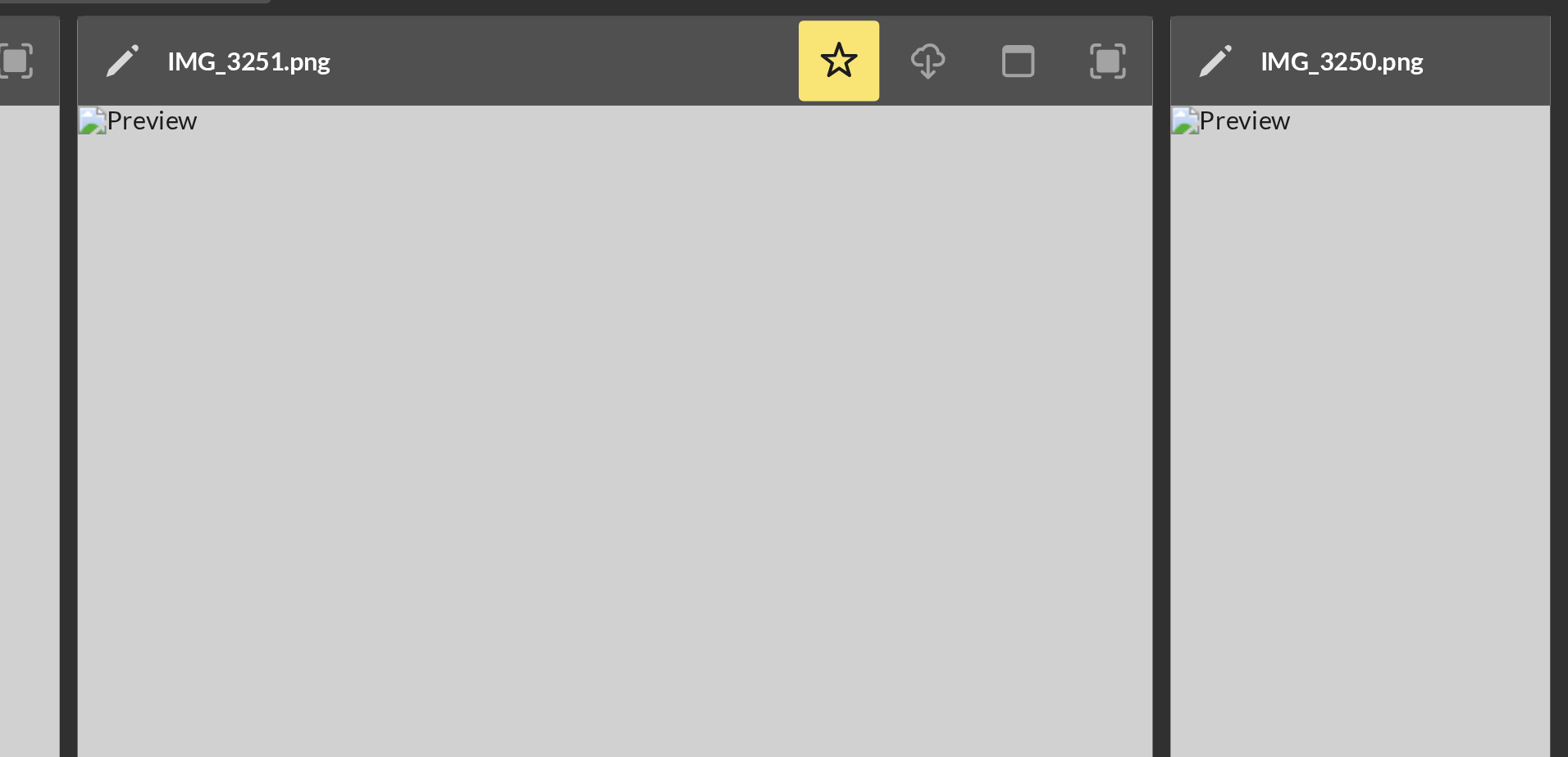
scroll to position [0, 0]
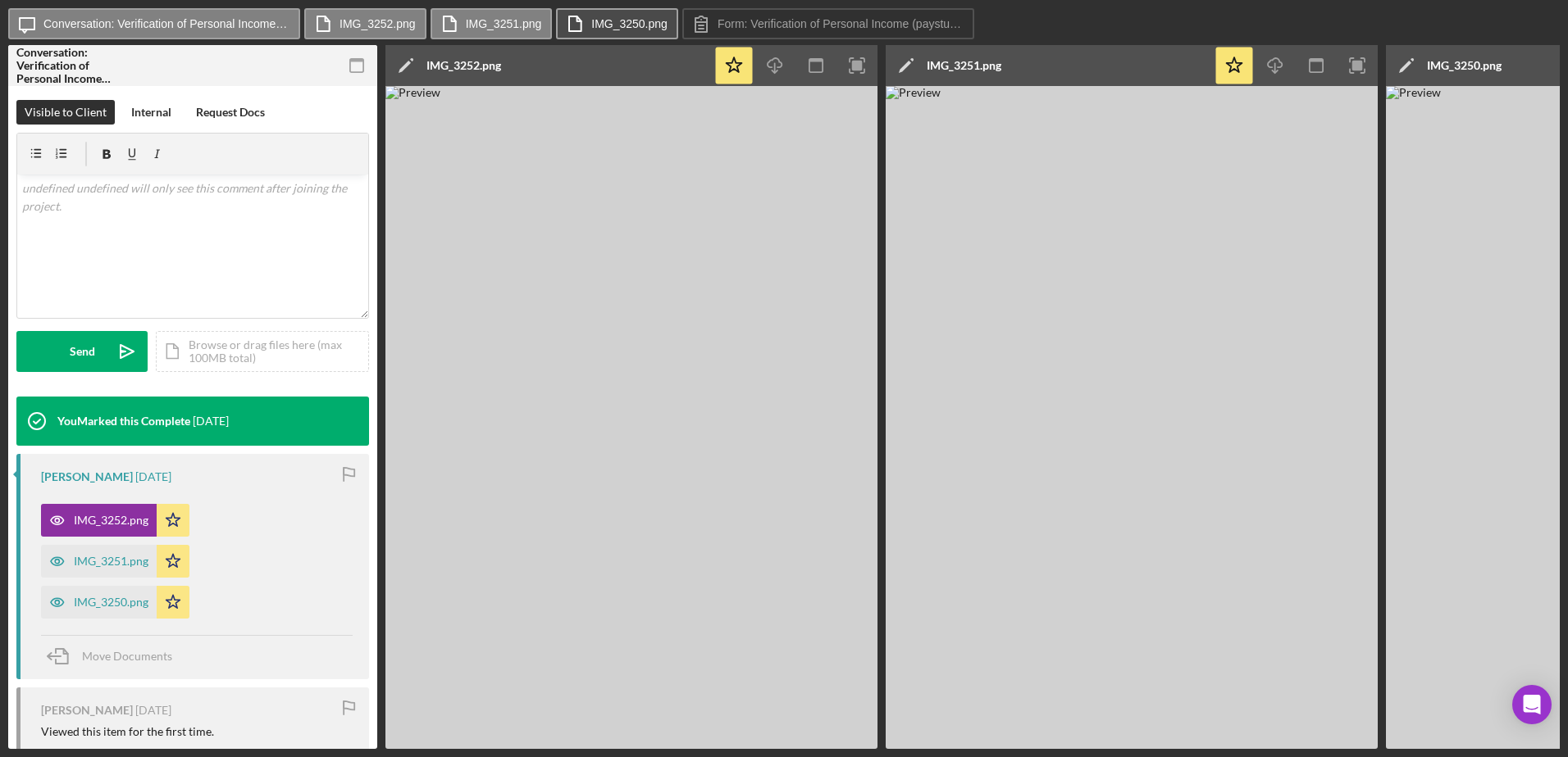
click at [612, 29] on label "IMG_3250.png" at bounding box center [629, 23] width 76 height 13
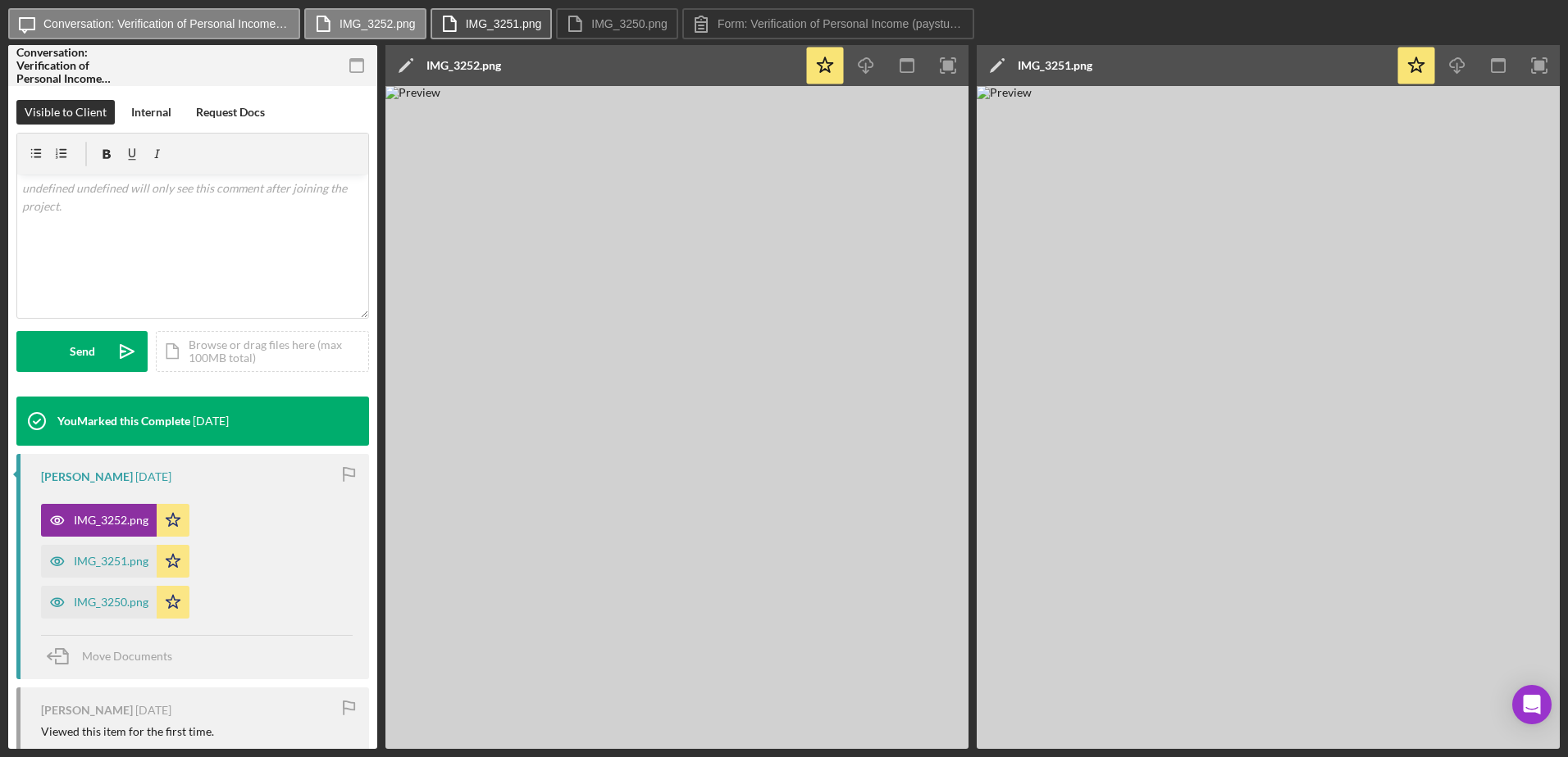
click at [506, 28] on label "IMG_3251.png" at bounding box center [504, 23] width 76 height 13
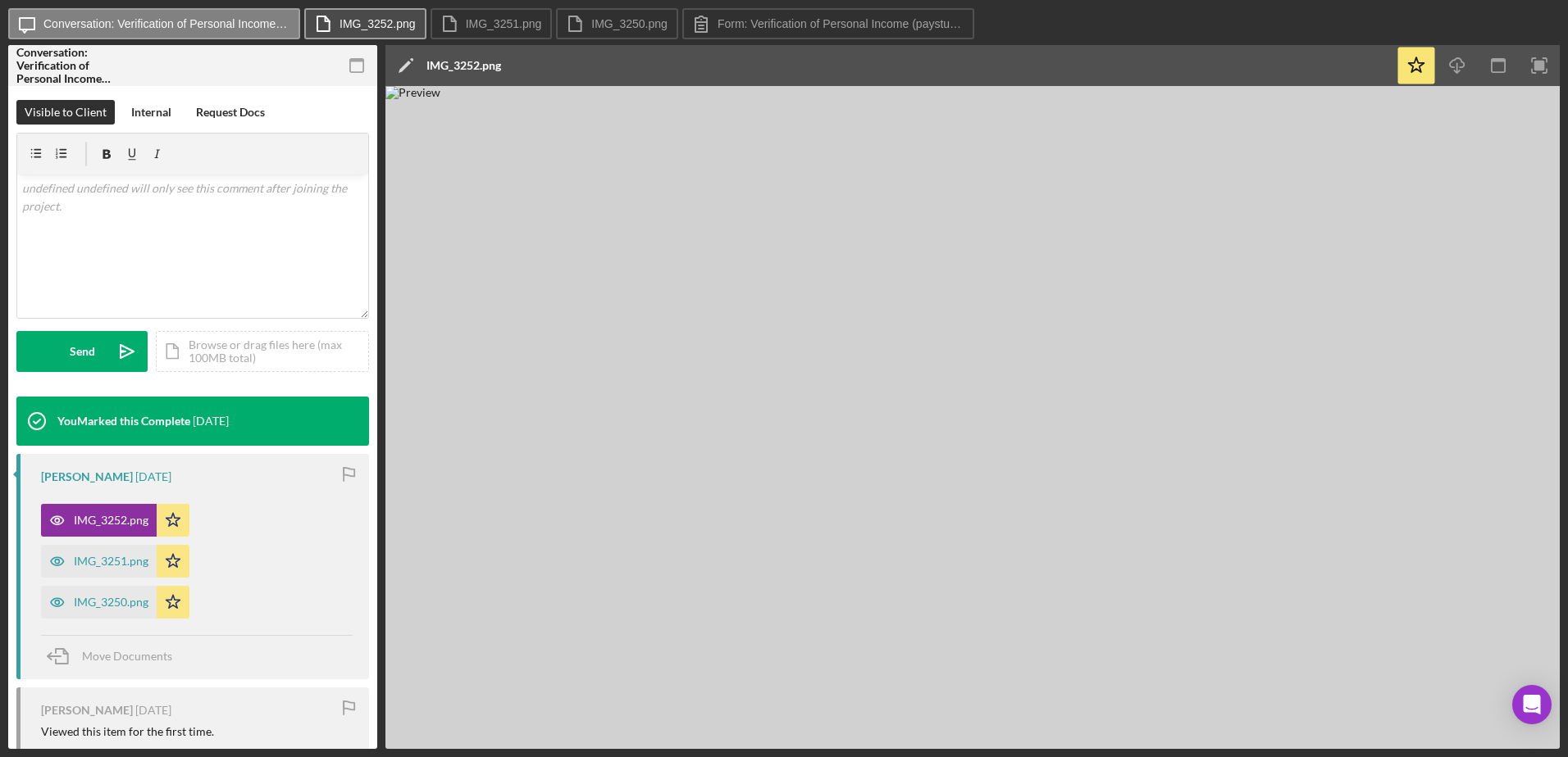
click at [411, 11] on button "IMG_3252.png" at bounding box center [365, 23] width 122 height 31
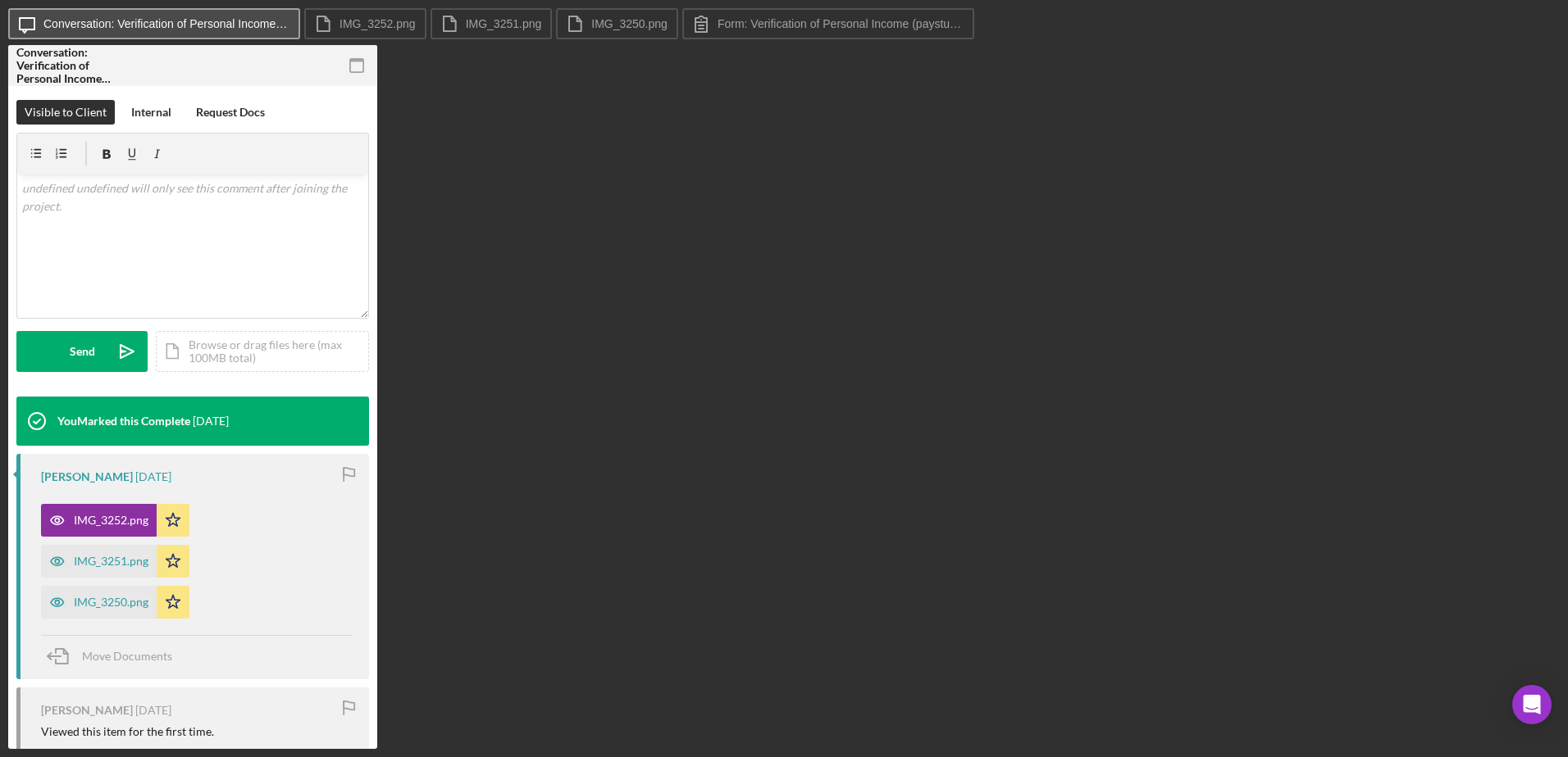
click at [169, 21] on label "Conversation: Verification of Personal Income (paystub, annual benefits letter,…" at bounding box center [166, 23] width 246 height 13
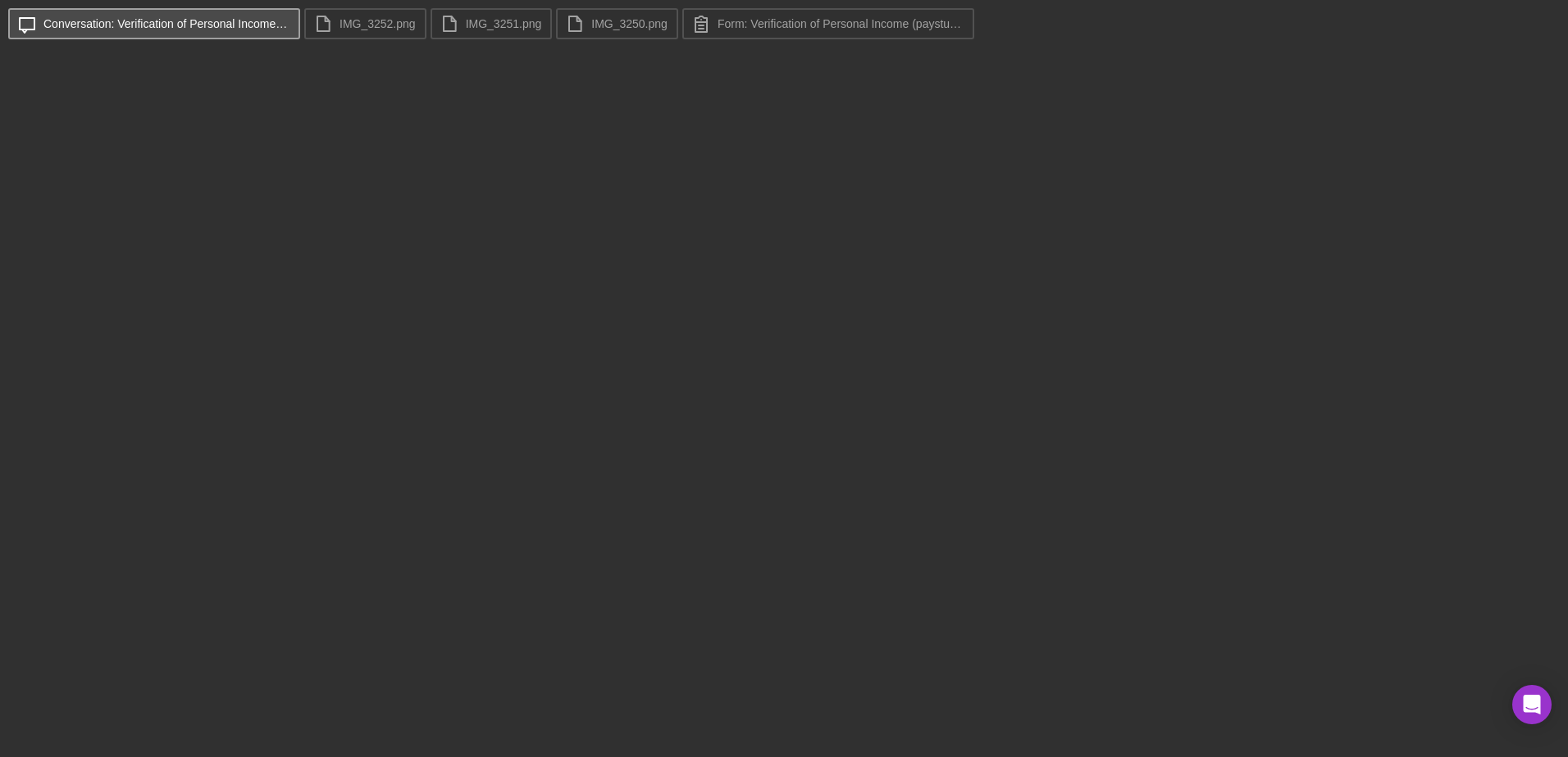
click at [169, 21] on label "Conversation: Verification of Personal Income (paystub, annual benefits letter,…" at bounding box center [166, 23] width 246 height 13
